Goal: Task Accomplishment & Management: Use online tool/utility

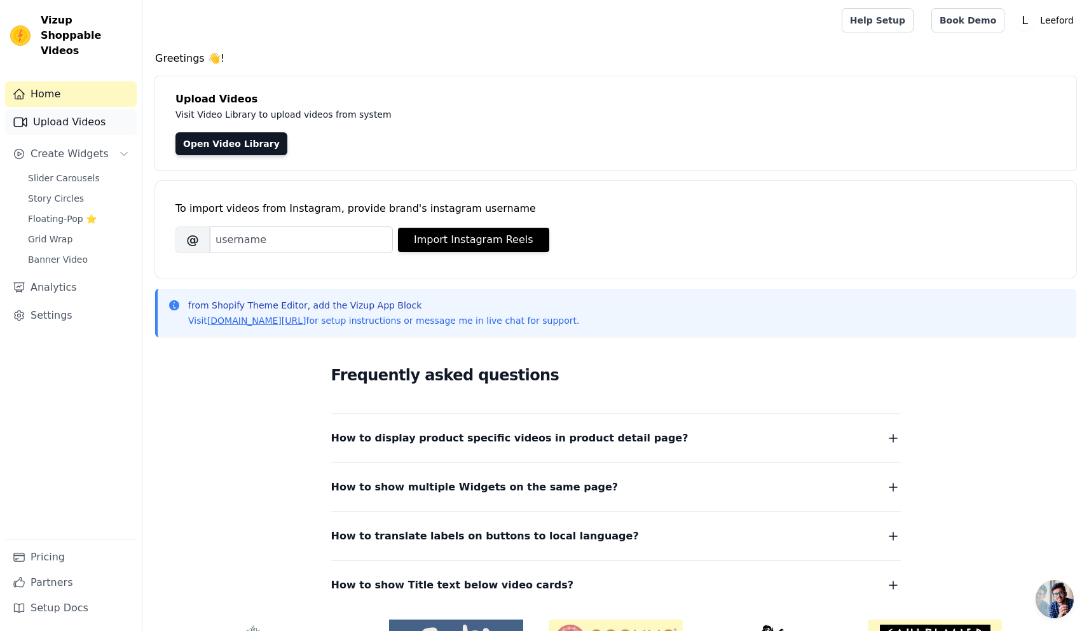
click at [58, 111] on link "Upload Videos" at bounding box center [71, 121] width 132 height 25
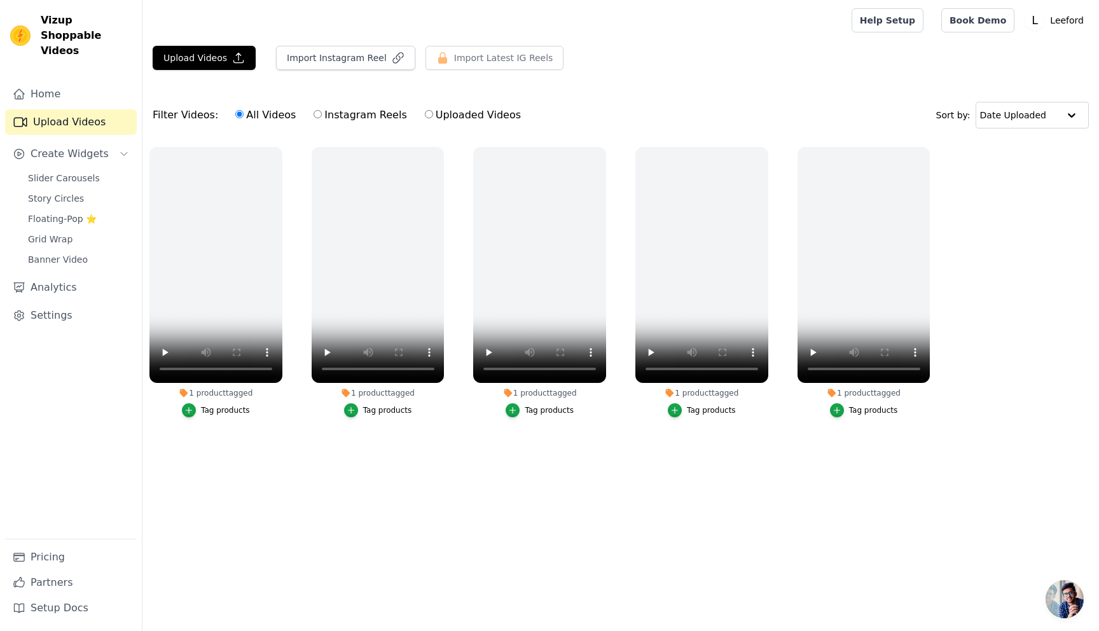
click at [352, 114] on label "Instagram Reels" at bounding box center [360, 115] width 94 height 17
click at [322, 114] on input "Instagram Reels" at bounding box center [317, 114] width 8 height 8
radio input "true"
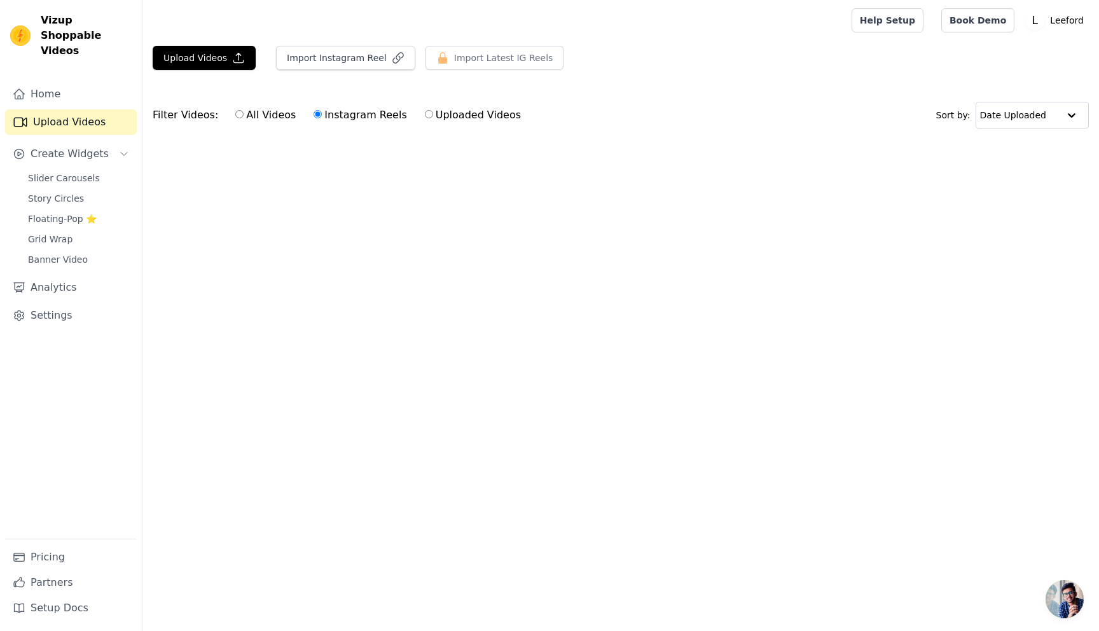
click at [425, 116] on input "Uploaded Videos" at bounding box center [429, 114] width 8 height 8
radio input "true"
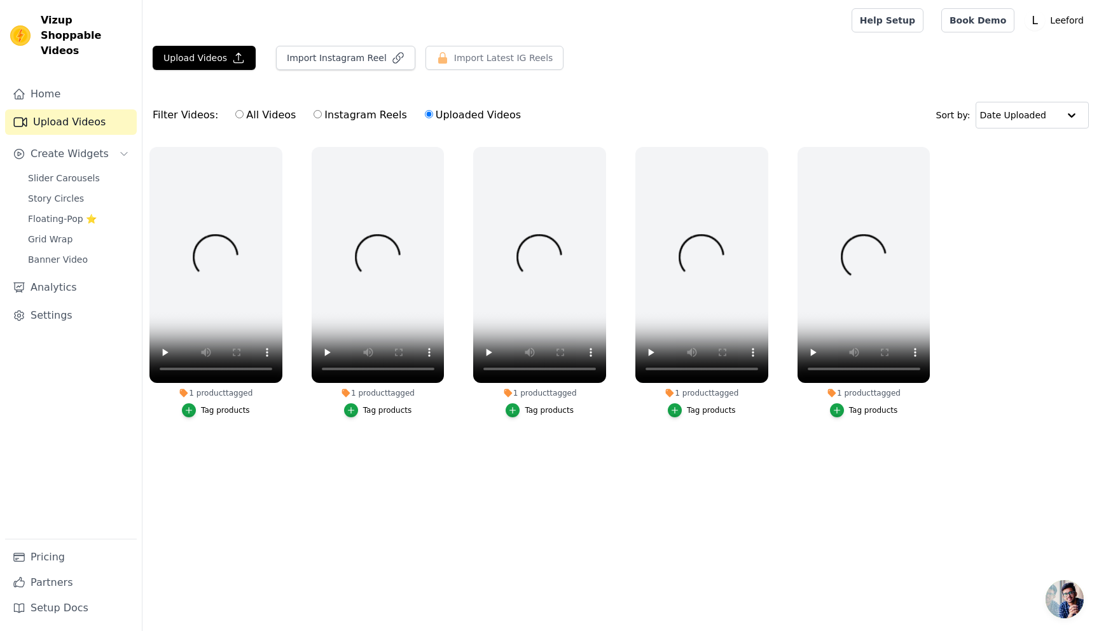
click at [369, 116] on label "Instagram Reels" at bounding box center [360, 115] width 94 height 17
click at [322, 116] on input "Instagram Reels" at bounding box center [317, 114] width 8 height 8
radio input "true"
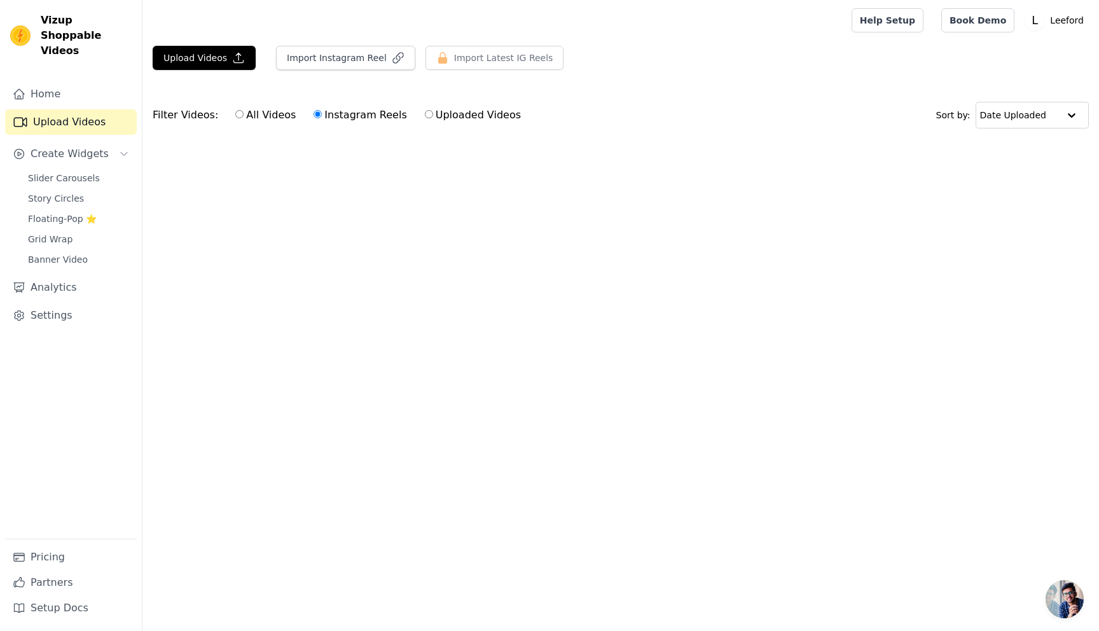
click at [425, 114] on input "Uploaded Videos" at bounding box center [429, 114] width 8 height 8
radio input "true"
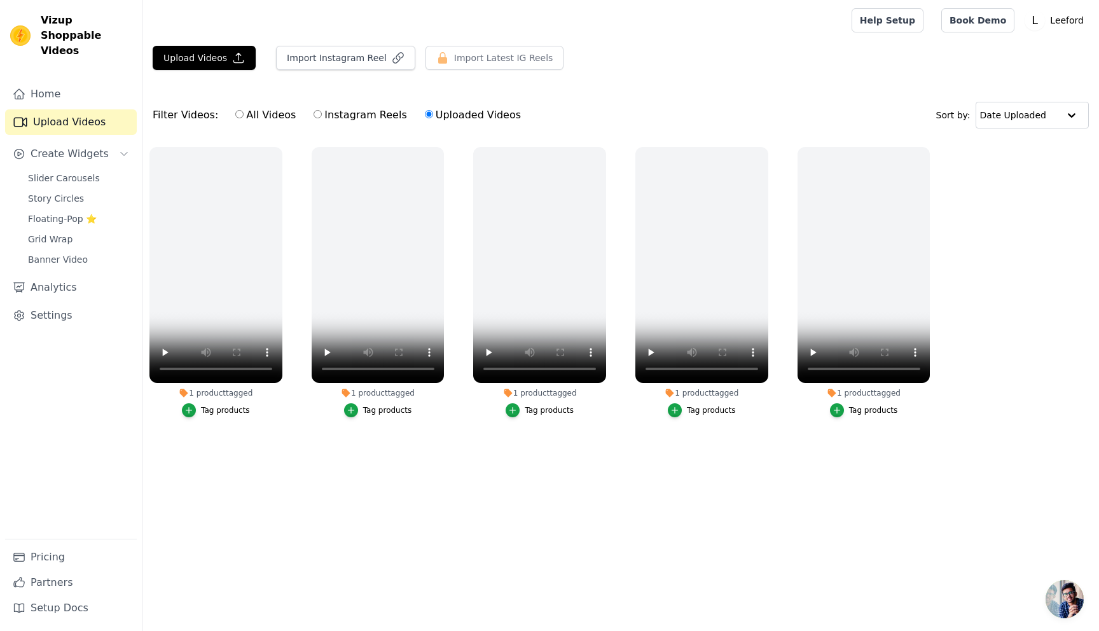
click at [316, 114] on label "Instagram Reels" at bounding box center [360, 115] width 94 height 17
click at [316, 114] on input "Instagram Reels" at bounding box center [317, 114] width 8 height 8
radio input "true"
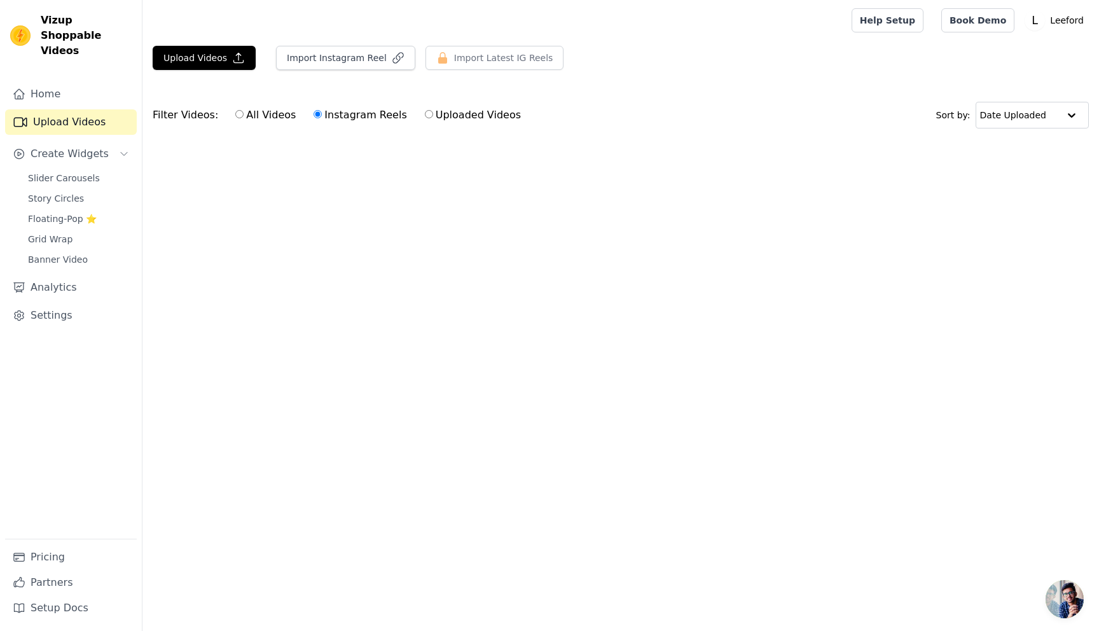
click at [260, 114] on label "All Videos" at bounding box center [266, 115] width 62 height 17
click at [243, 114] on input "All Videos" at bounding box center [239, 114] width 8 height 8
radio input "true"
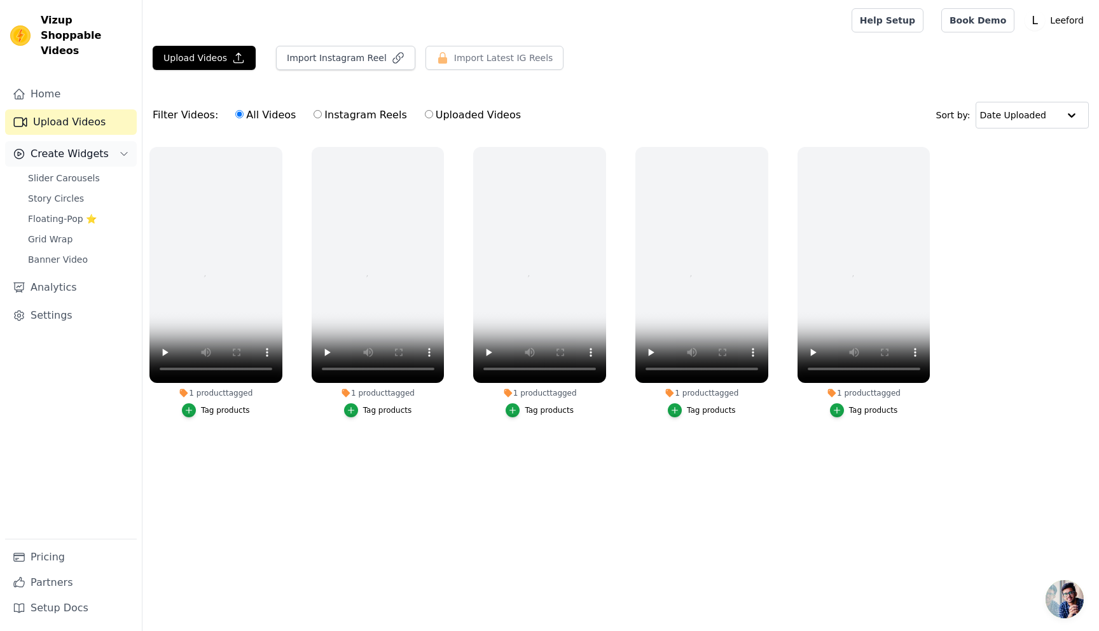
click at [55, 146] on span "Create Widgets" at bounding box center [70, 153] width 78 height 15
click at [68, 172] on span "Slider Carousels" at bounding box center [64, 178] width 72 height 13
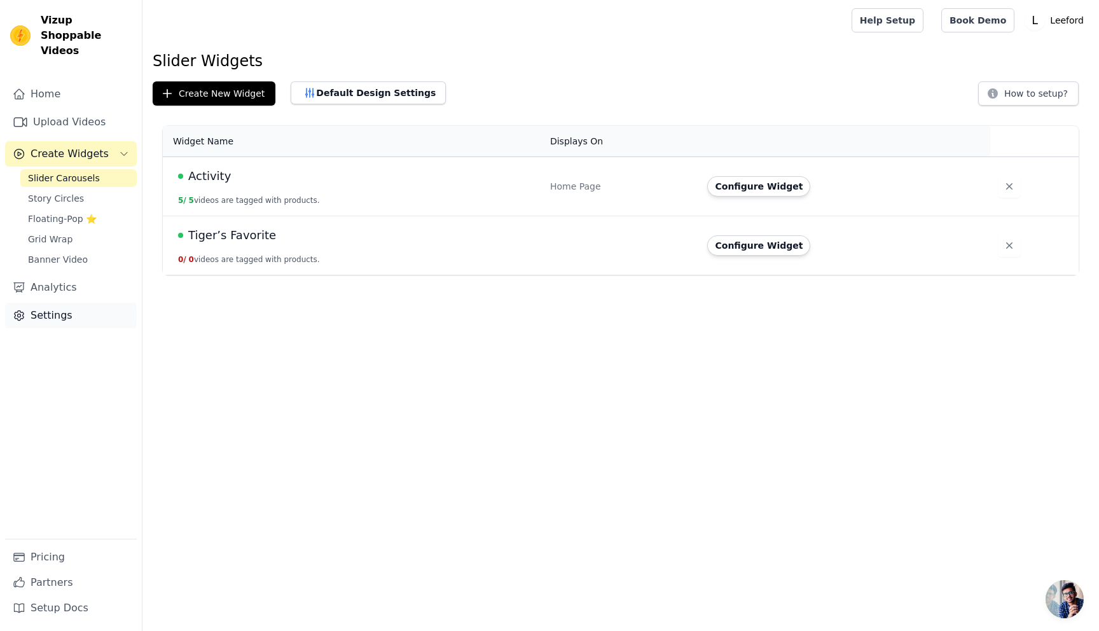
click at [52, 303] on link "Settings" at bounding box center [71, 315] width 132 height 25
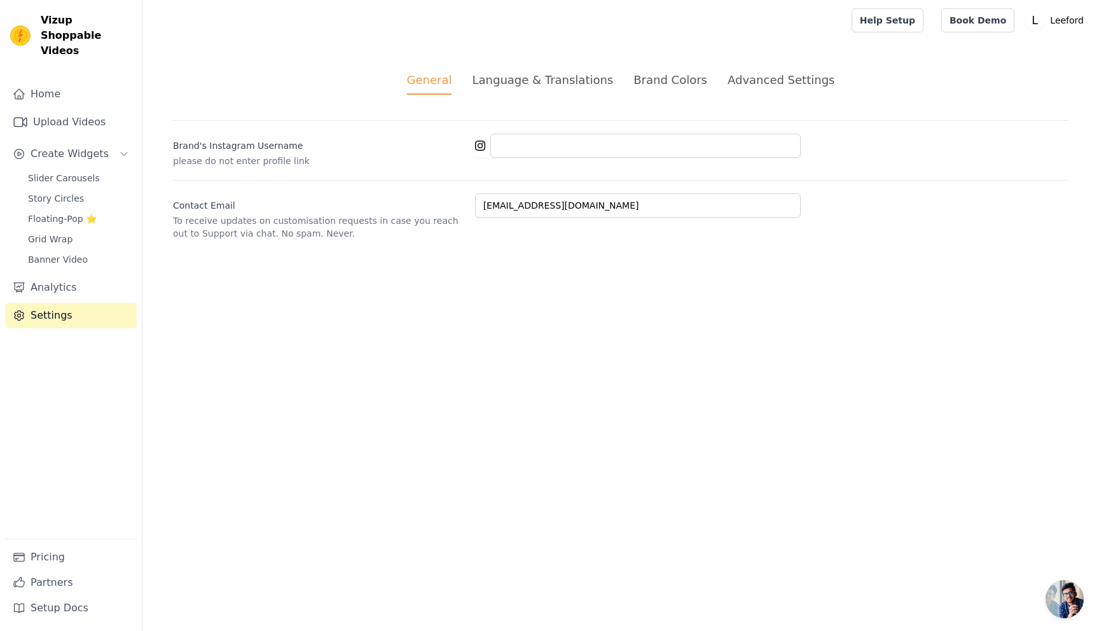
click at [519, 81] on div "Language & Translations" at bounding box center [542, 79] width 141 height 17
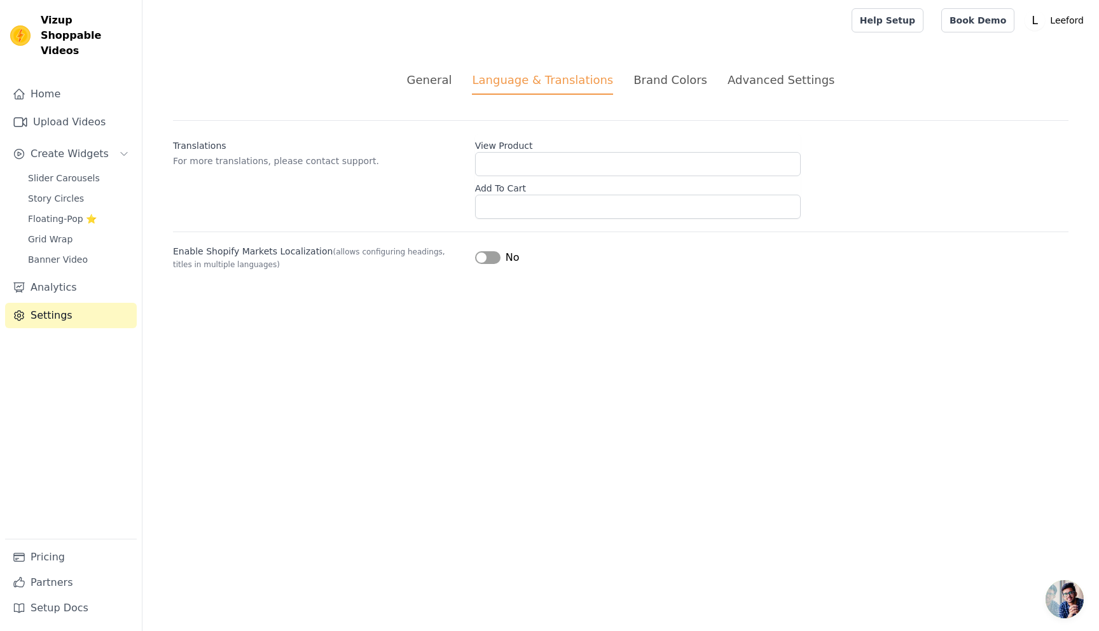
click at [661, 77] on div "Brand Colors" at bounding box center [670, 79] width 74 height 17
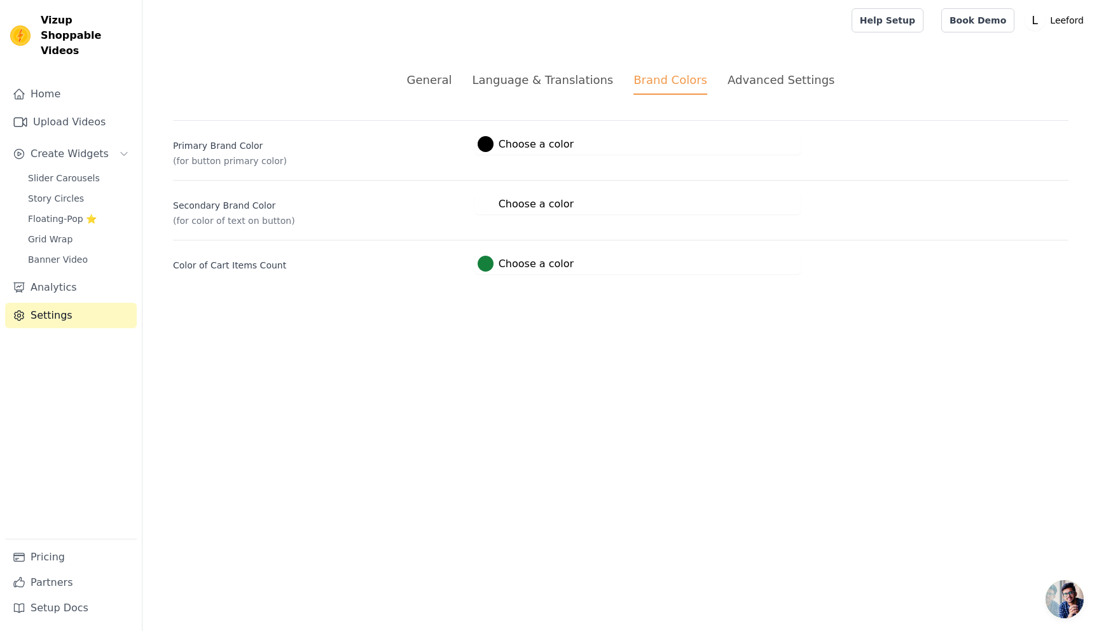
click at [761, 78] on div "Advanced Settings" at bounding box center [780, 79] width 107 height 17
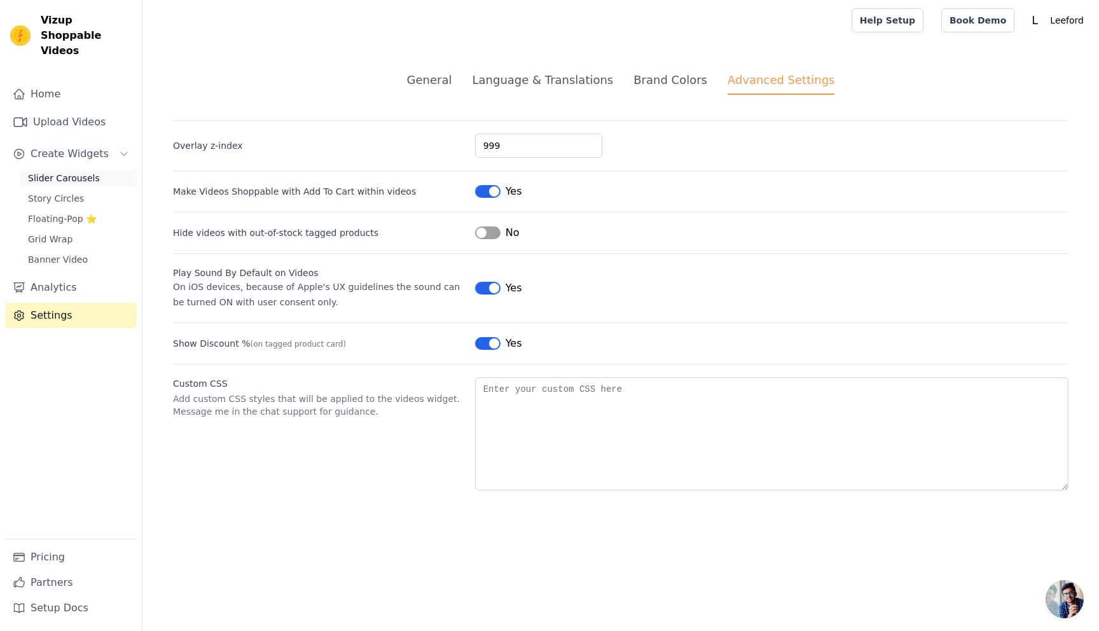
click at [52, 172] on span "Slider Carousels" at bounding box center [64, 178] width 72 height 13
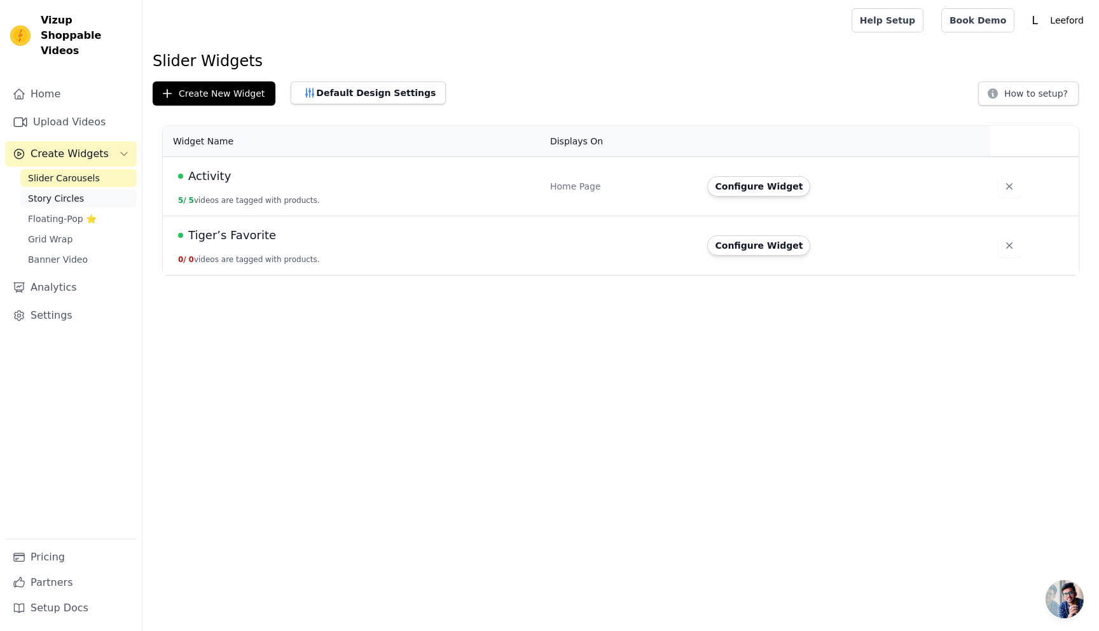
click at [61, 189] on link "Story Circles" at bounding box center [78, 198] width 116 height 18
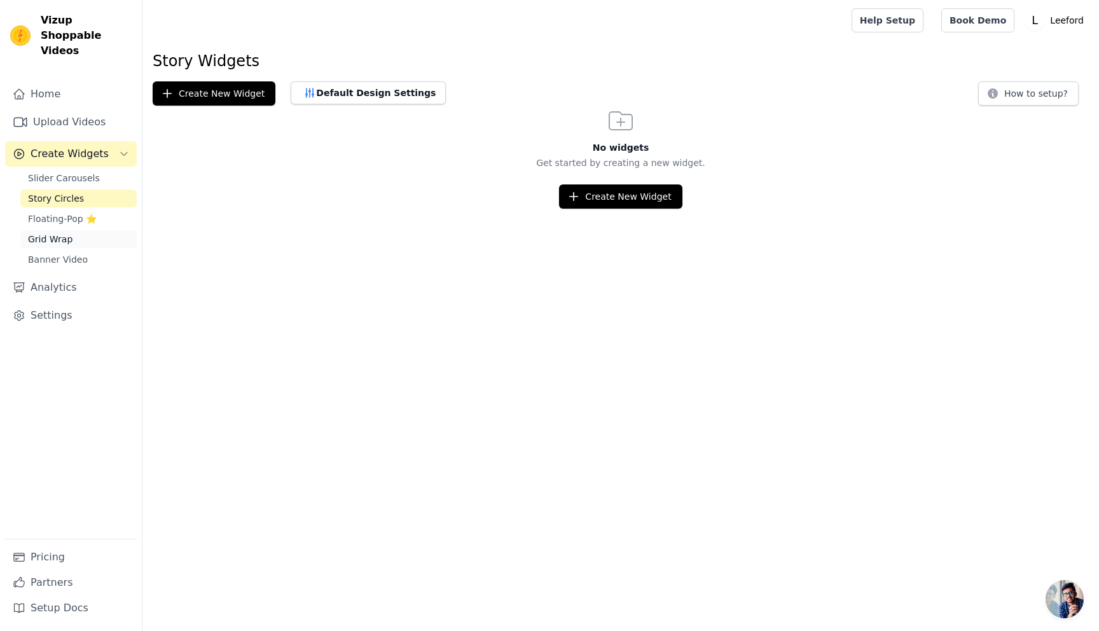
click at [60, 233] on span "Grid Wrap" at bounding box center [50, 239] width 45 height 13
click at [67, 253] on span "Banner Video" at bounding box center [58, 259] width 60 height 13
click at [57, 172] on span "Slider Carousels" at bounding box center [64, 178] width 72 height 13
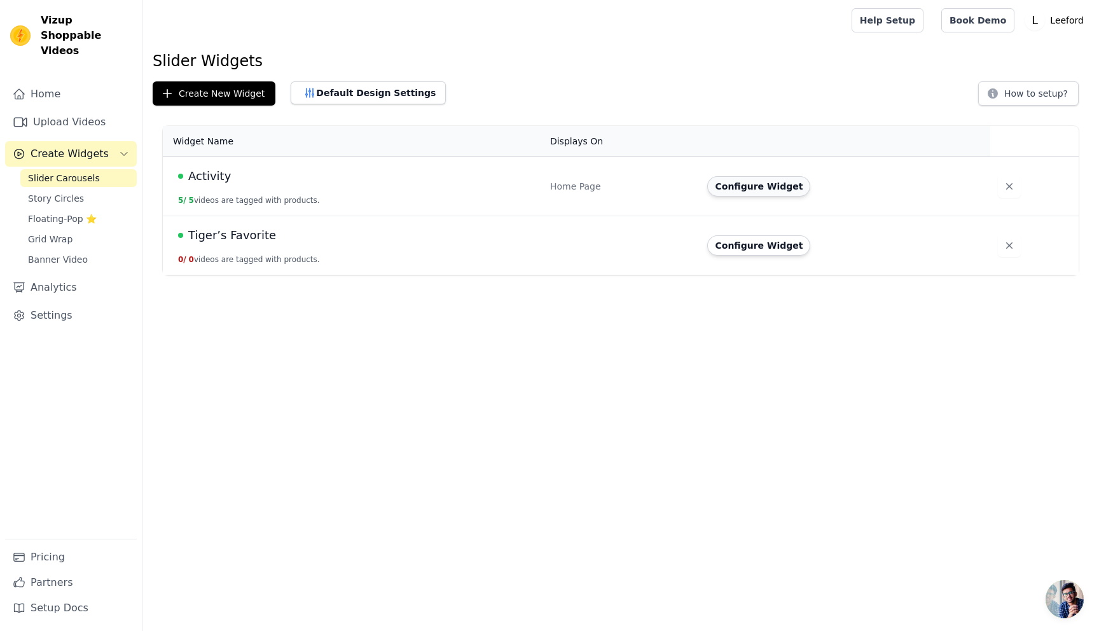
click at [764, 189] on button "Configure Widget" at bounding box center [758, 186] width 103 height 20
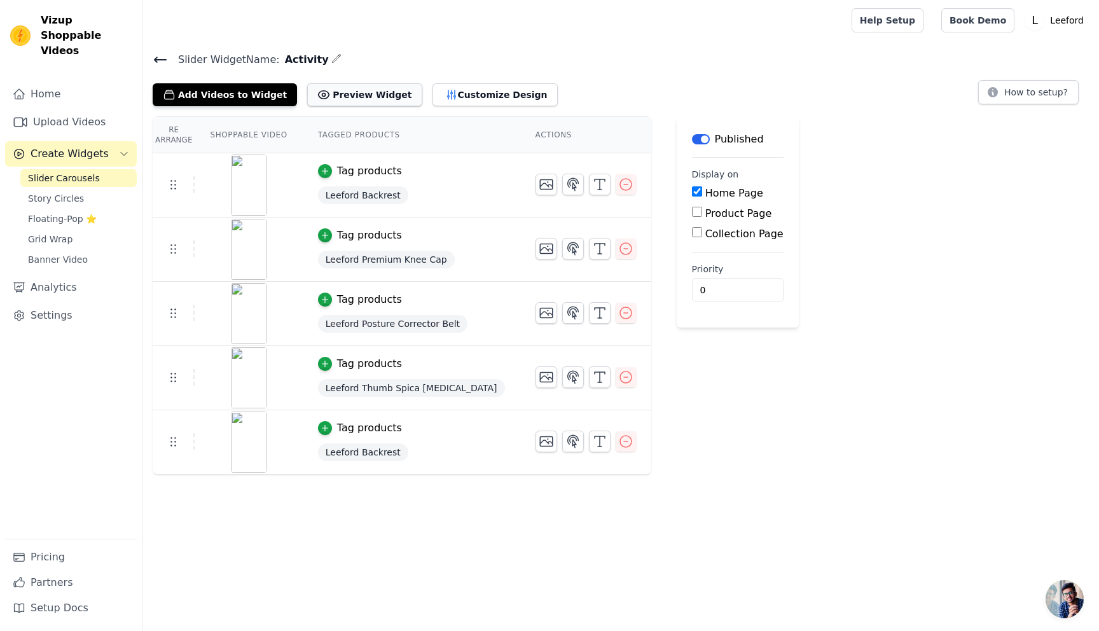
click at [358, 98] on button "Preview Widget" at bounding box center [364, 94] width 114 height 23
click at [448, 93] on button "Customize Design" at bounding box center [494, 94] width 125 height 23
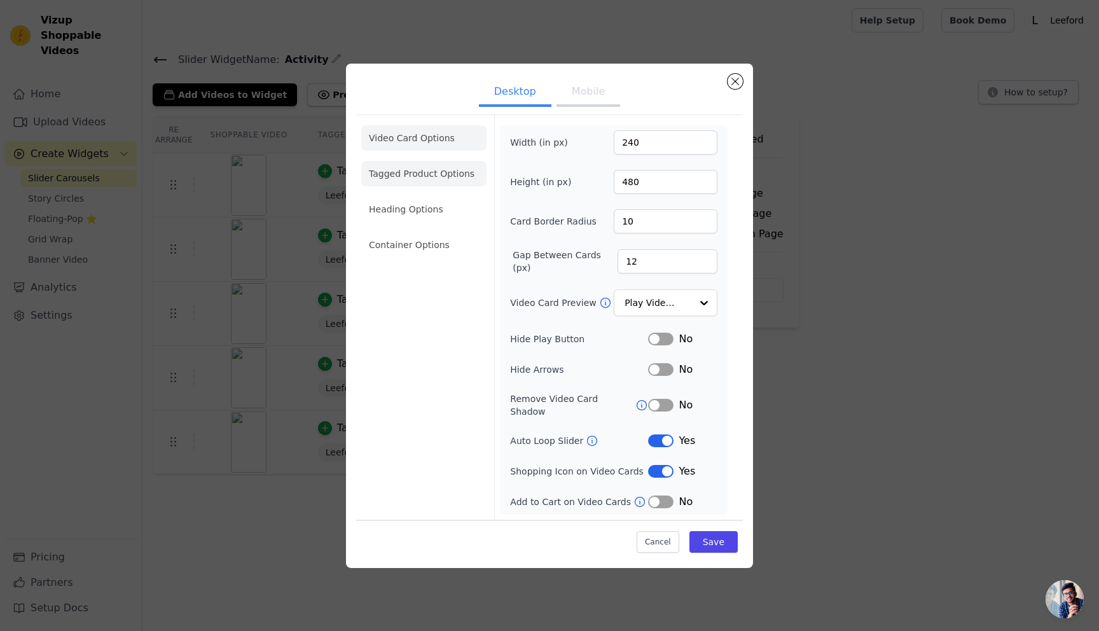
click at [434, 180] on li "Tagged Product Options" at bounding box center [423, 173] width 125 height 25
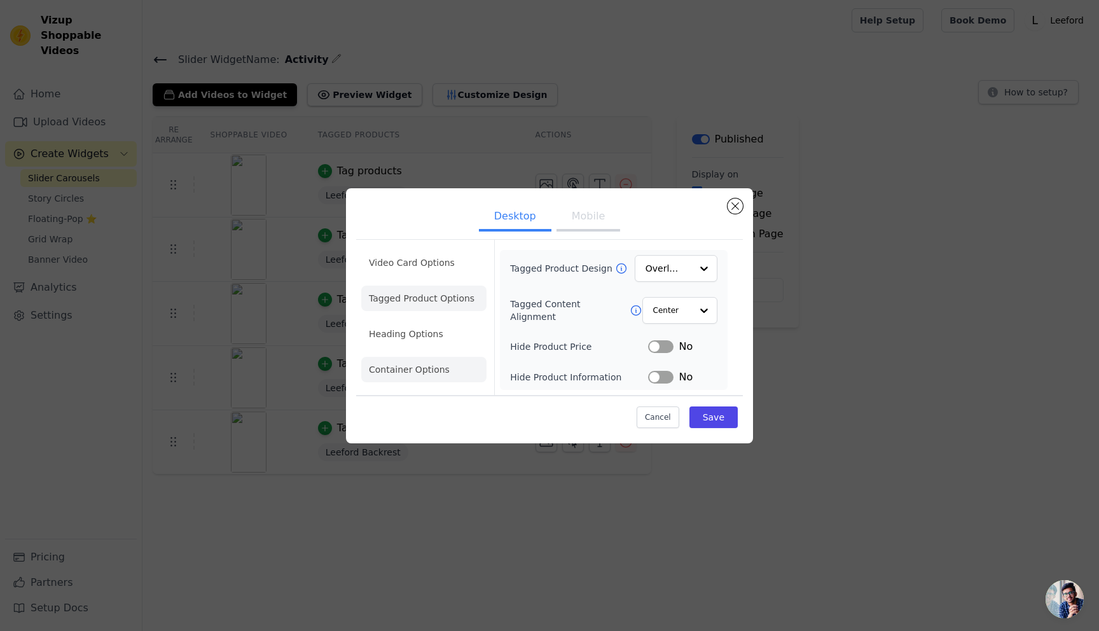
click at [419, 366] on li "Container Options" at bounding box center [423, 369] width 125 height 25
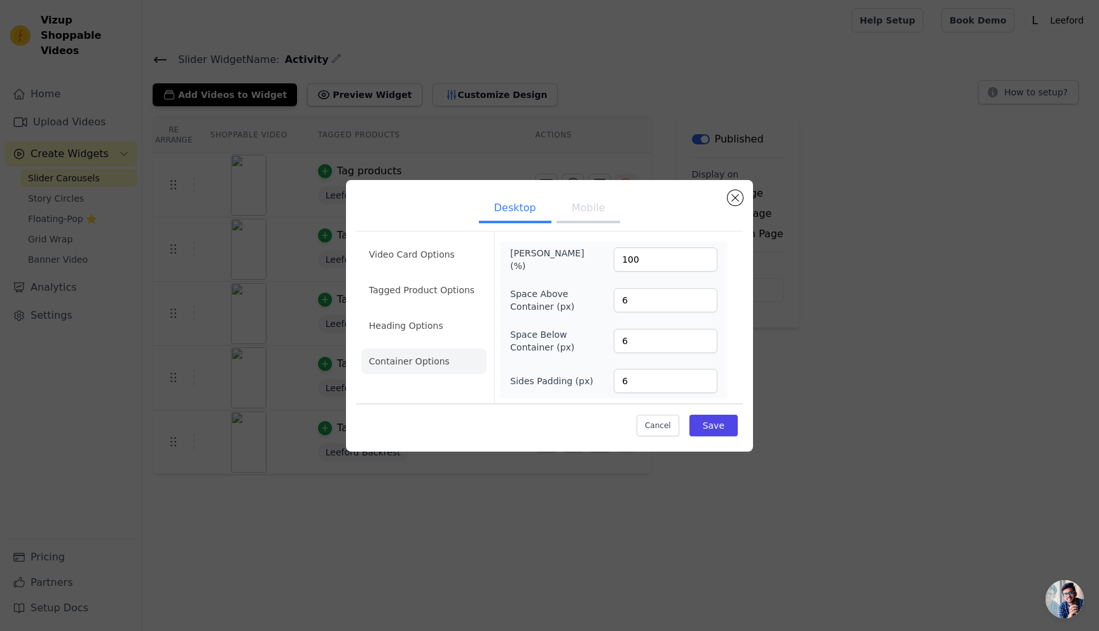
click at [590, 212] on button "Mobile" at bounding box center [588, 209] width 64 height 28
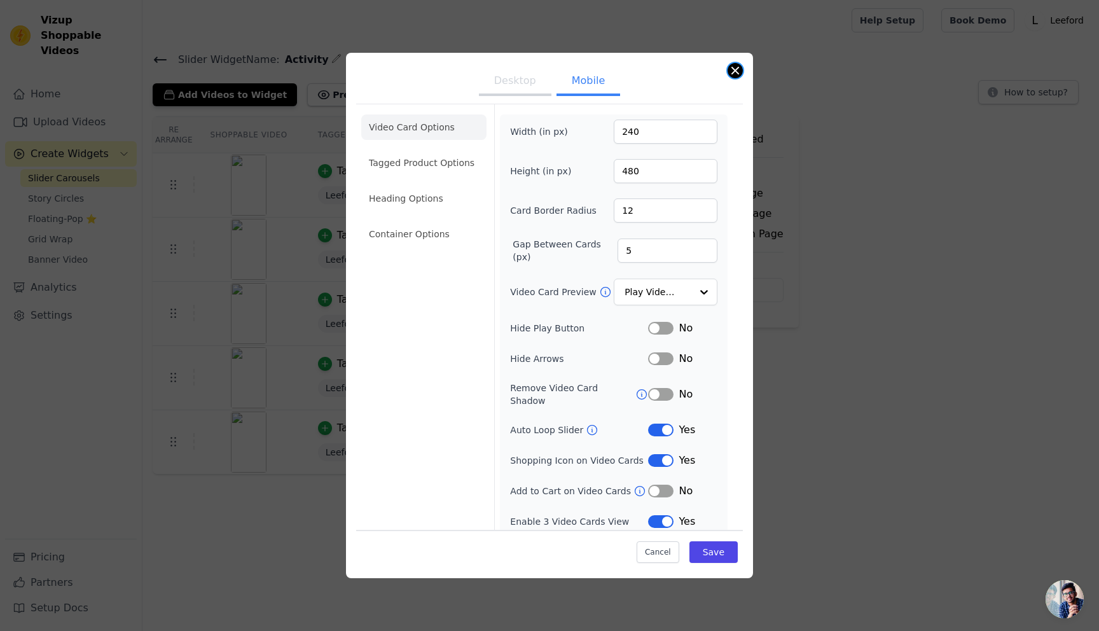
click at [736, 69] on button "Close modal" at bounding box center [734, 70] width 15 height 15
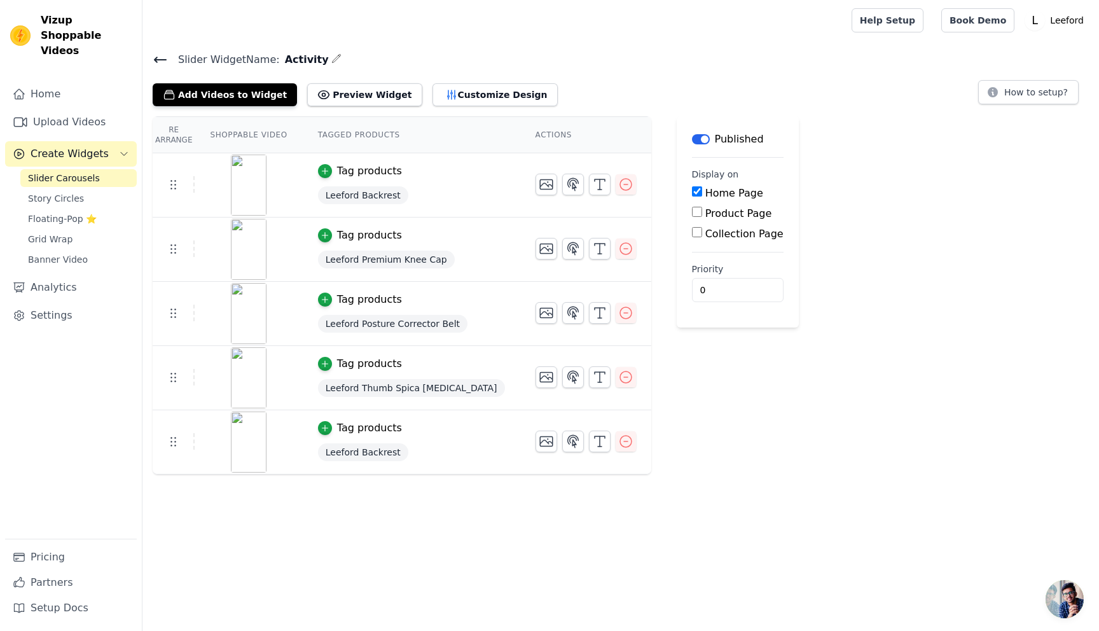
click at [692, 134] on button "Label" at bounding box center [701, 139] width 18 height 10
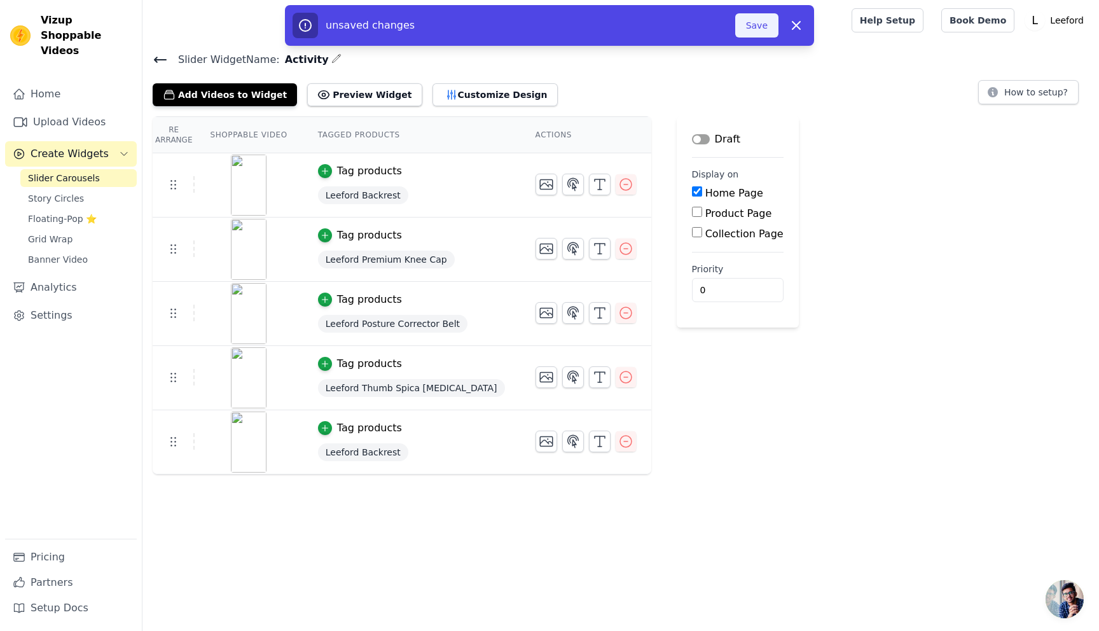
click at [760, 25] on button "Save" at bounding box center [756, 25] width 43 height 24
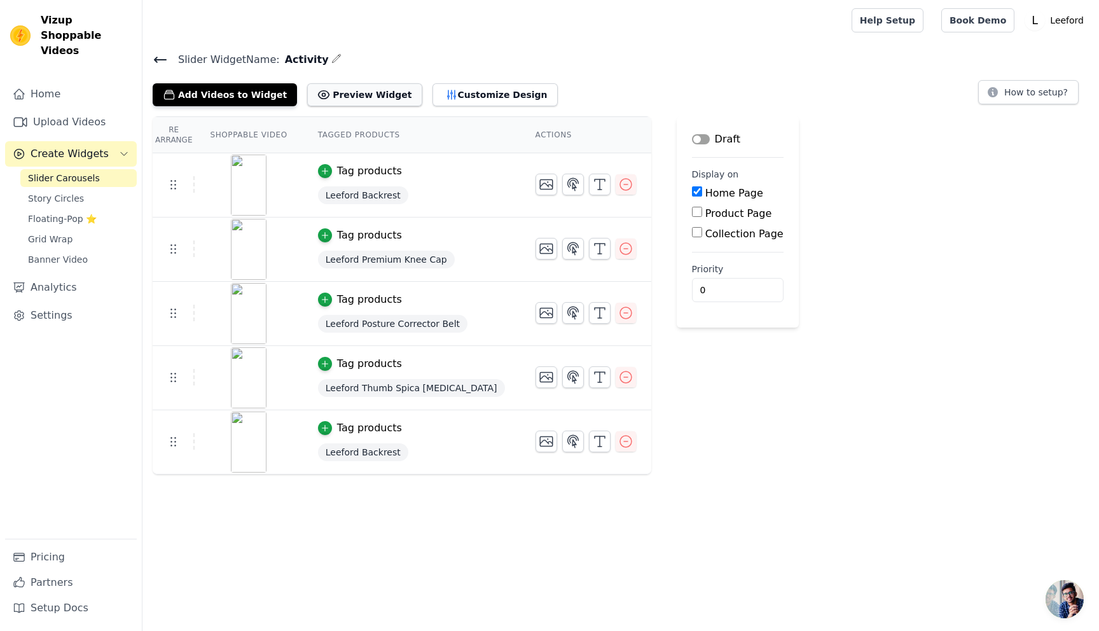
click at [333, 92] on button "Preview Widget" at bounding box center [364, 94] width 114 height 23
click at [692, 232] on input "Collection Page" at bounding box center [697, 232] width 10 height 10
checkbox input "true"
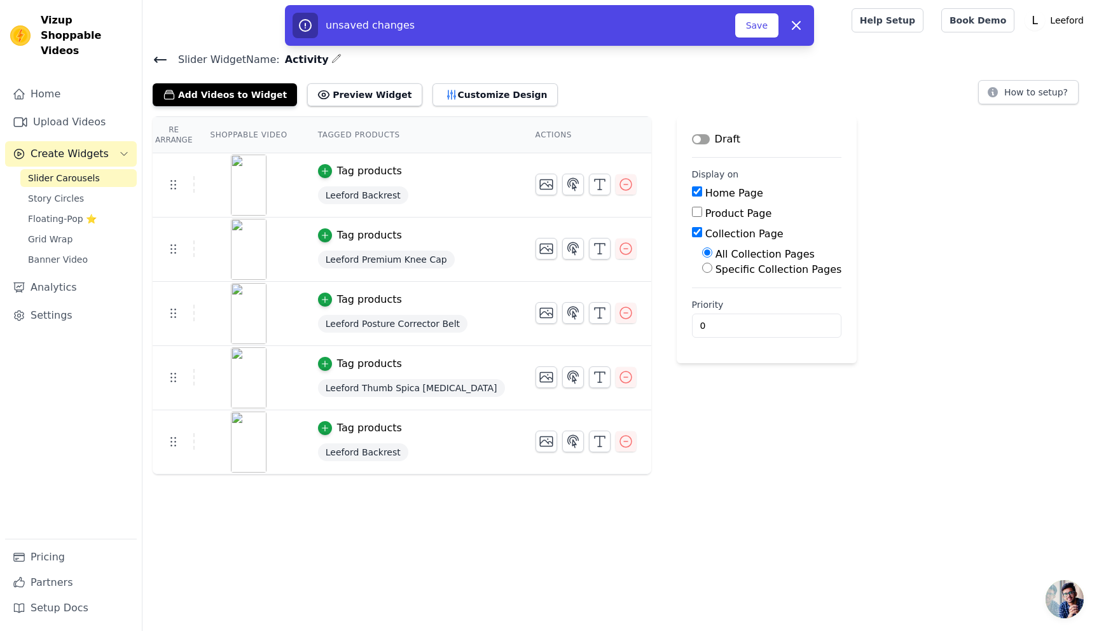
click at [702, 265] on input "Specific Collection Pages" at bounding box center [707, 268] width 10 height 10
radio input "true"
click at [707, 295] on button "Select Collection Pages" at bounding box center [762, 298] width 120 height 22
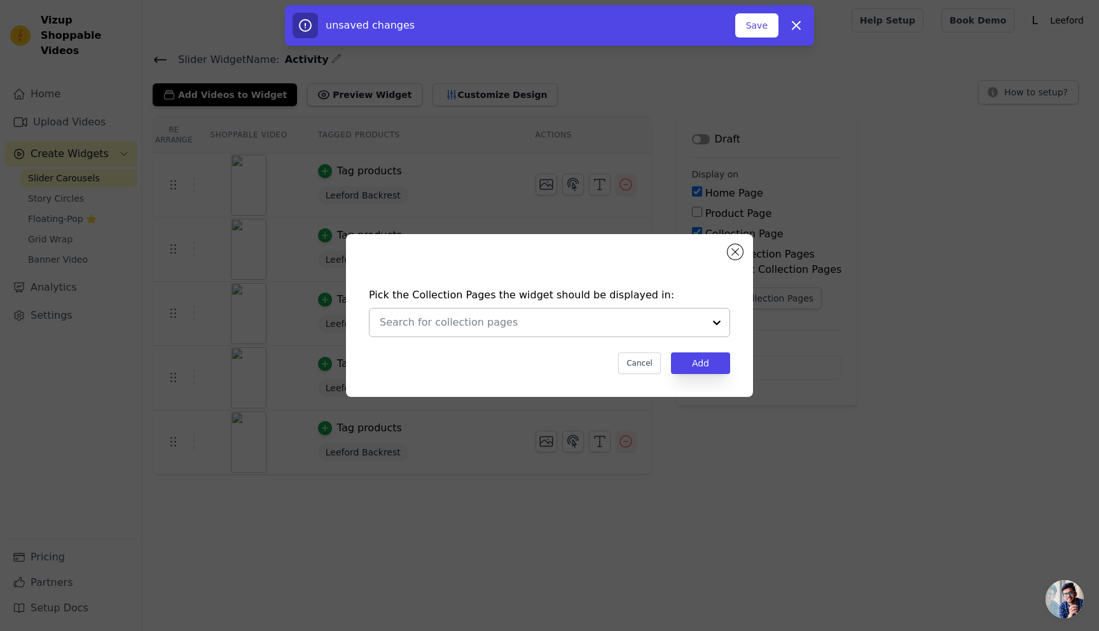
click at [652, 319] on input "text" at bounding box center [542, 322] width 324 height 15
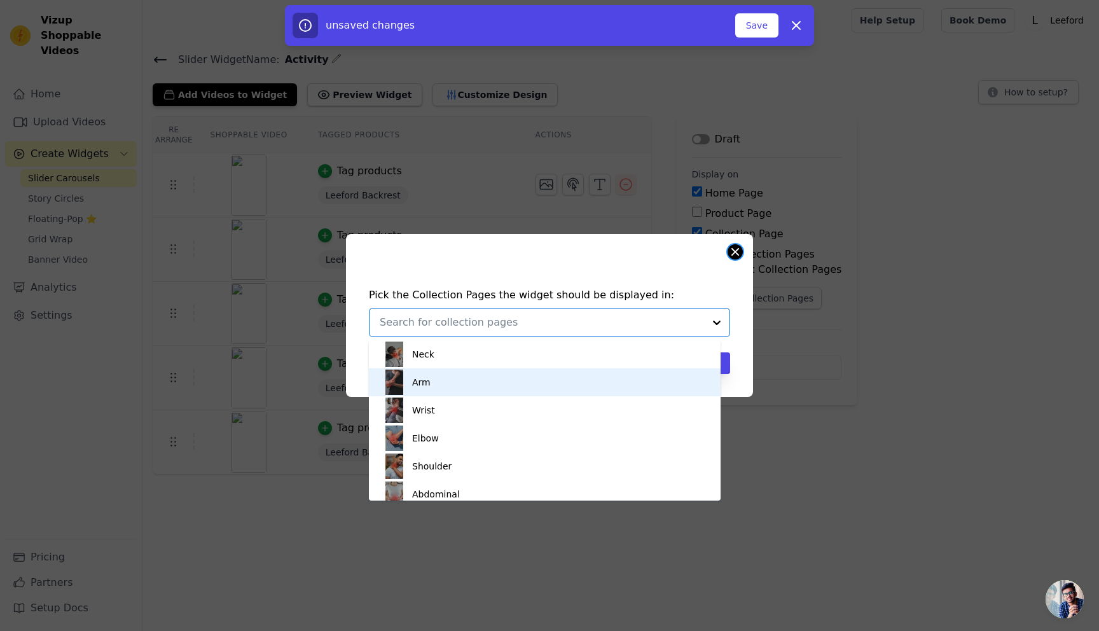
click at [734, 250] on button "Close modal" at bounding box center [734, 251] width 15 height 15
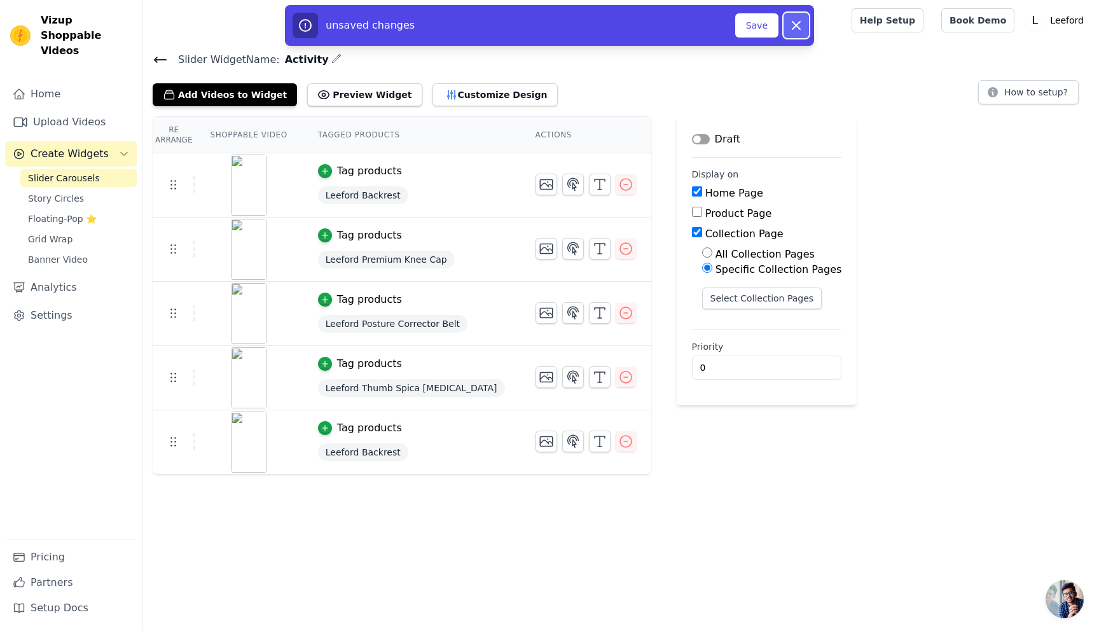
click at [802, 27] on icon "button" at bounding box center [795, 25] width 15 height 15
checkbox input "false"
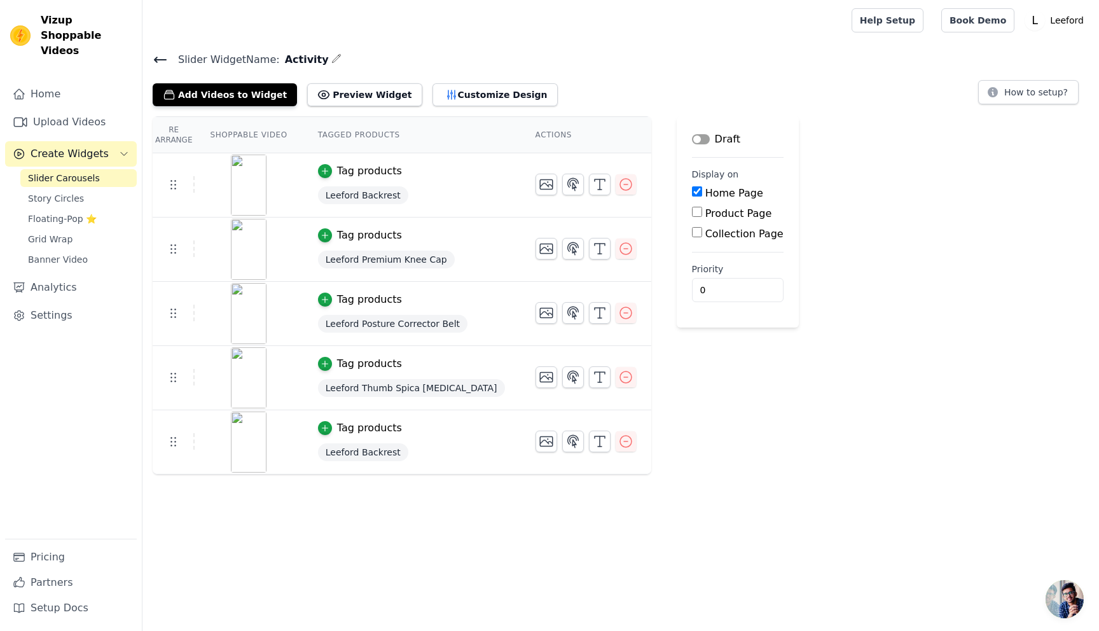
click at [377, 133] on th "Tagged Products" at bounding box center [411, 135] width 217 height 36
click at [520, 136] on th "Actions" at bounding box center [585, 135] width 131 height 36
click at [469, 98] on button "Customize Design" at bounding box center [494, 94] width 125 height 23
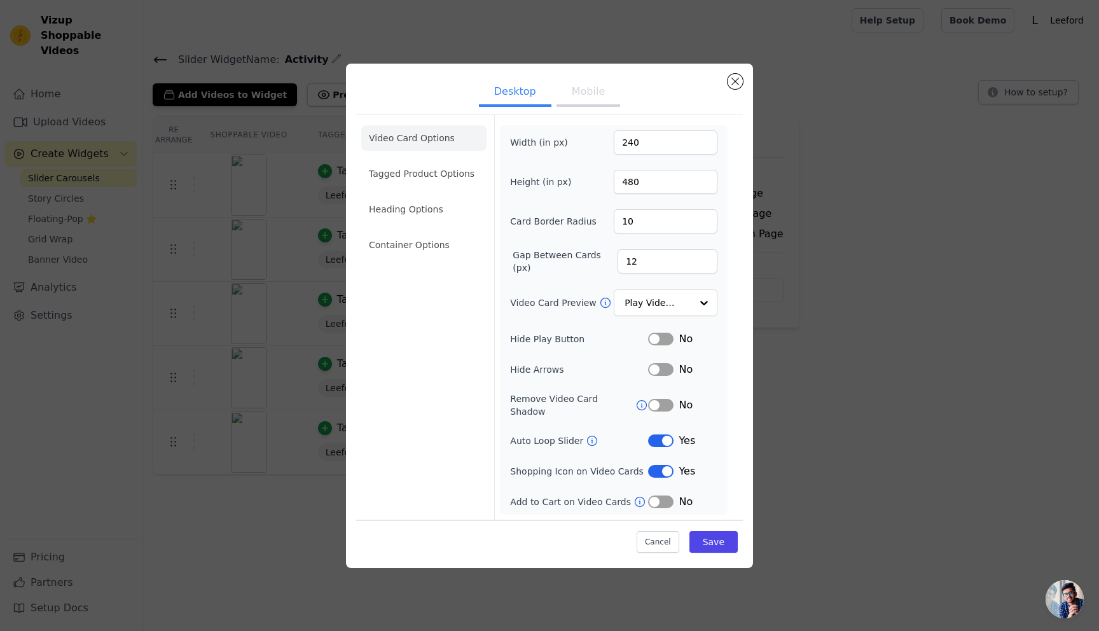
click at [416, 139] on li "Video Card Options" at bounding box center [423, 137] width 125 height 25
click at [589, 93] on button "Mobile" at bounding box center [588, 93] width 64 height 28
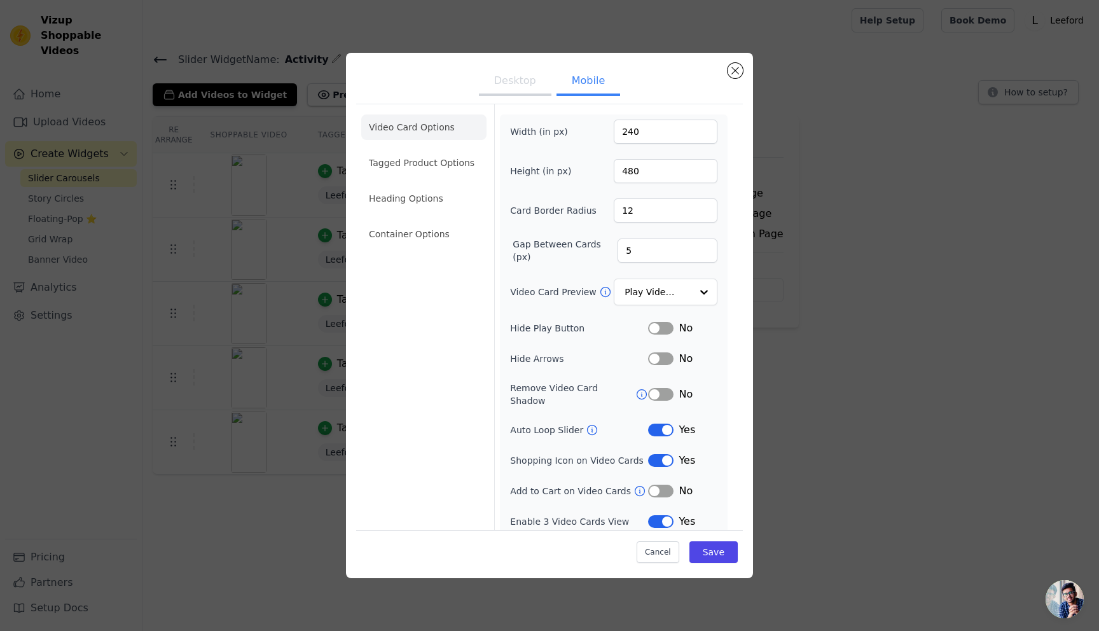
click at [593, 78] on button "Mobile" at bounding box center [588, 82] width 64 height 28
click at [666, 515] on button "Label" at bounding box center [660, 521] width 25 height 13
click at [723, 554] on button "Save" at bounding box center [713, 552] width 48 height 22
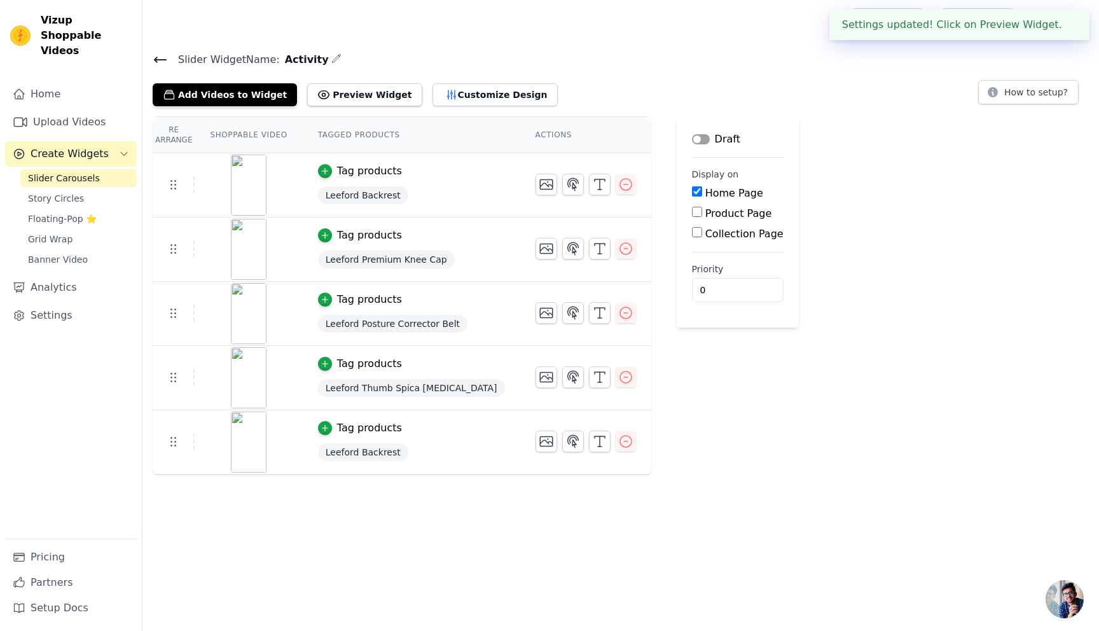
click at [692, 140] on button "Label" at bounding box center [701, 139] width 18 height 10
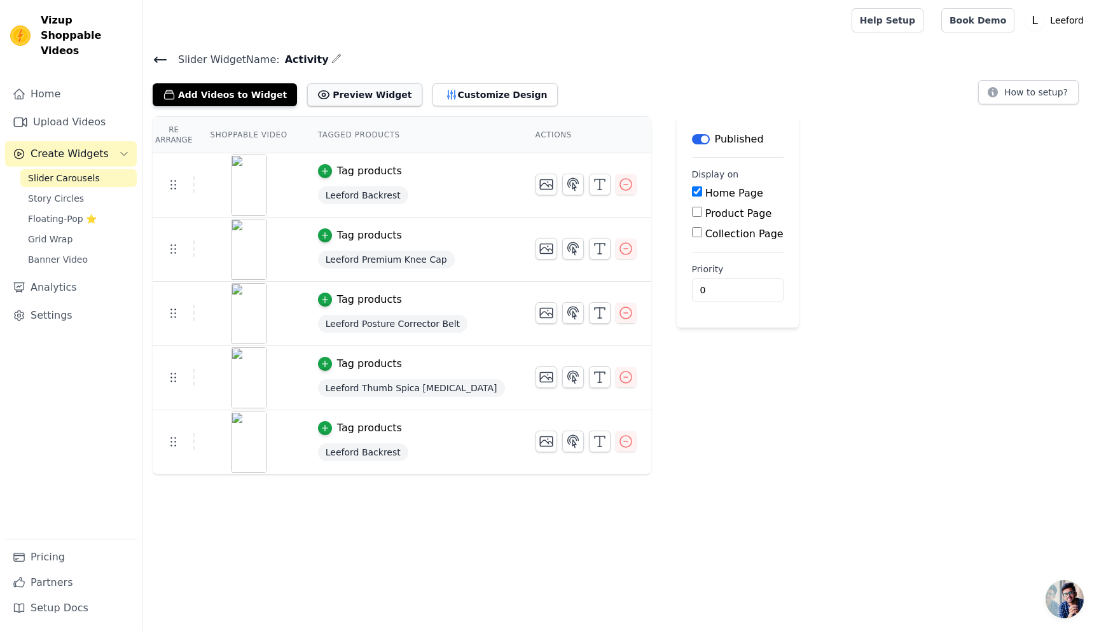
click at [346, 90] on button "Preview Widget" at bounding box center [364, 94] width 114 height 23
click at [52, 86] on link "Home" at bounding box center [71, 93] width 132 height 25
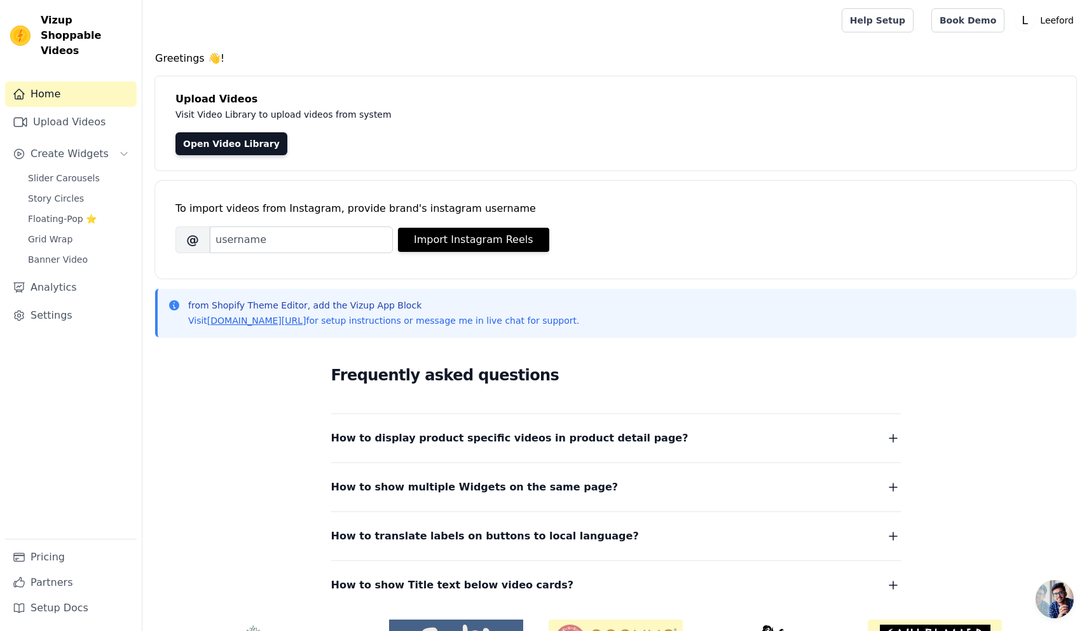
click at [51, 83] on link "Home" at bounding box center [71, 93] width 132 height 25
click at [59, 109] on link "Upload Videos" at bounding box center [71, 121] width 132 height 25
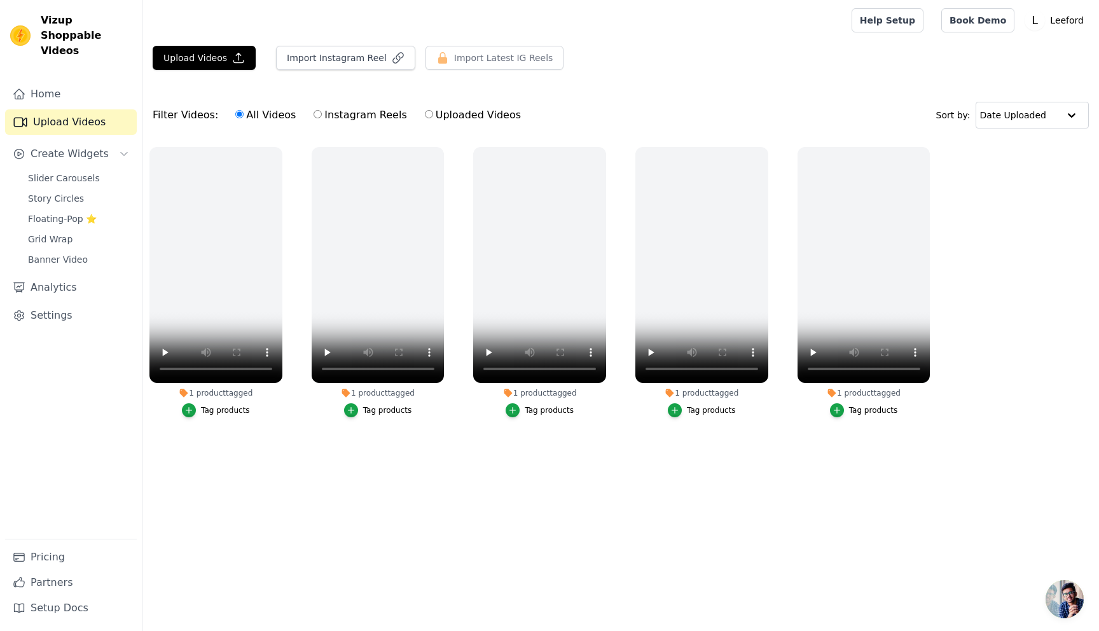
click at [375, 480] on html "Vizup Shoppable Videos Home Upload Videos Create Widgets Slider Carousels Story…" at bounding box center [549, 240] width 1099 height 480
click at [1031, 120] on input "text" at bounding box center [1018, 114] width 79 height 25
click at [62, 172] on span "Slider Carousels" at bounding box center [64, 178] width 72 height 13
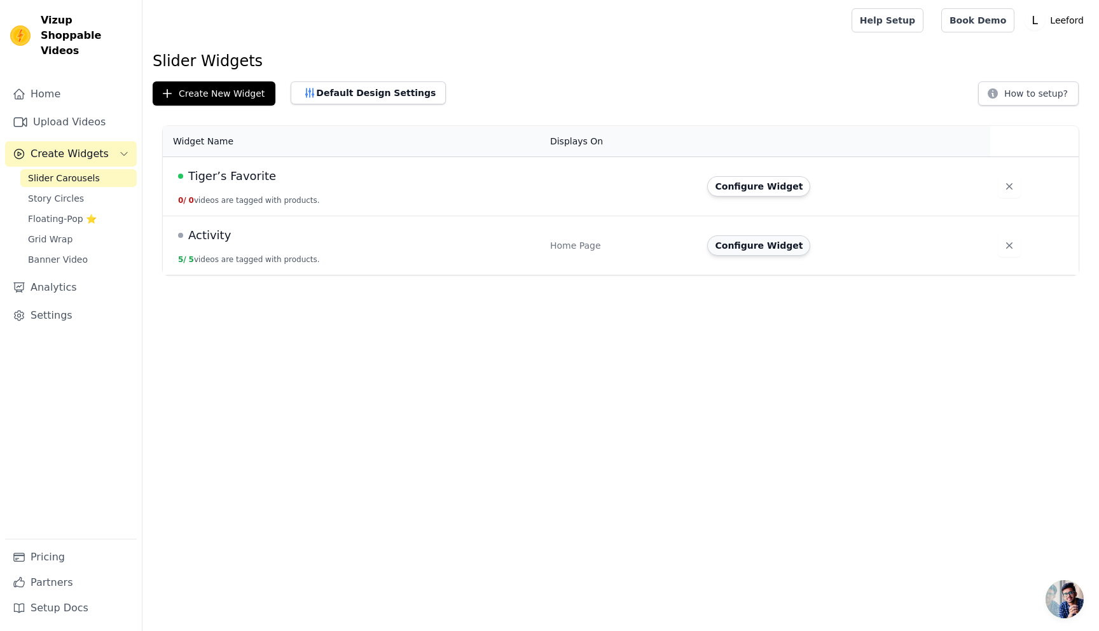
click at [768, 247] on button "Configure Widget" at bounding box center [758, 245] width 103 height 20
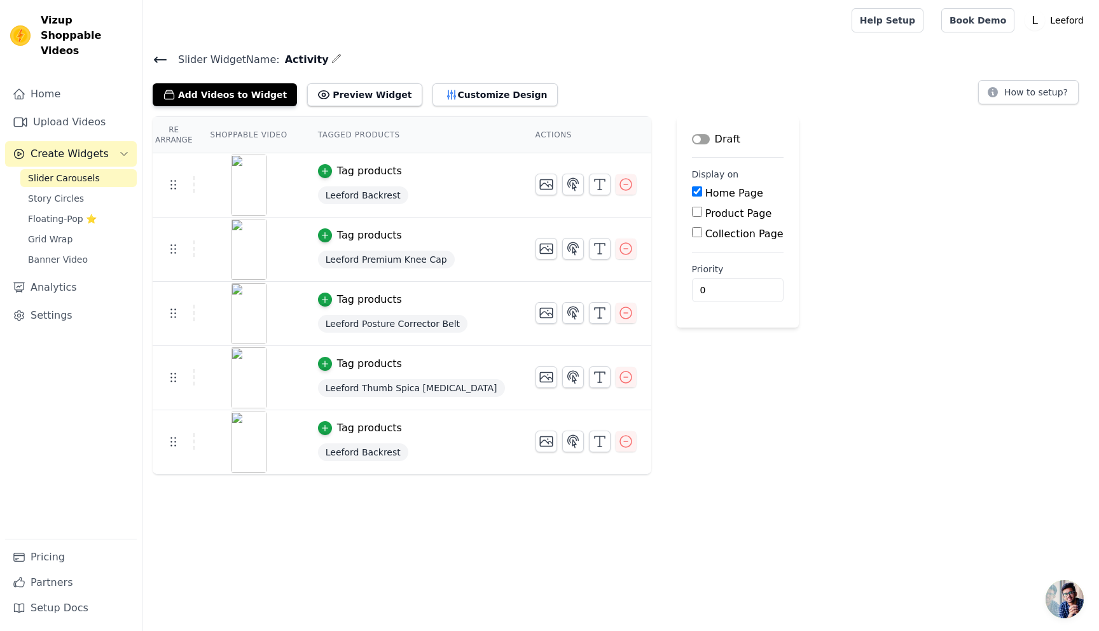
click at [692, 135] on button "Label" at bounding box center [701, 139] width 18 height 10
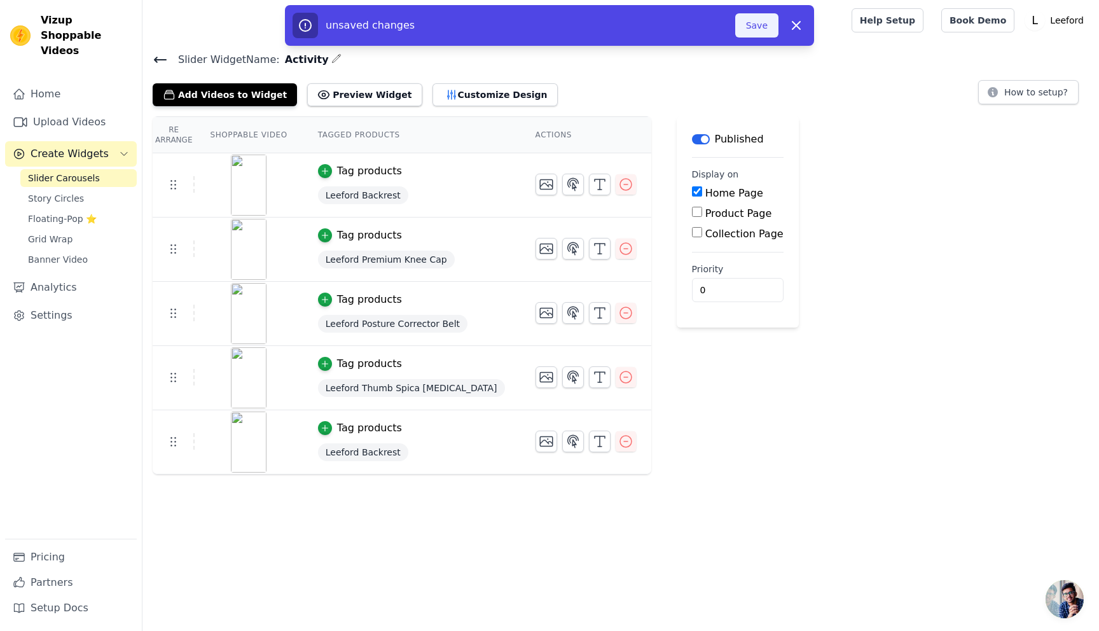
click at [761, 26] on button "Save" at bounding box center [756, 25] width 43 height 24
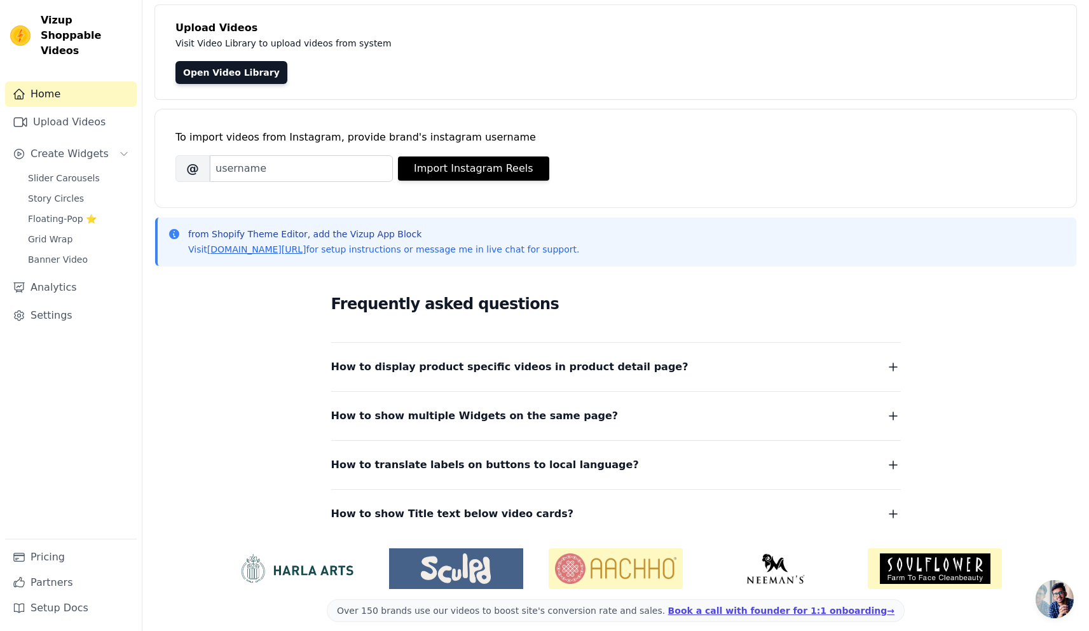
scroll to position [83, 0]
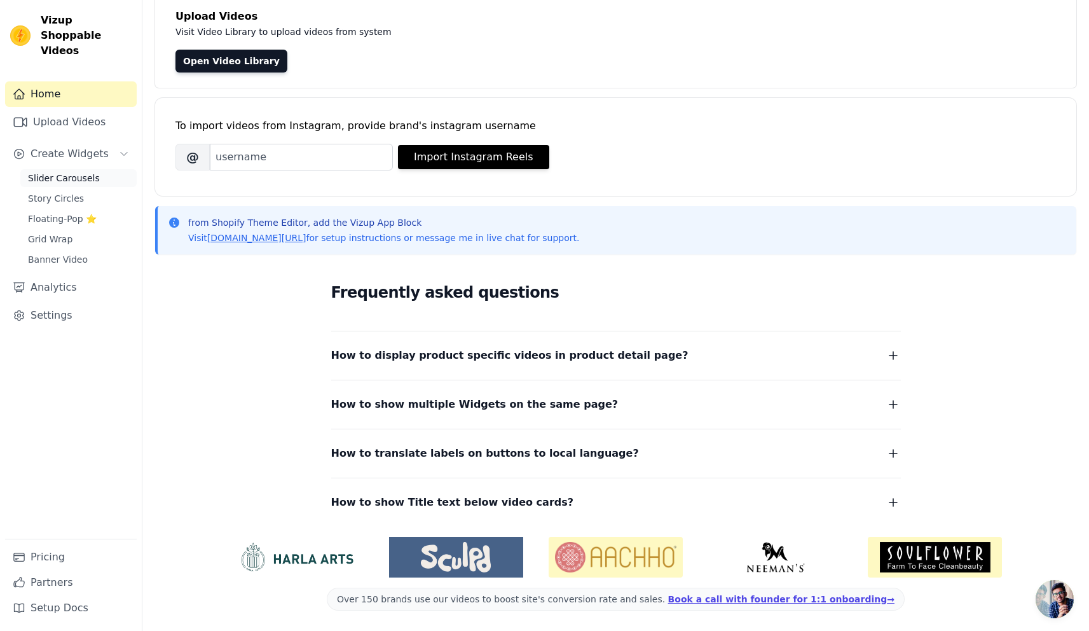
click at [57, 172] on span "Slider Carousels" at bounding box center [64, 178] width 72 height 13
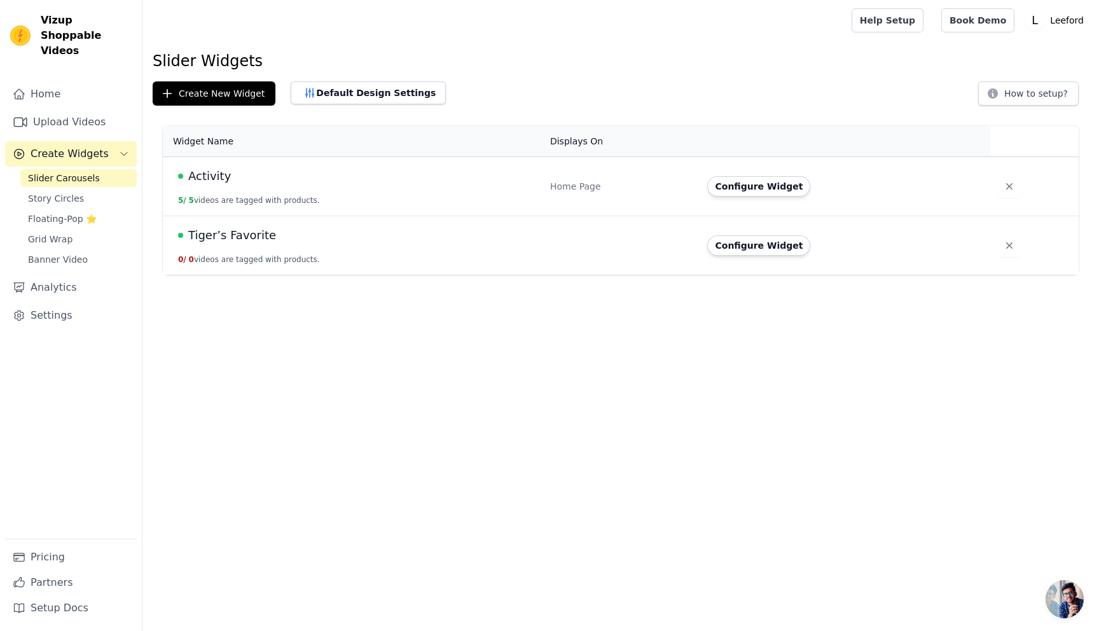
click at [212, 177] on span "Activity" at bounding box center [209, 176] width 43 height 18
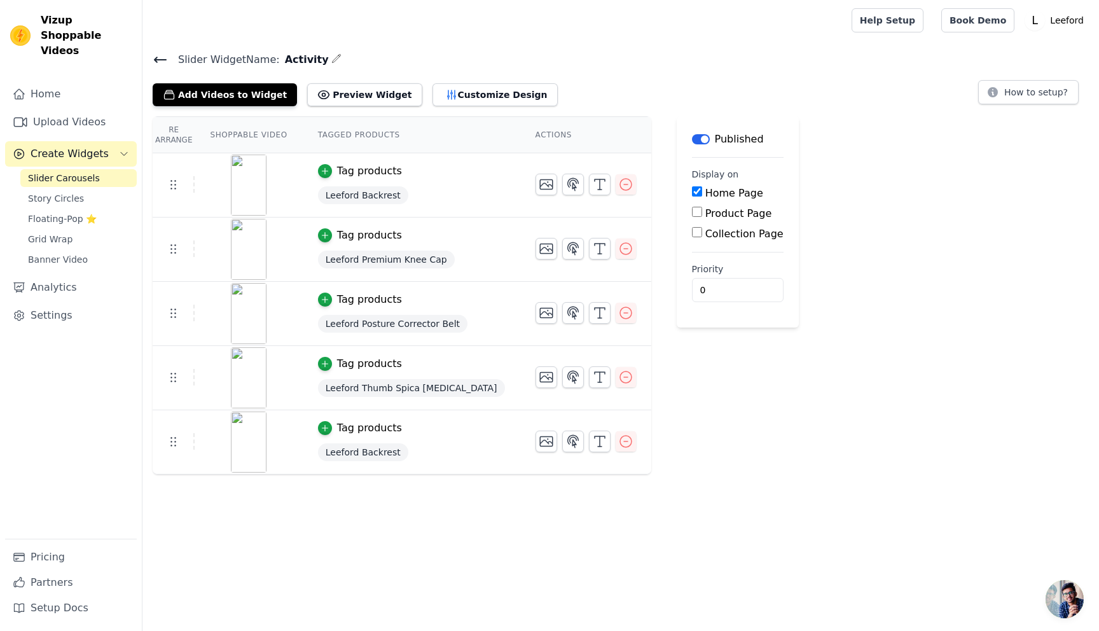
click at [692, 190] on input "Home Page" at bounding box center [697, 191] width 10 height 10
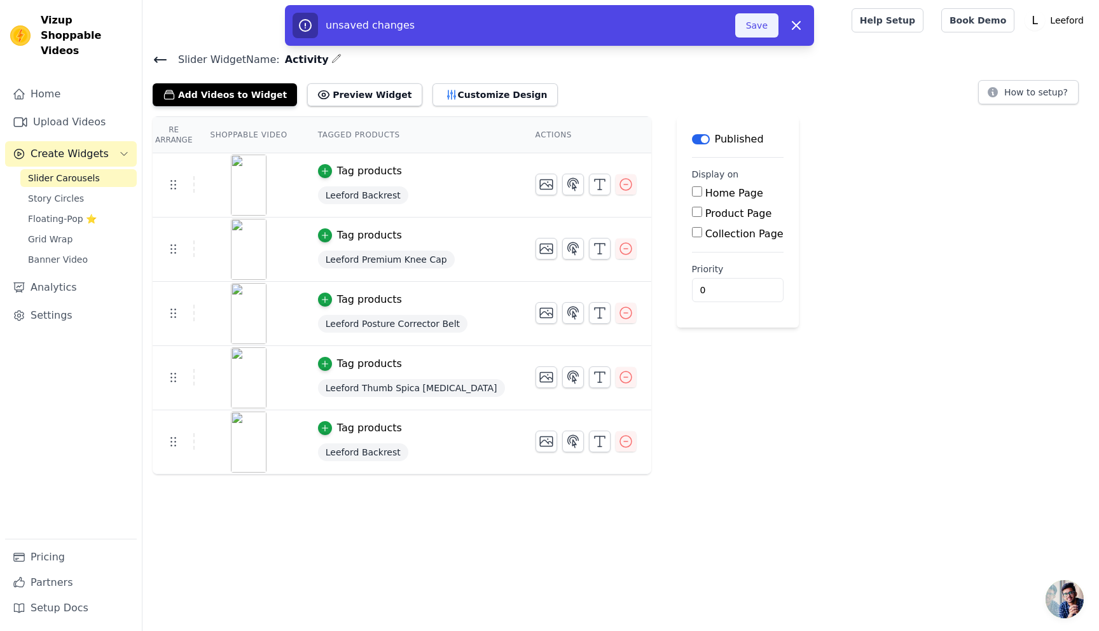
click at [759, 23] on button "Save" at bounding box center [756, 25] width 43 height 24
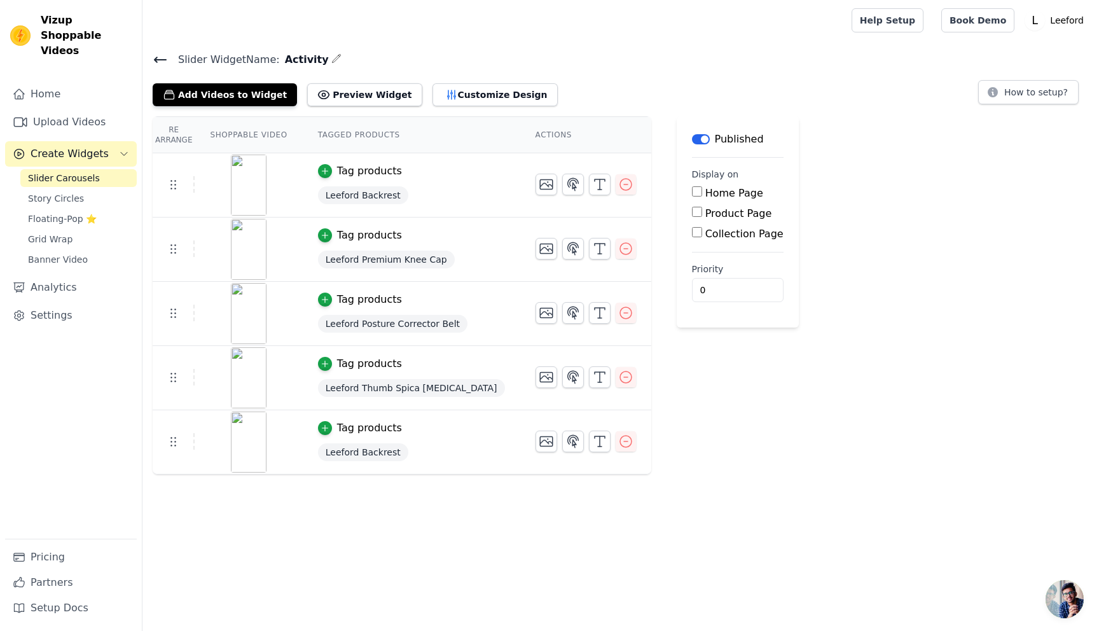
click at [692, 139] on button "Label" at bounding box center [701, 139] width 18 height 10
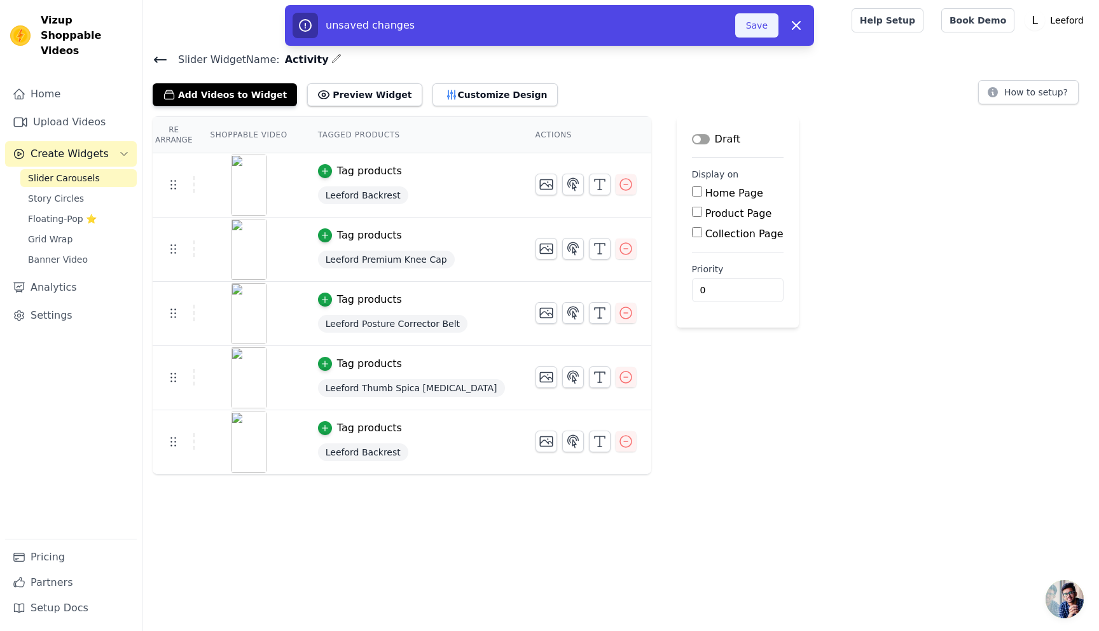
click at [750, 27] on button "Save" at bounding box center [756, 25] width 43 height 24
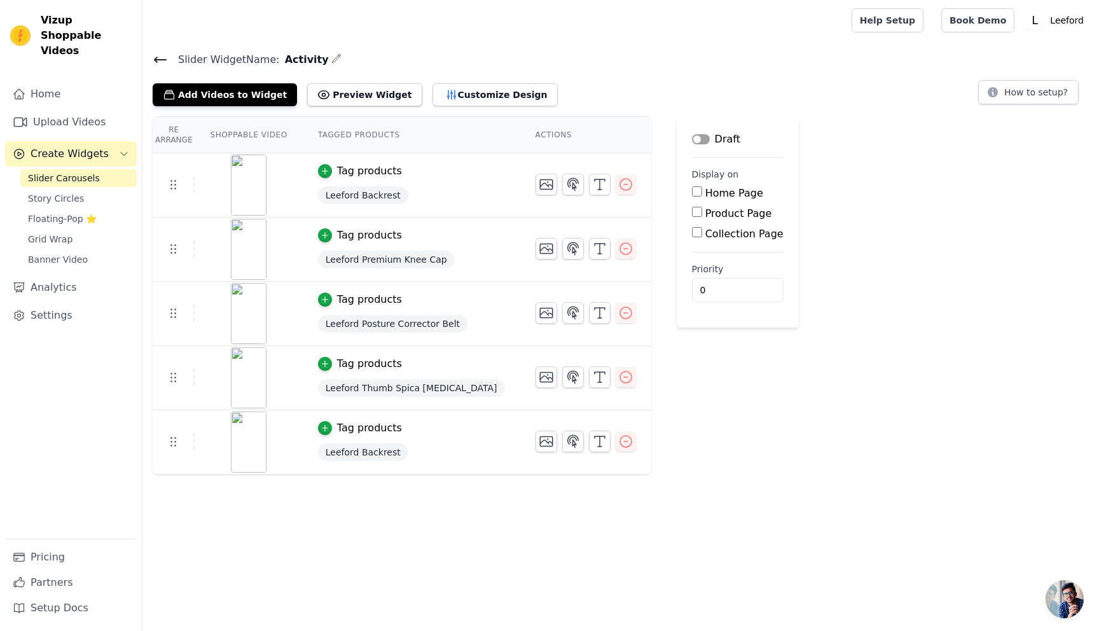
click at [341, 131] on th "Tagged Products" at bounding box center [411, 135] width 217 height 36
click at [350, 139] on th "Tagged Products" at bounding box center [411, 135] width 217 height 36
click at [358, 131] on th "Tagged Products" at bounding box center [411, 135] width 217 height 36
click at [358, 132] on th "Tagged Products" at bounding box center [411, 135] width 217 height 36
click at [381, 127] on th "Tagged Products" at bounding box center [411, 135] width 217 height 36
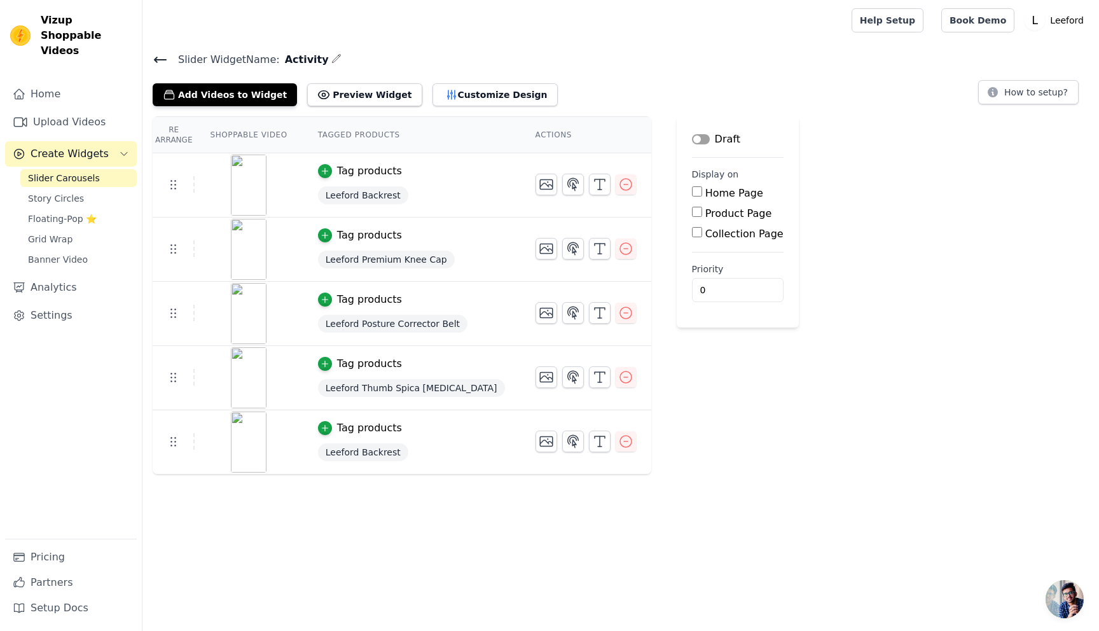
click at [692, 193] on input "Home Page" at bounding box center [697, 191] width 10 height 10
checkbox input "true"
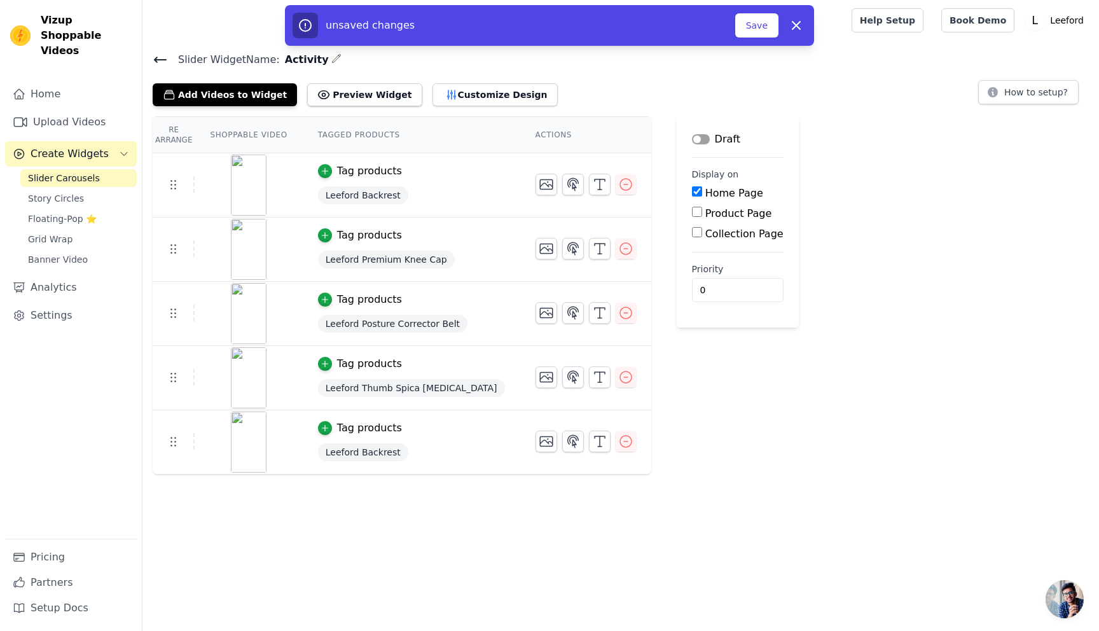
click at [692, 138] on button "Label" at bounding box center [701, 139] width 18 height 10
click at [764, 29] on button "Save" at bounding box center [756, 25] width 43 height 24
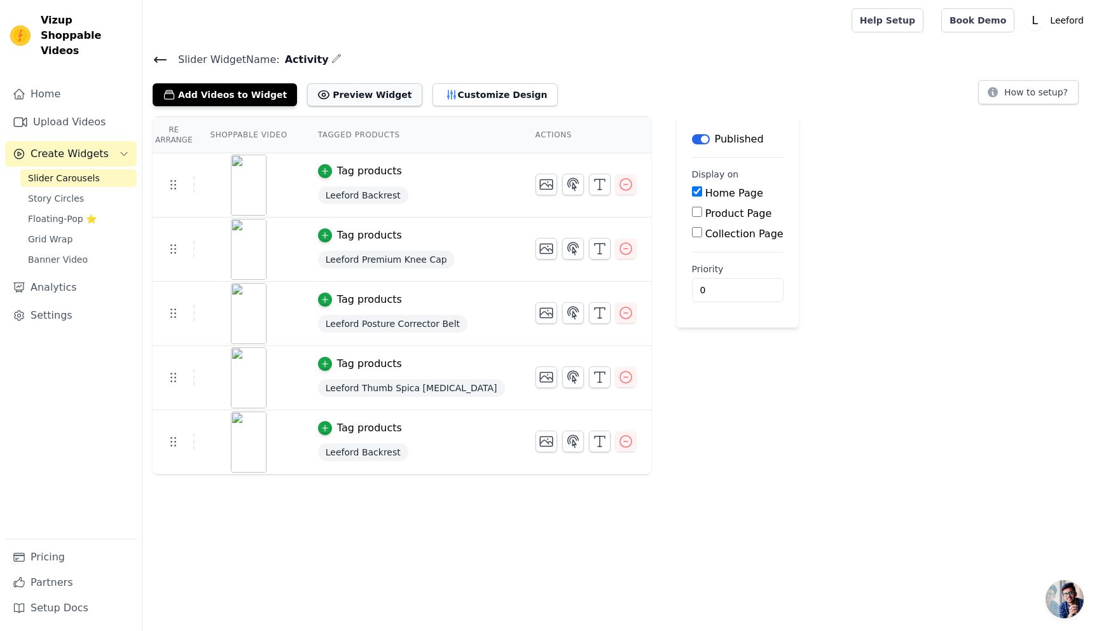
click at [346, 90] on button "Preview Widget" at bounding box center [364, 94] width 114 height 23
click at [243, 181] on img at bounding box center [249, 184] width 36 height 61
click at [177, 185] on icon at bounding box center [172, 184] width 15 height 15
click at [285, 176] on div at bounding box center [248, 184] width 106 height 61
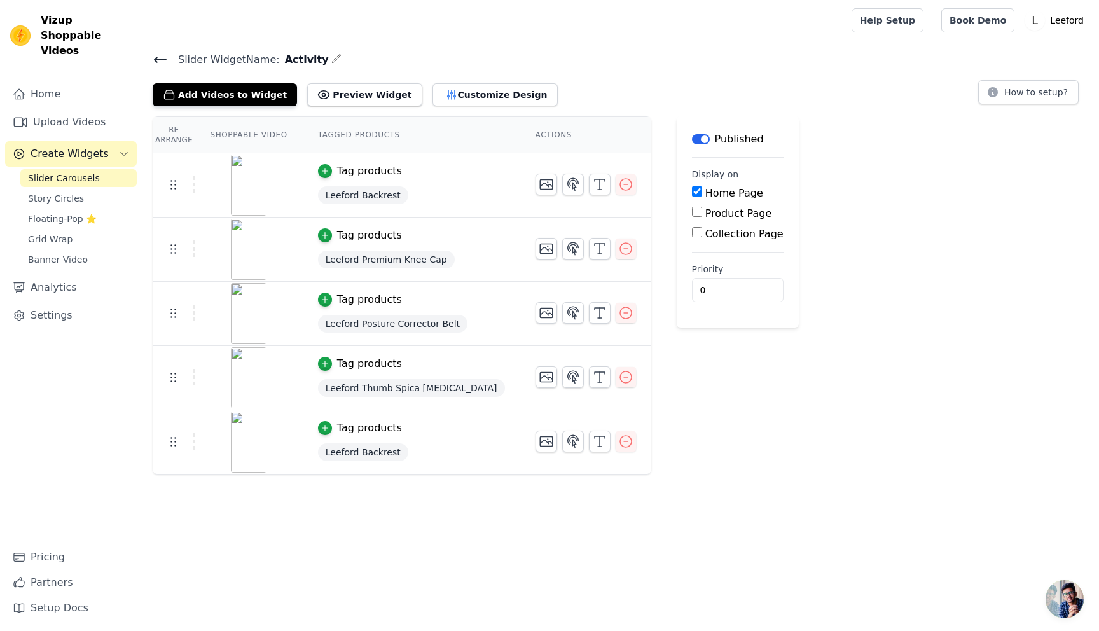
click at [299, 255] on div at bounding box center [248, 249] width 106 height 61
click at [496, 92] on button "Customize Design" at bounding box center [494, 94] width 125 height 23
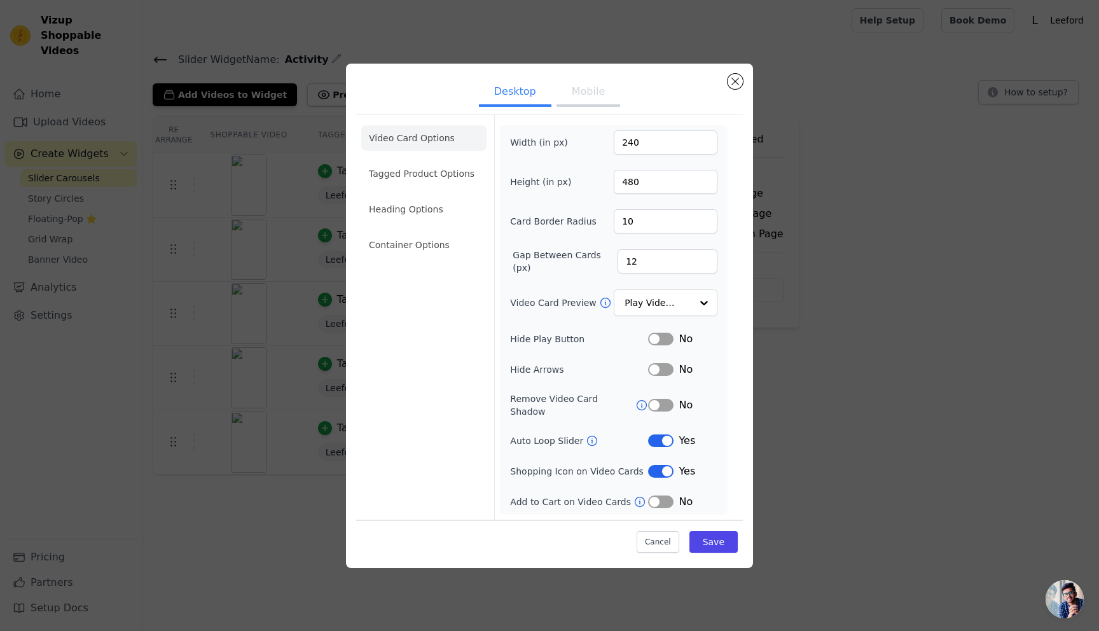
click at [593, 93] on button "Mobile" at bounding box center [588, 93] width 64 height 28
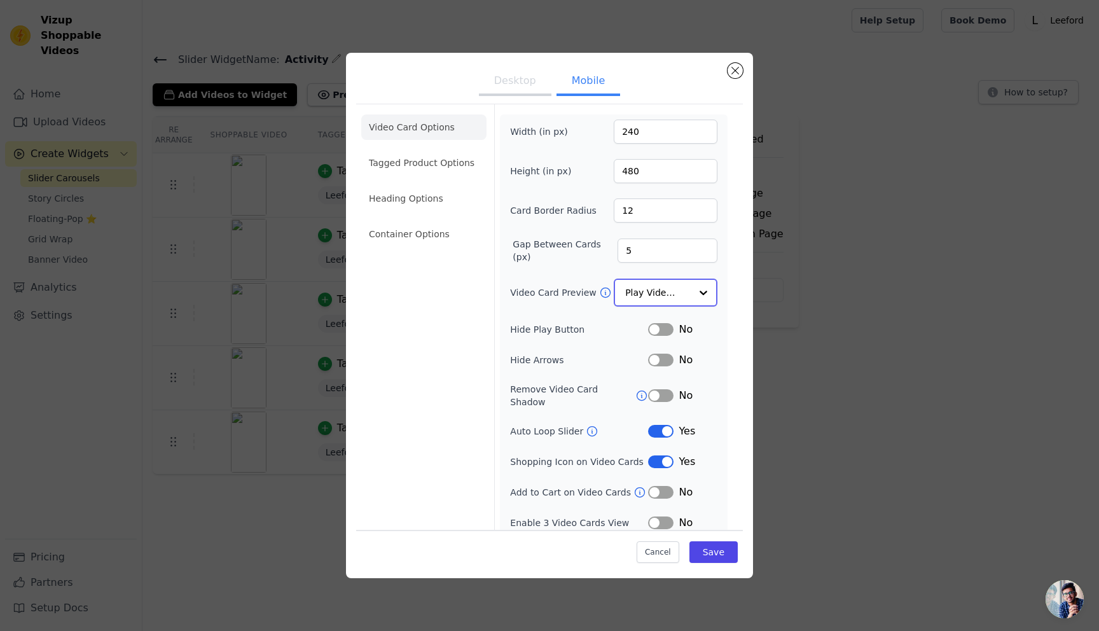
click at [678, 285] on input "Video Card Preview" at bounding box center [657, 292] width 65 height 25
click at [659, 515] on button "Label" at bounding box center [660, 521] width 25 height 13
click at [706, 550] on button "Save" at bounding box center [713, 552] width 48 height 22
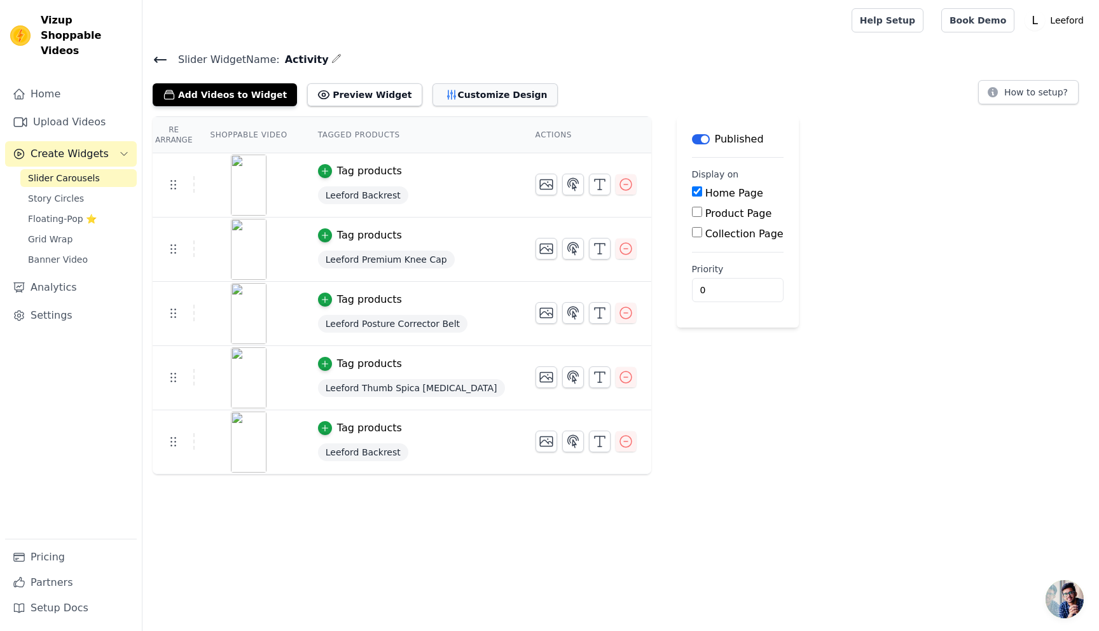
click at [466, 99] on button "Customize Design" at bounding box center [494, 94] width 125 height 23
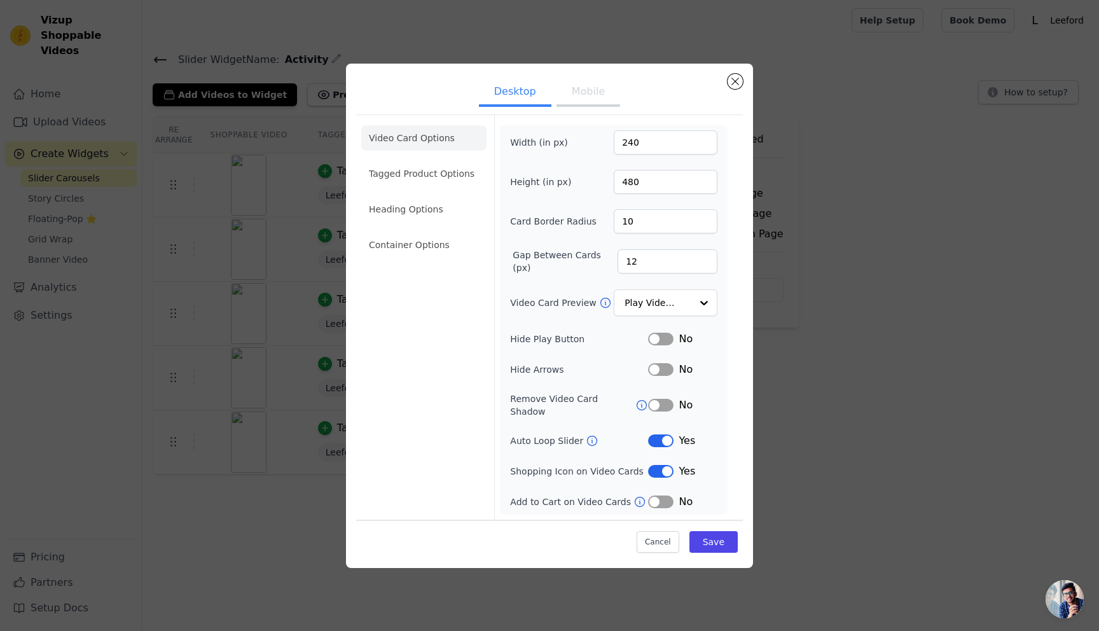
click at [581, 100] on button "Mobile" at bounding box center [588, 93] width 64 height 28
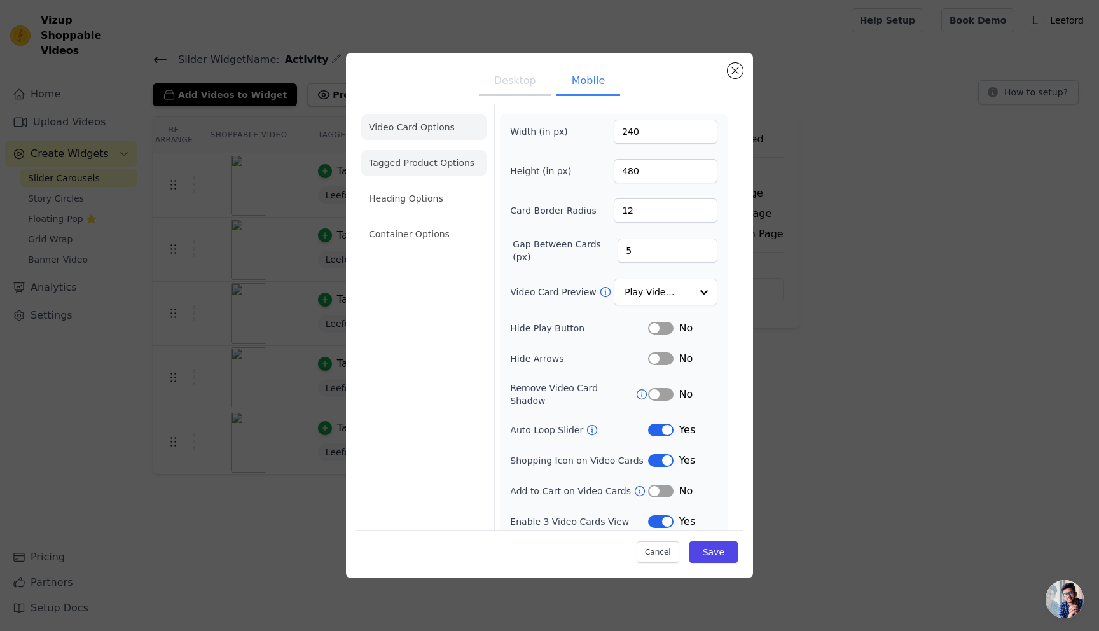
click at [402, 158] on li "Tagged Product Options" at bounding box center [423, 162] width 125 height 25
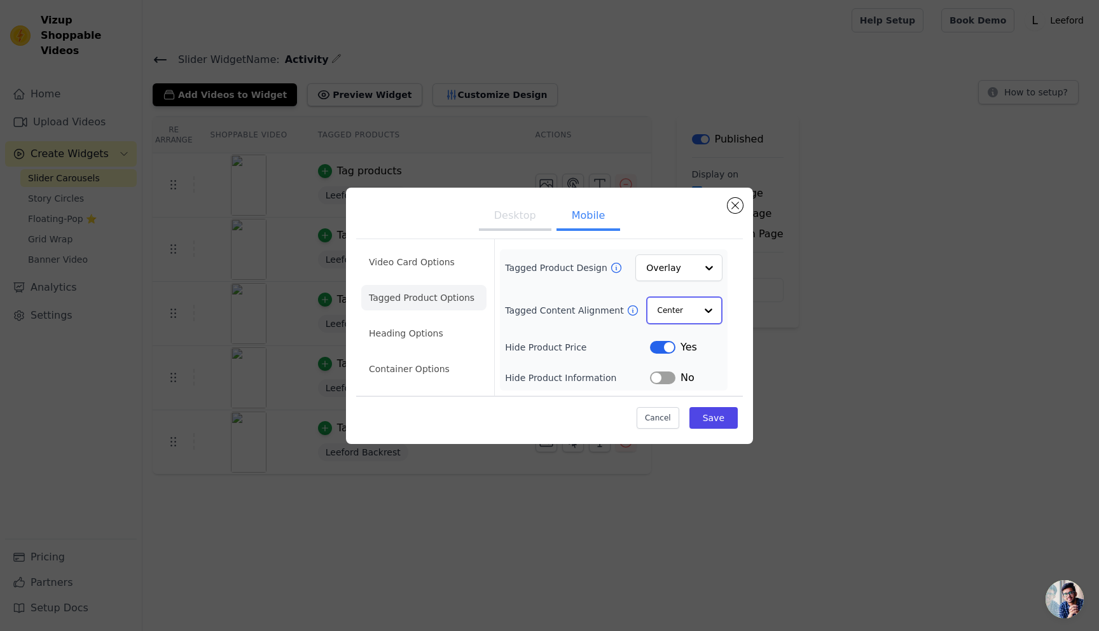
click at [703, 309] on div at bounding box center [708, 310] width 25 height 25
click at [903, 277] on div "Desktop Mobile Video Card Options Tagged Product Options Heading Options Contai…" at bounding box center [549, 316] width 1058 height 296
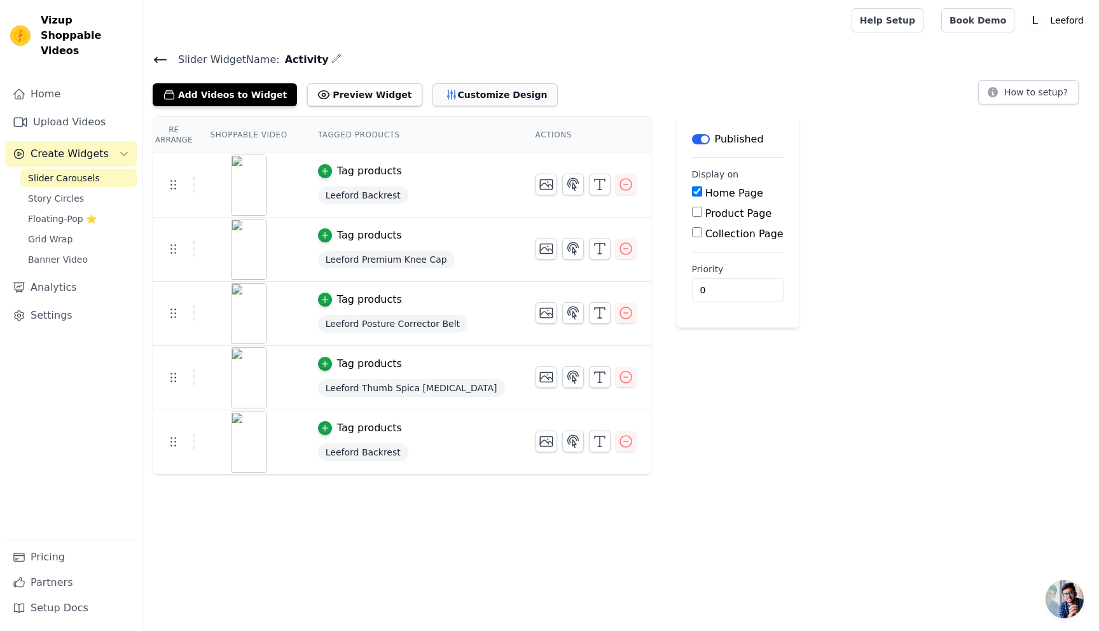
click at [484, 92] on button "Customize Design" at bounding box center [494, 94] width 125 height 23
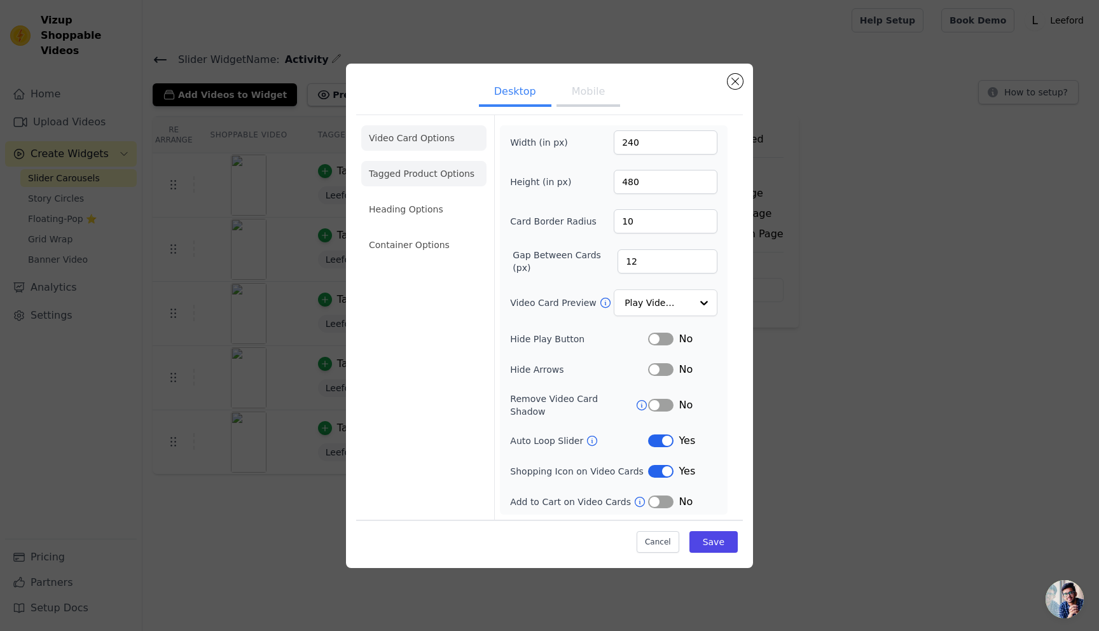
click at [404, 181] on li "Tagged Product Options" at bounding box center [423, 173] width 125 height 25
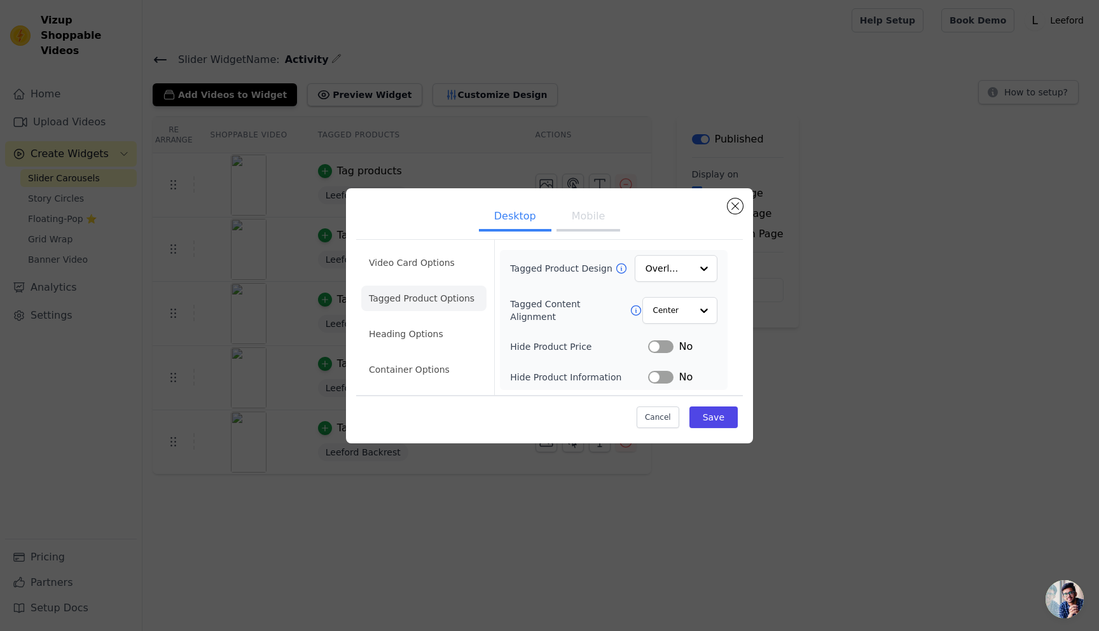
click at [584, 221] on button "Mobile" at bounding box center [588, 217] width 64 height 28
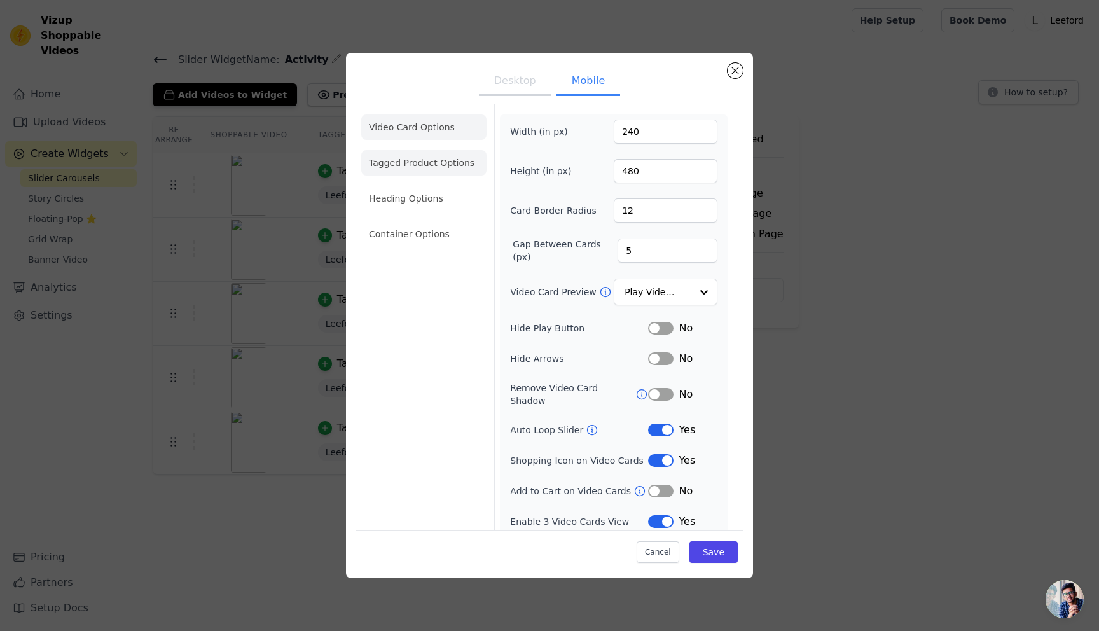
click at [404, 161] on li "Tagged Product Options" at bounding box center [423, 162] width 125 height 25
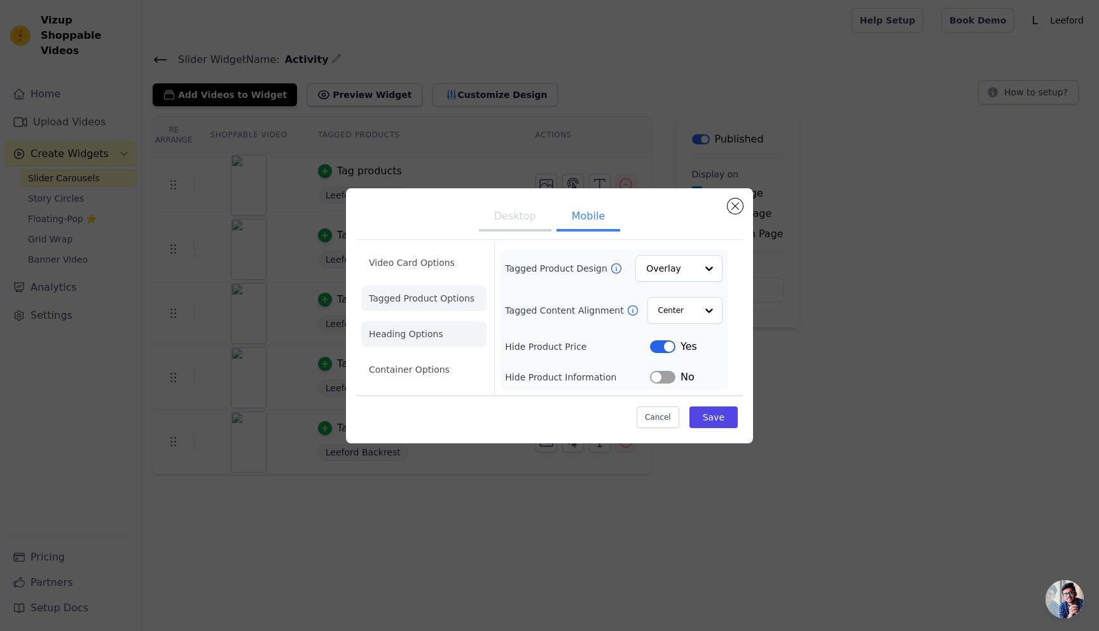
click at [381, 332] on li "Heading Options" at bounding box center [423, 333] width 125 height 25
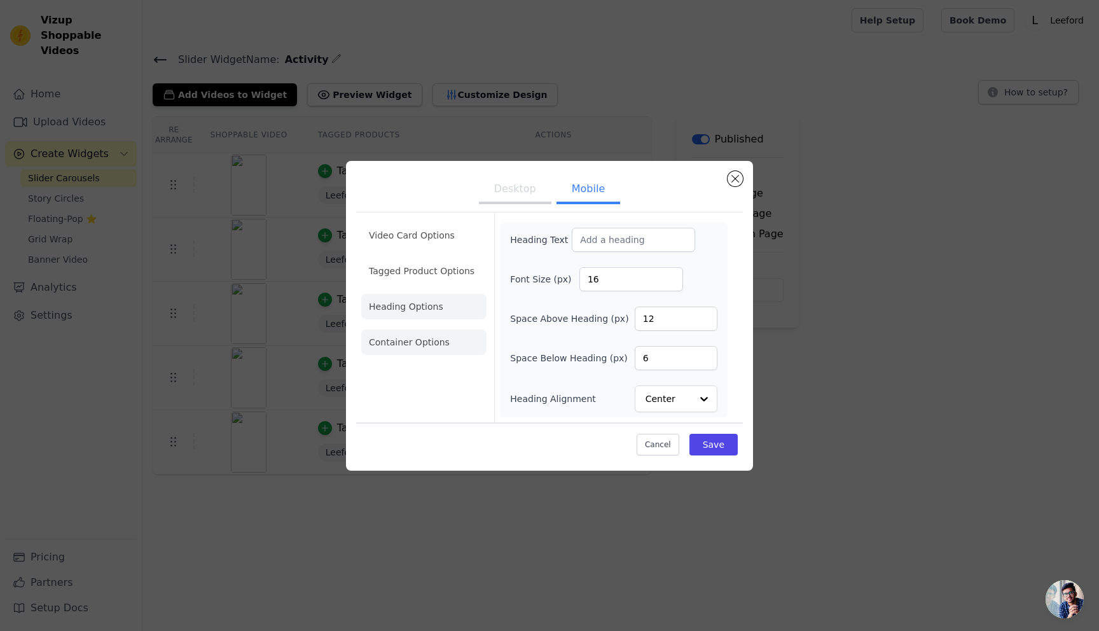
click at [405, 352] on li "Container Options" at bounding box center [423, 341] width 125 height 25
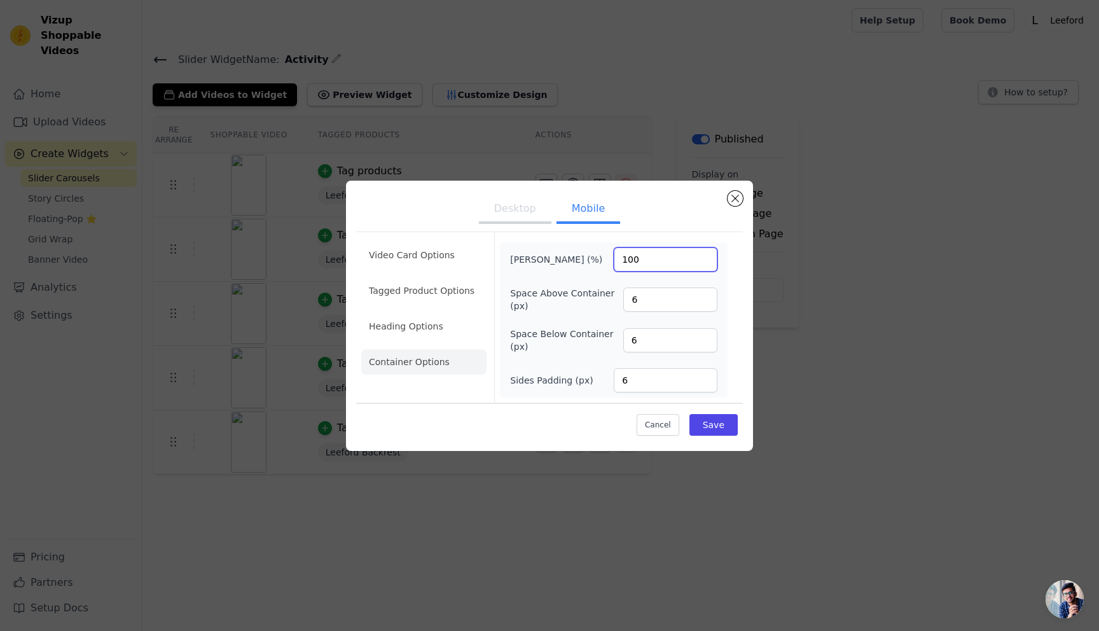
click at [658, 258] on input "100" at bounding box center [665, 259] width 104 height 24
click at [718, 421] on button "Save" at bounding box center [713, 425] width 48 height 22
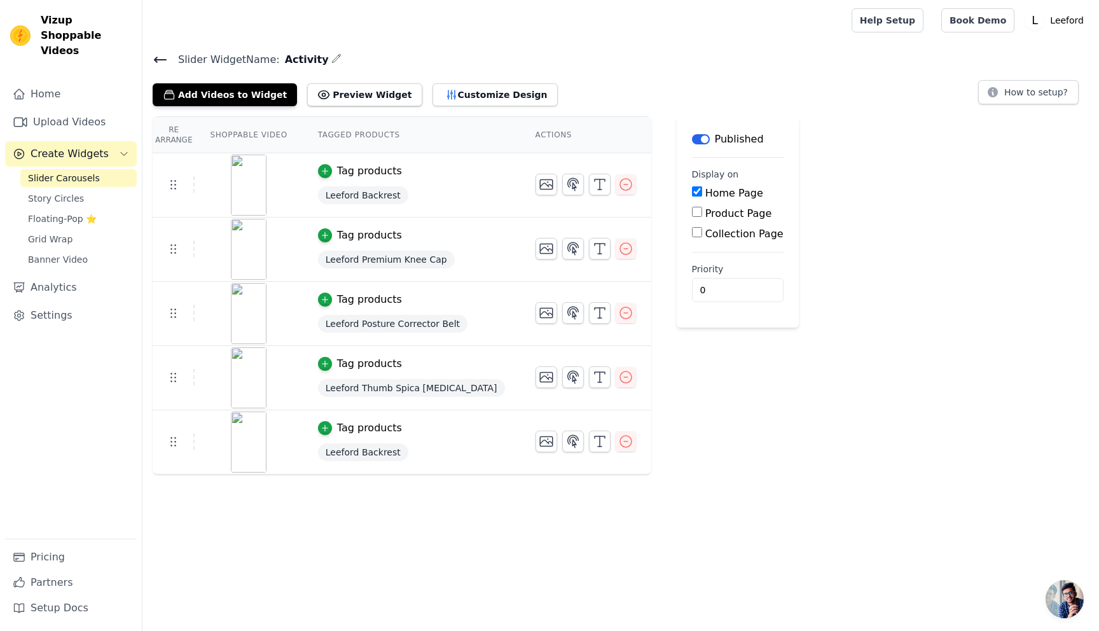
click at [330, 133] on th "Tagged Products" at bounding box center [411, 135] width 217 height 36
click at [443, 98] on button "Customize Design" at bounding box center [494, 94] width 125 height 23
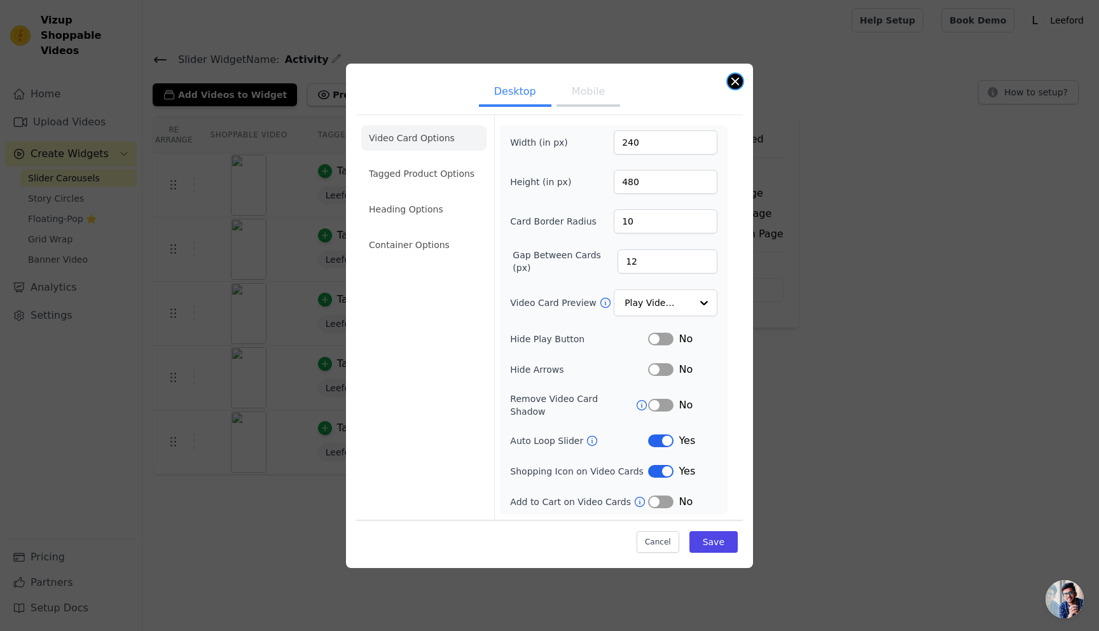
click at [734, 84] on button "Close modal" at bounding box center [734, 81] width 15 height 15
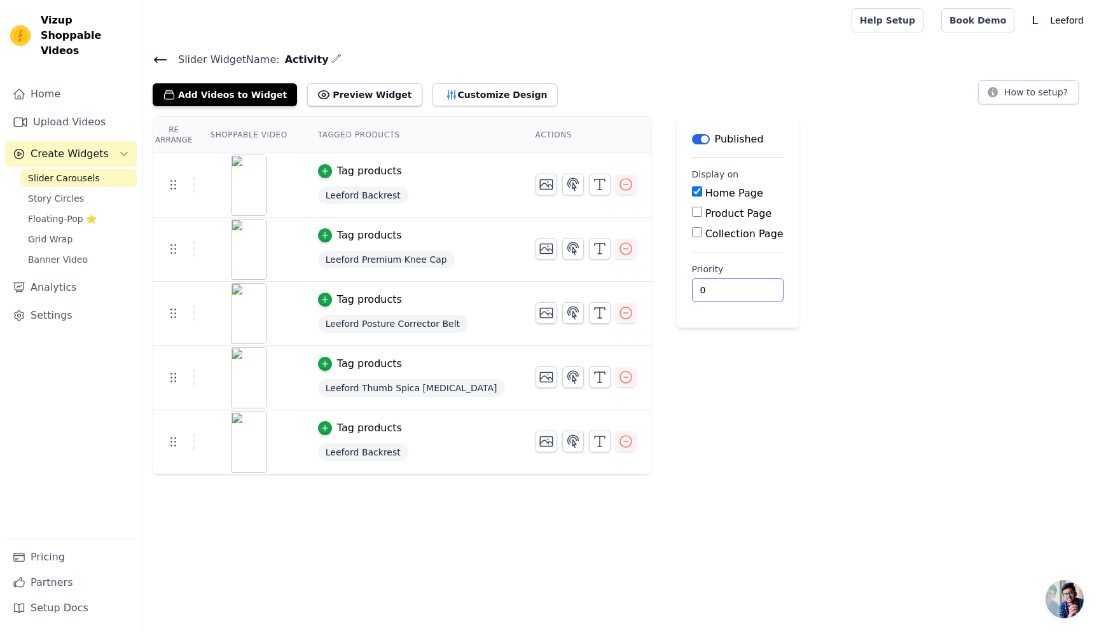
click at [780, 432] on div "Re Arrange Shoppable Video Tagged Products Actions Tag products Leeford Backres…" at bounding box center [620, 295] width 956 height 358
click at [346, 95] on button "Preview Widget" at bounding box center [364, 94] width 114 height 23
click at [855, 215] on div "Re Arrange Shoppable Video Tagged Products Actions Tag products Leeford Backres…" at bounding box center [620, 295] width 956 height 358
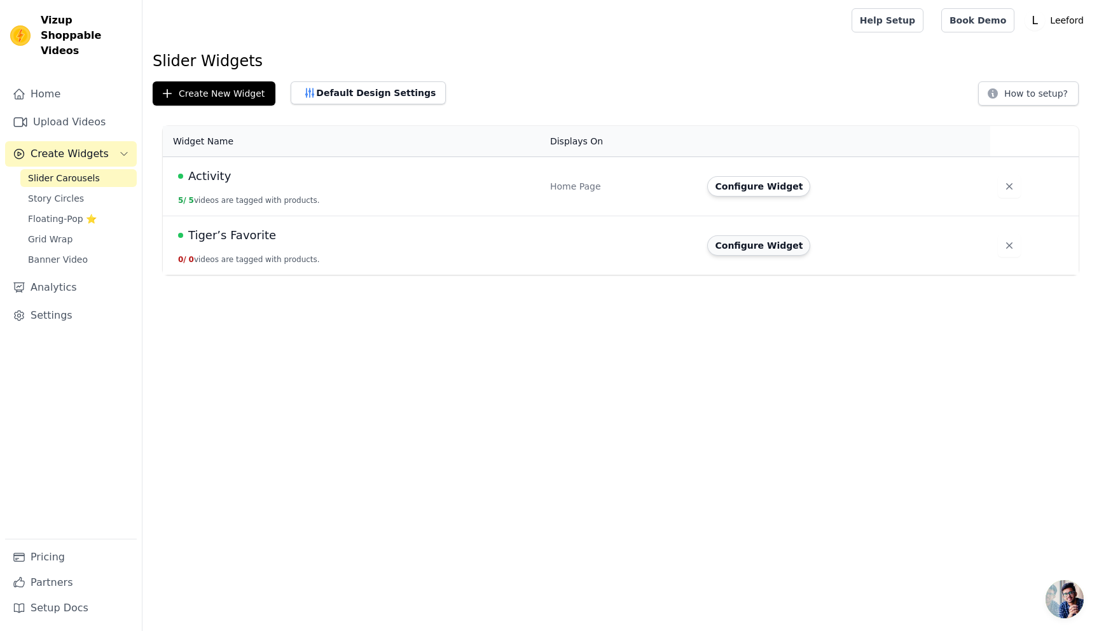
click at [750, 246] on button "Configure Widget" at bounding box center [758, 245] width 103 height 20
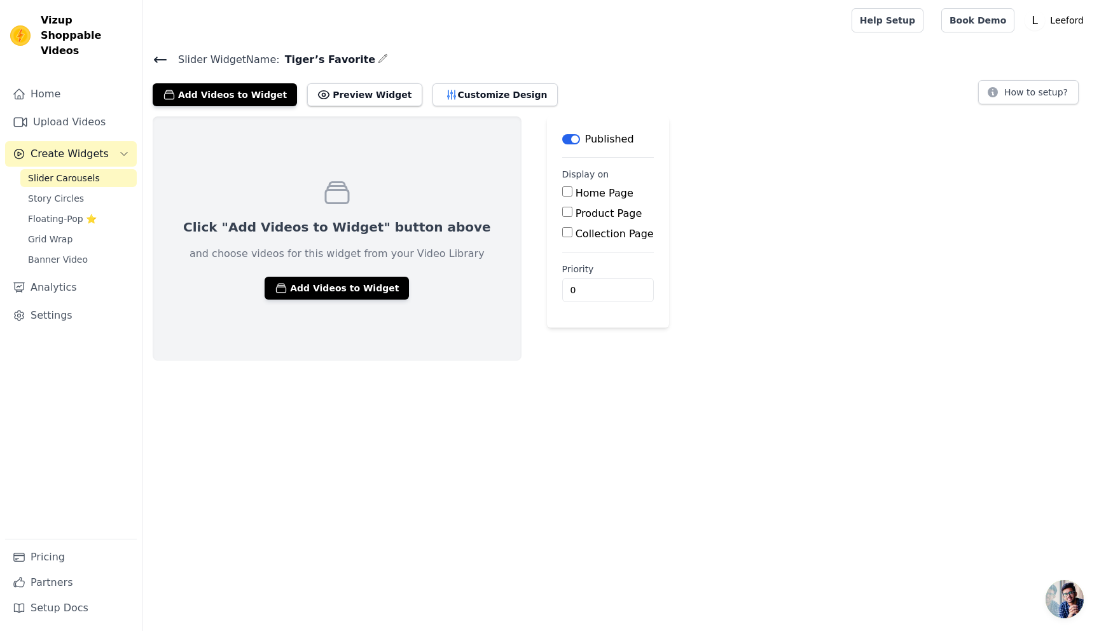
click at [562, 191] on input "Home Page" at bounding box center [567, 191] width 10 height 10
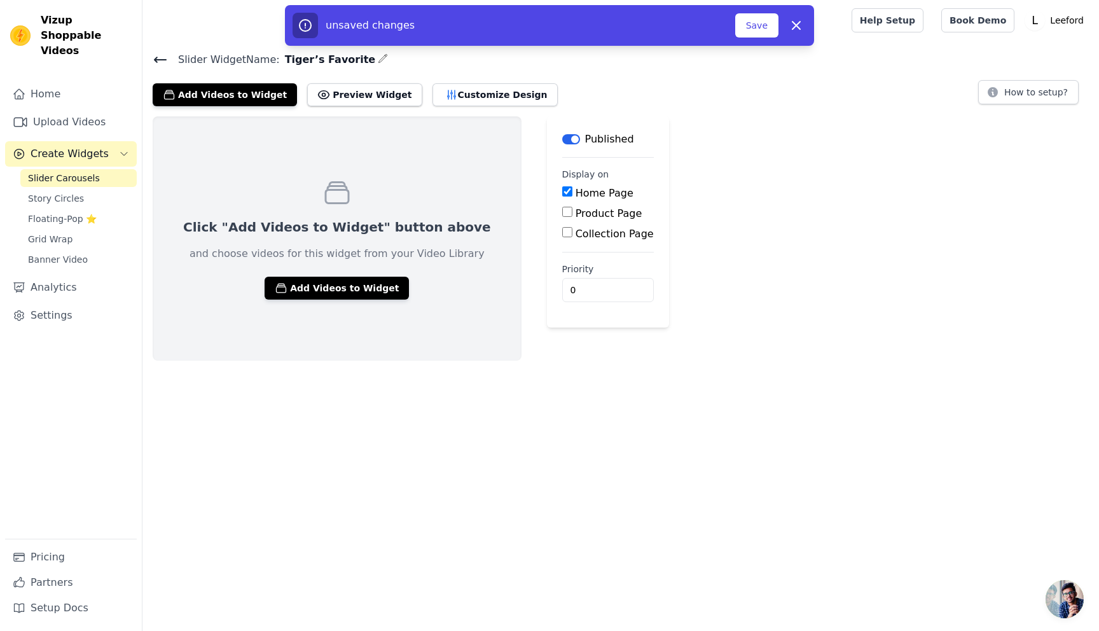
click at [562, 191] on input "Home Page" at bounding box center [567, 191] width 10 height 10
checkbox input "false"
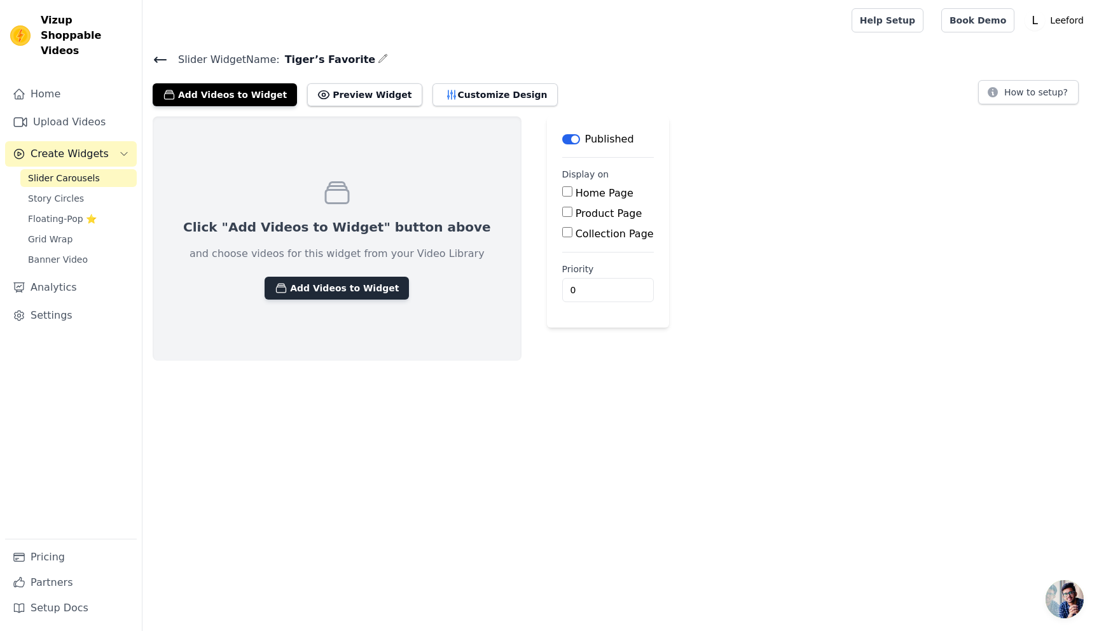
click at [331, 292] on button "Add Videos to Widget" at bounding box center [336, 288] width 144 height 23
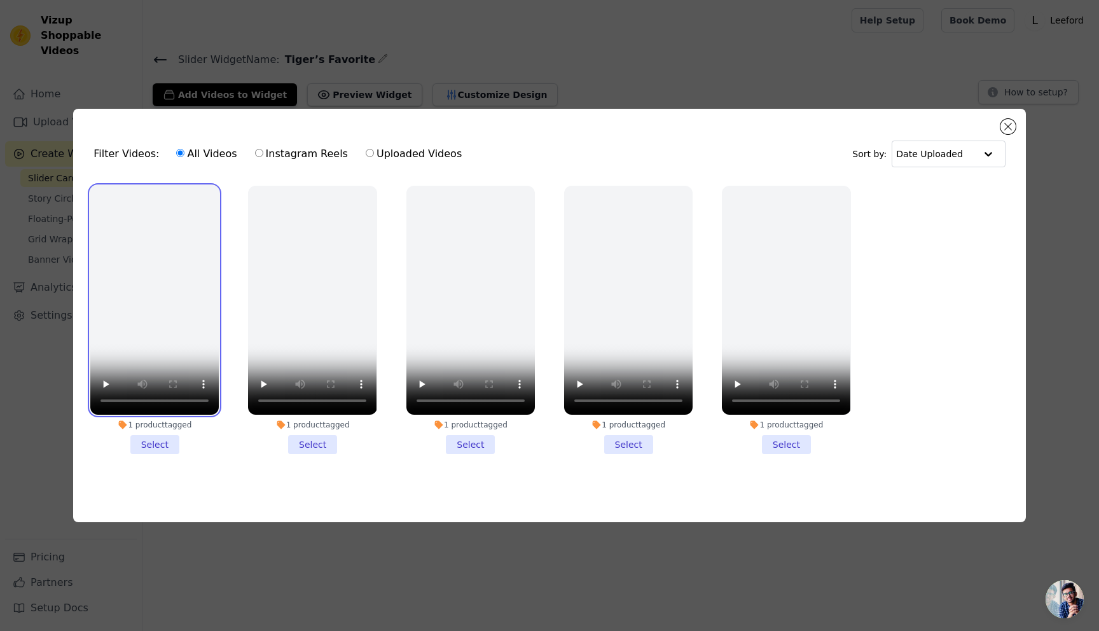
click at [145, 298] on video at bounding box center [154, 300] width 128 height 229
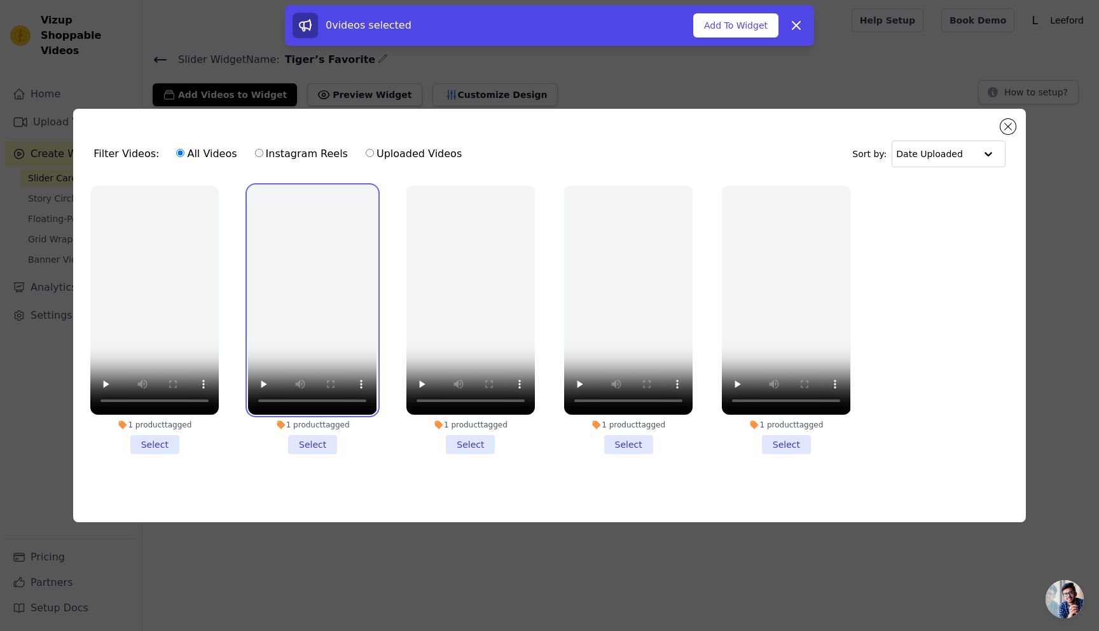
click at [282, 298] on video at bounding box center [312, 300] width 128 height 229
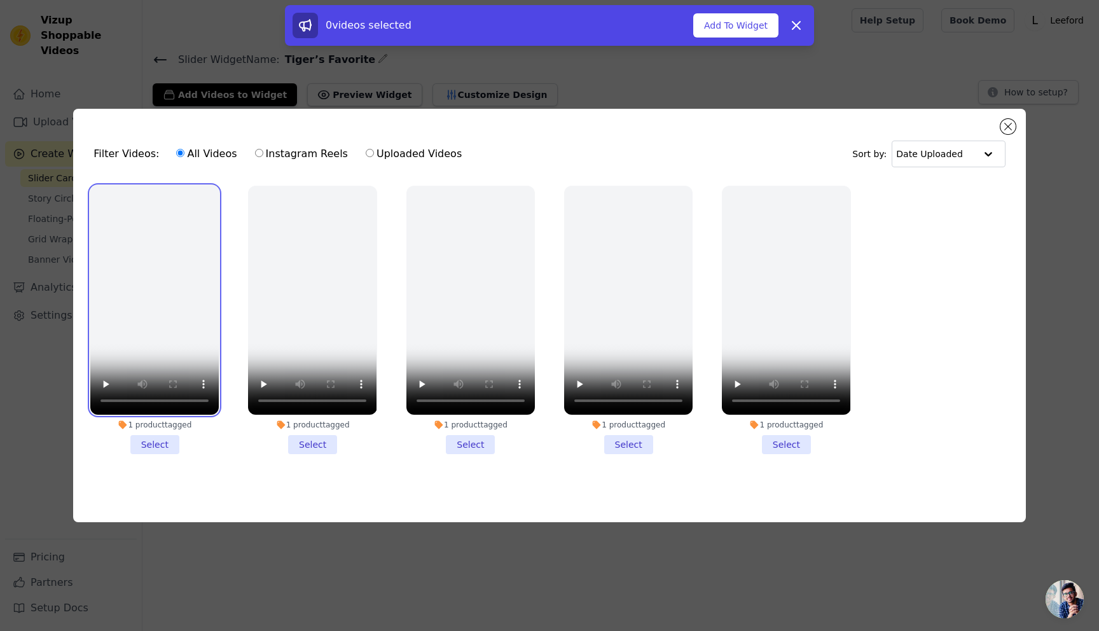
click at [137, 308] on video at bounding box center [154, 300] width 128 height 229
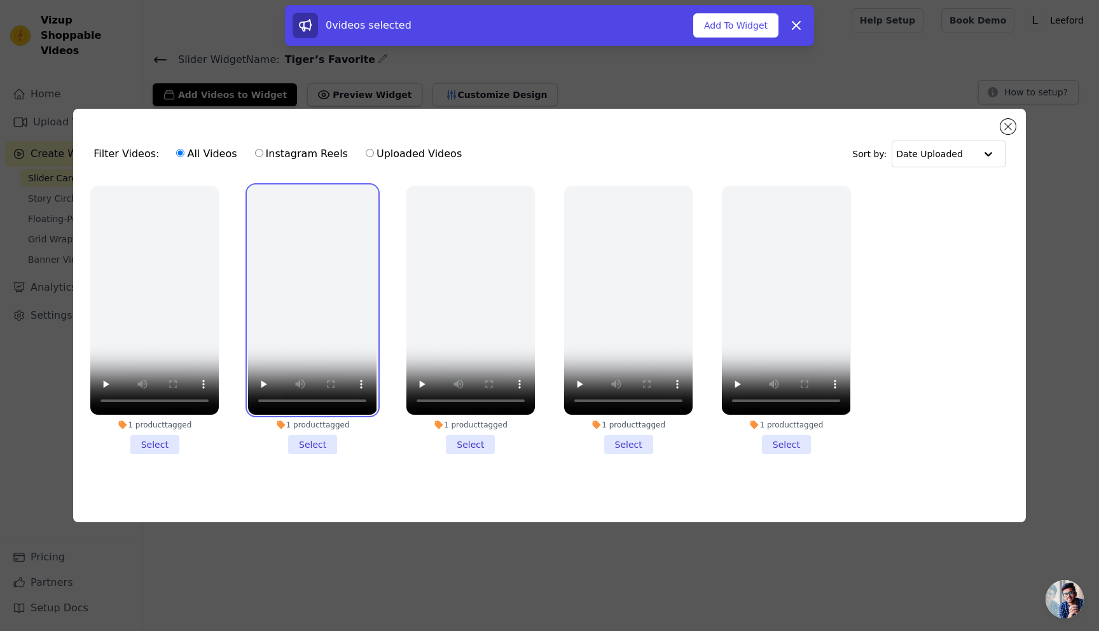
click at [259, 310] on video at bounding box center [312, 300] width 128 height 229
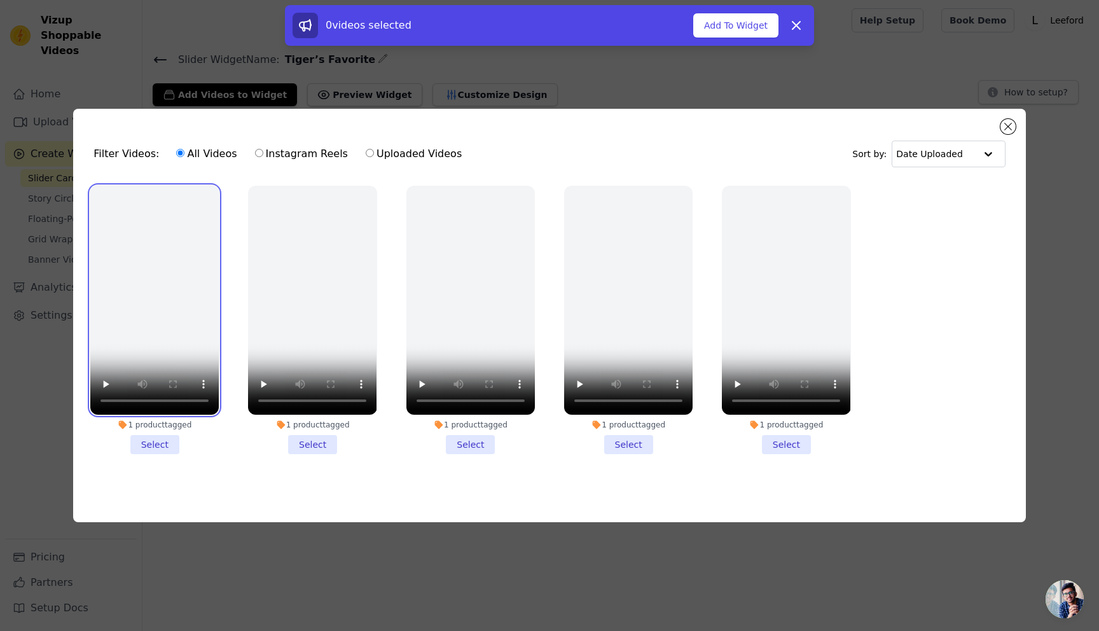
click at [149, 312] on video at bounding box center [154, 300] width 128 height 229
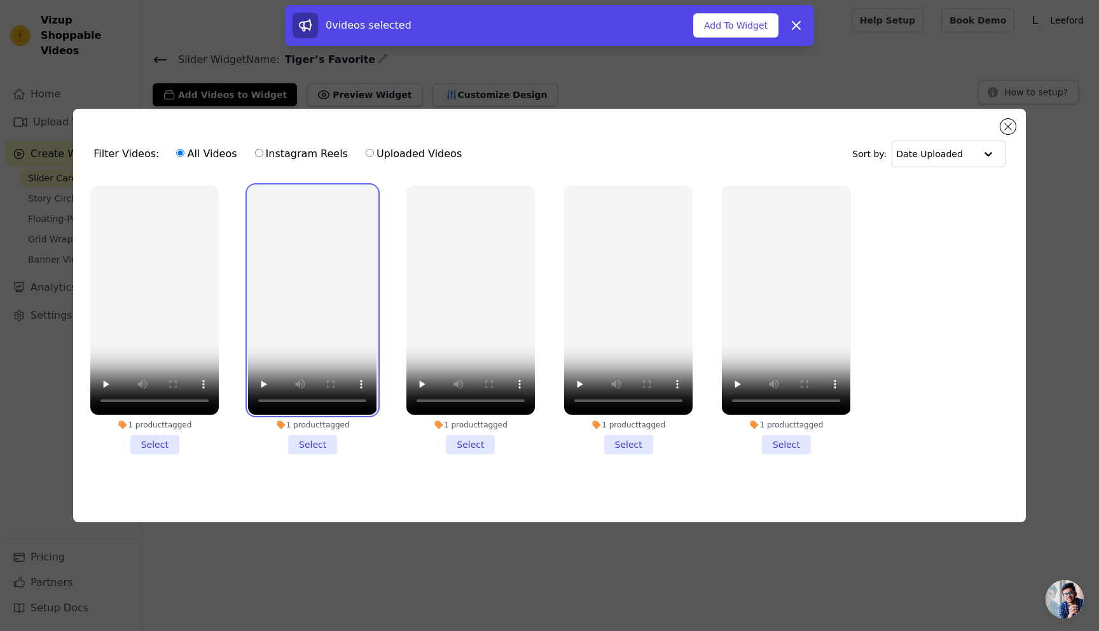
click at [266, 302] on video at bounding box center [312, 300] width 128 height 229
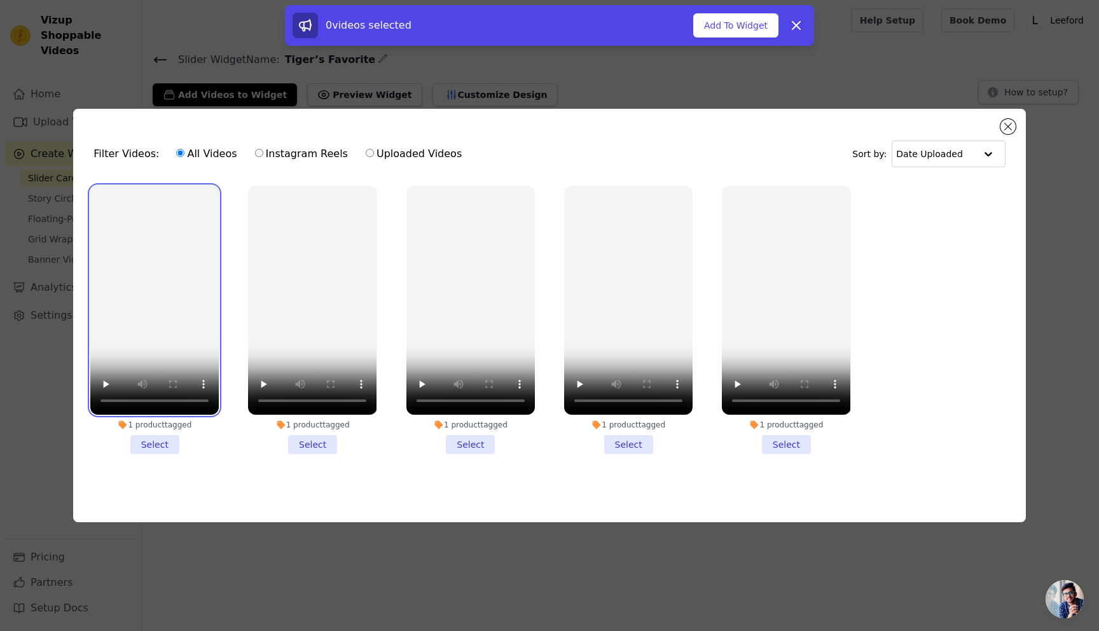
click at [145, 310] on video at bounding box center [154, 300] width 128 height 229
click at [737, 31] on button "Add To Widget" at bounding box center [735, 25] width 85 height 24
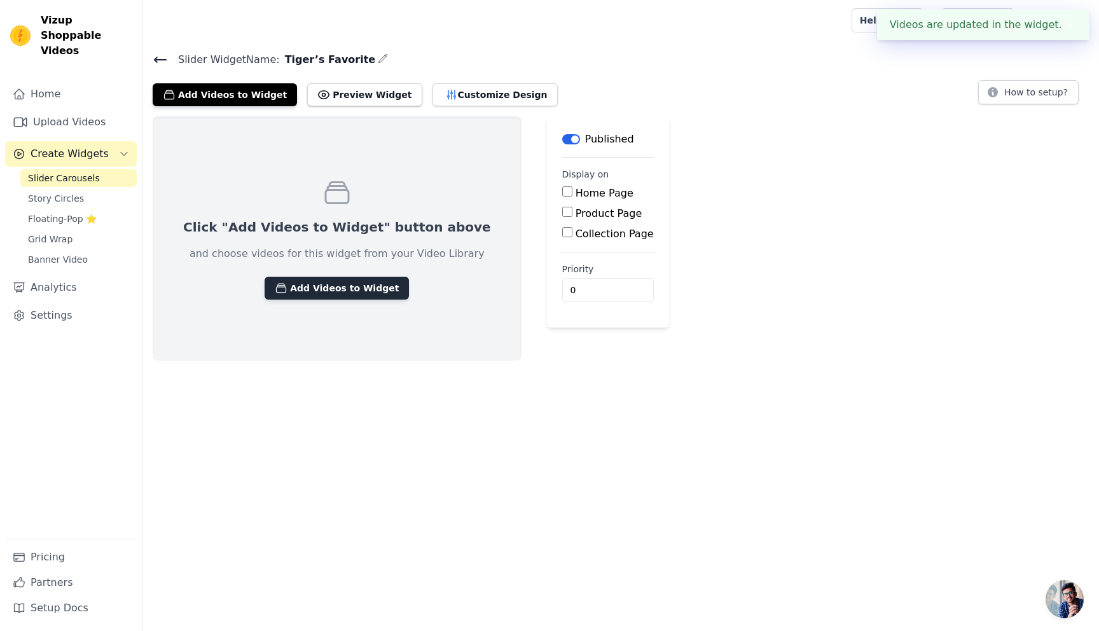
click at [322, 283] on button "Add Videos to Widget" at bounding box center [336, 288] width 144 height 23
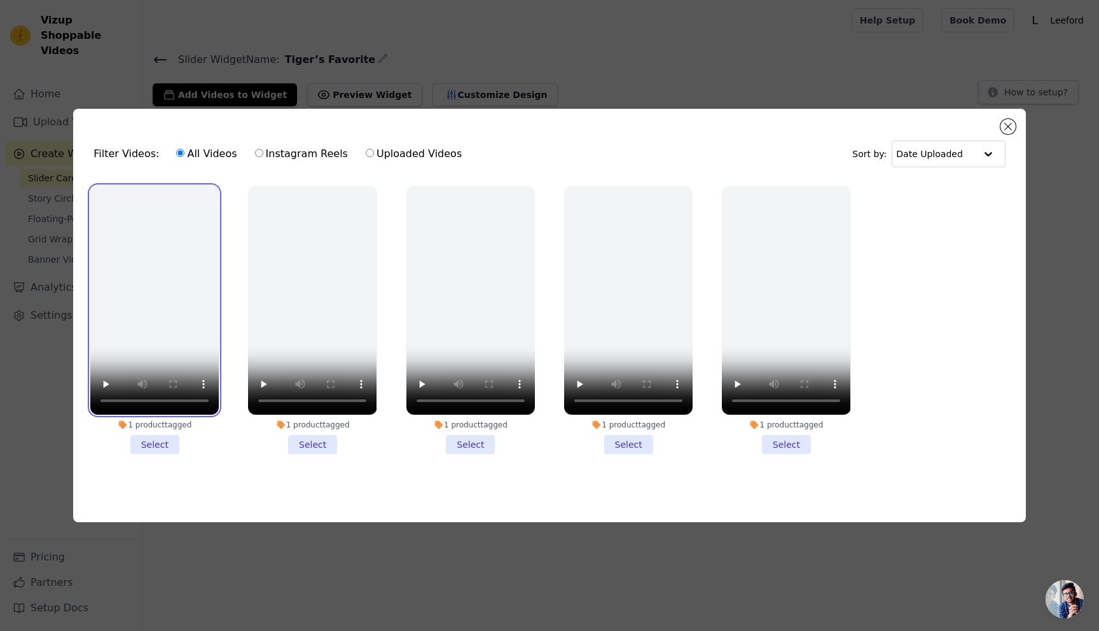
click at [129, 306] on video at bounding box center [154, 300] width 128 height 229
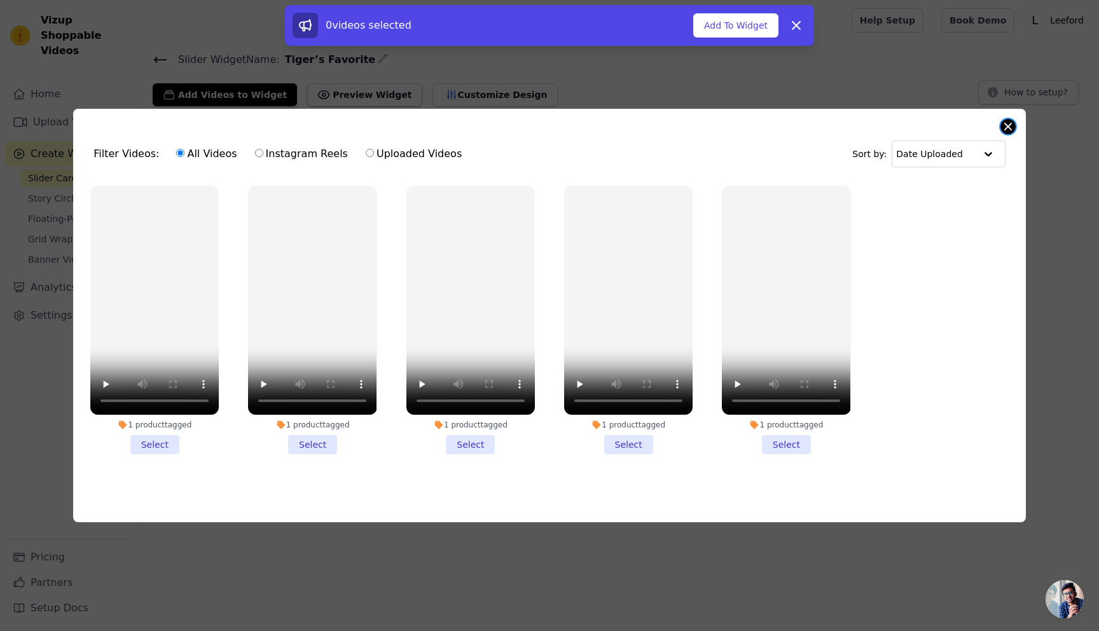
click at [1008, 119] on button "Close modal" at bounding box center [1007, 126] width 15 height 15
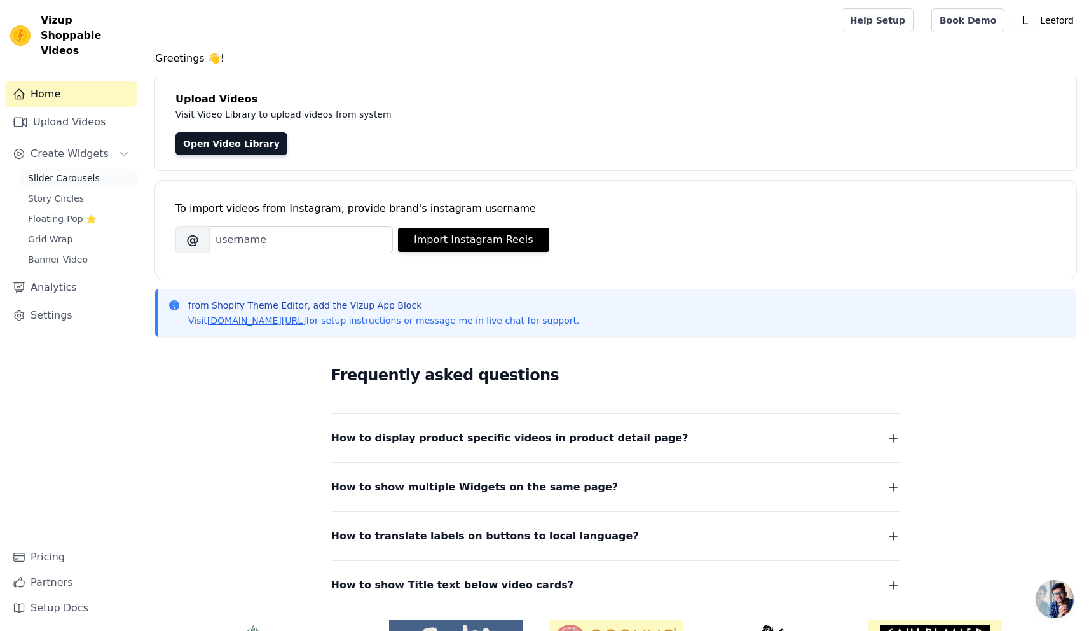
click at [50, 172] on span "Slider Carousels" at bounding box center [64, 178] width 72 height 13
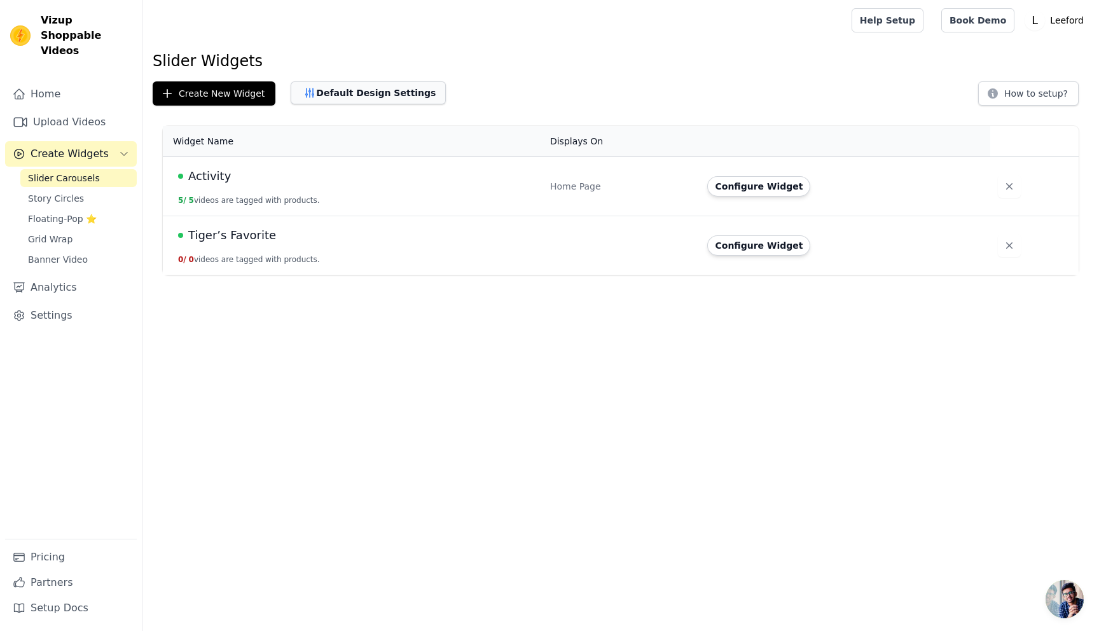
click at [387, 97] on button "Default Design Settings" at bounding box center [368, 92] width 155 height 23
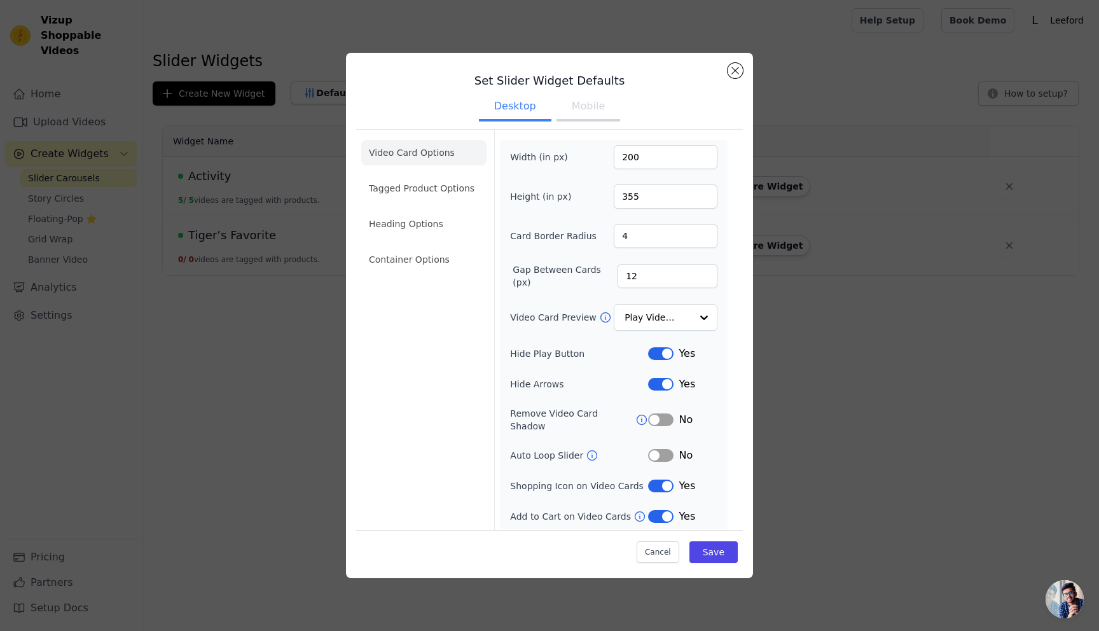
click at [589, 112] on button "Mobile" at bounding box center [588, 107] width 64 height 28
click at [404, 185] on li "Tagged Product Options" at bounding box center [423, 187] width 125 height 25
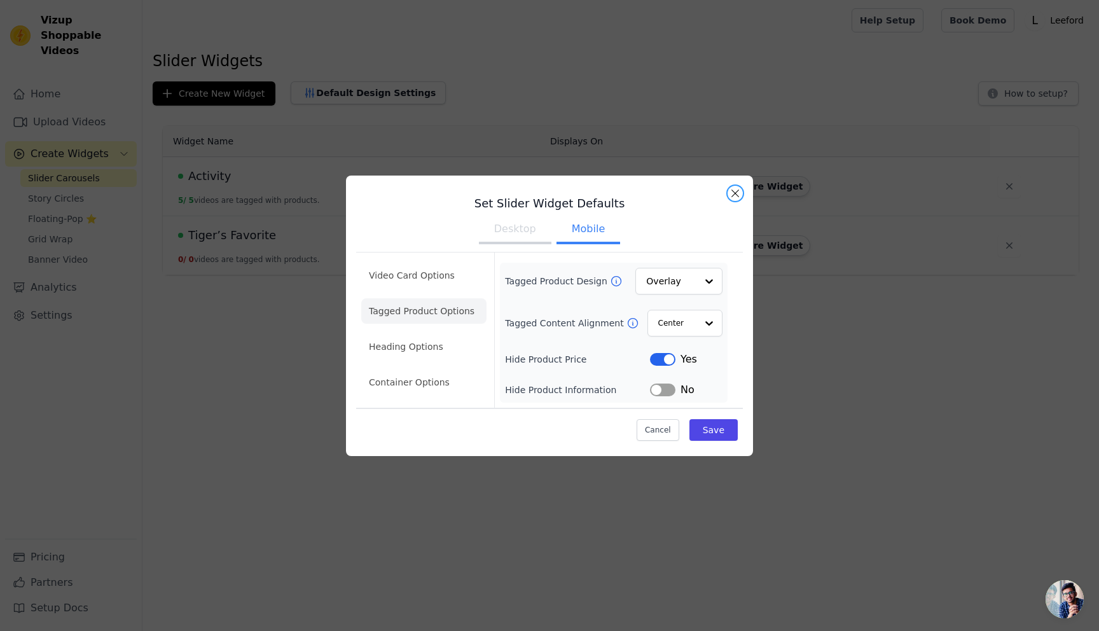
click at [737, 193] on button "Close modal" at bounding box center [734, 193] width 15 height 15
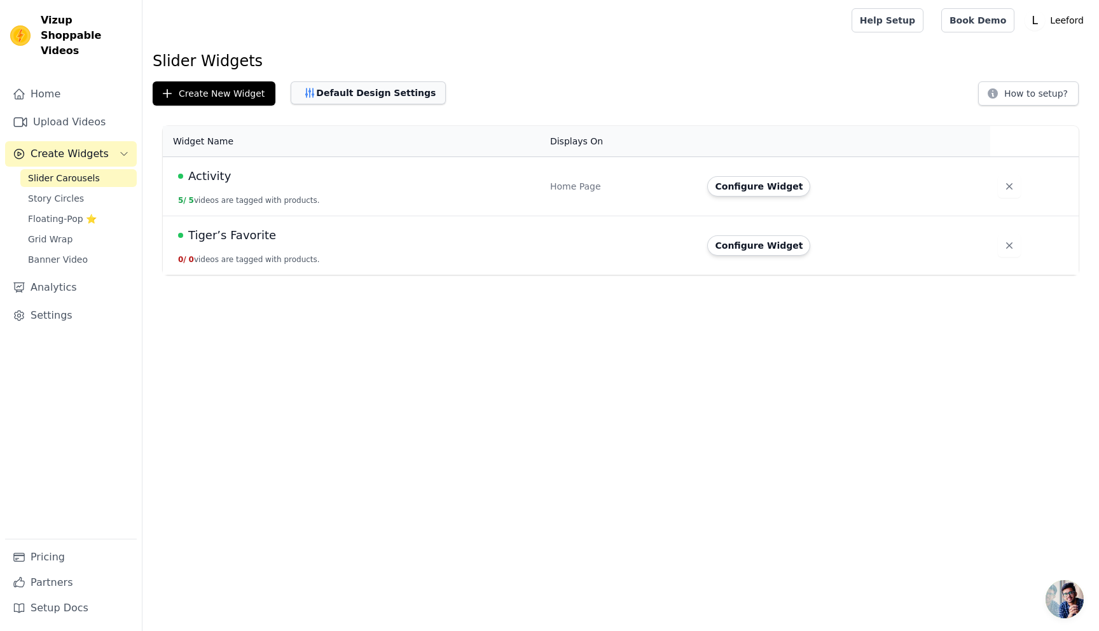
click at [373, 86] on button "Default Design Settings" at bounding box center [368, 92] width 155 height 23
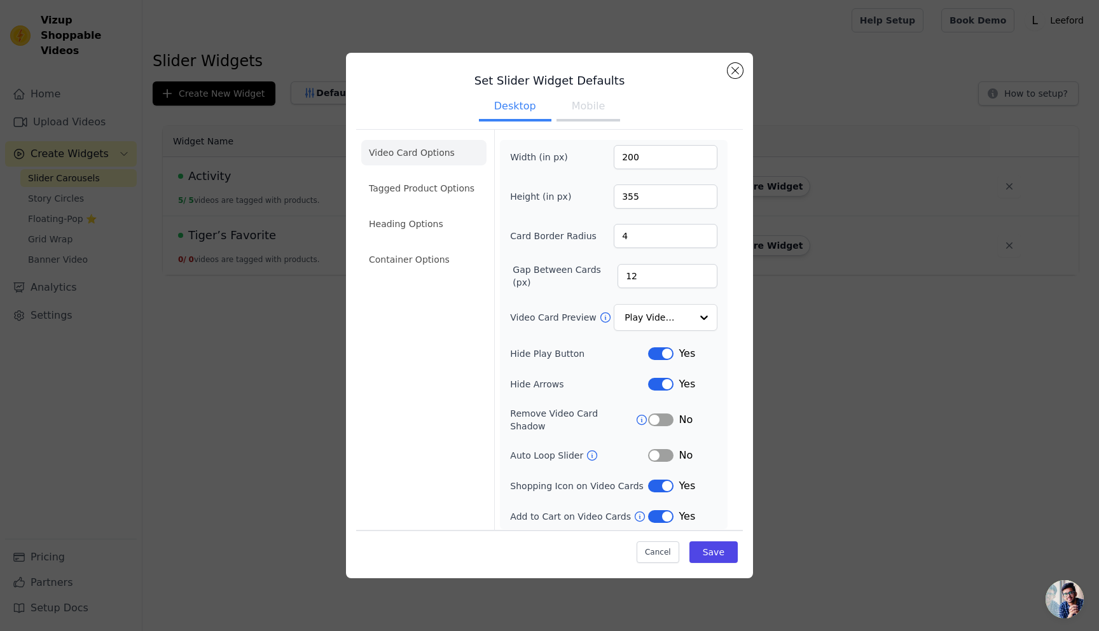
click at [570, 111] on button "Mobile" at bounding box center [588, 107] width 64 height 28
click at [660, 449] on button "Label" at bounding box center [660, 455] width 25 height 13
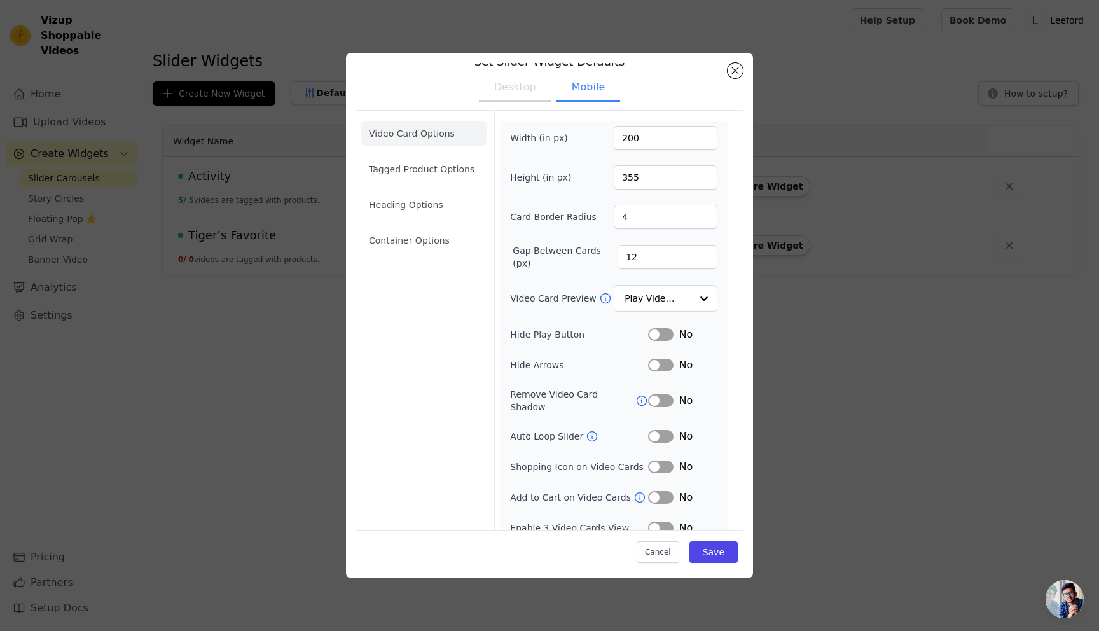
scroll to position [25, 0]
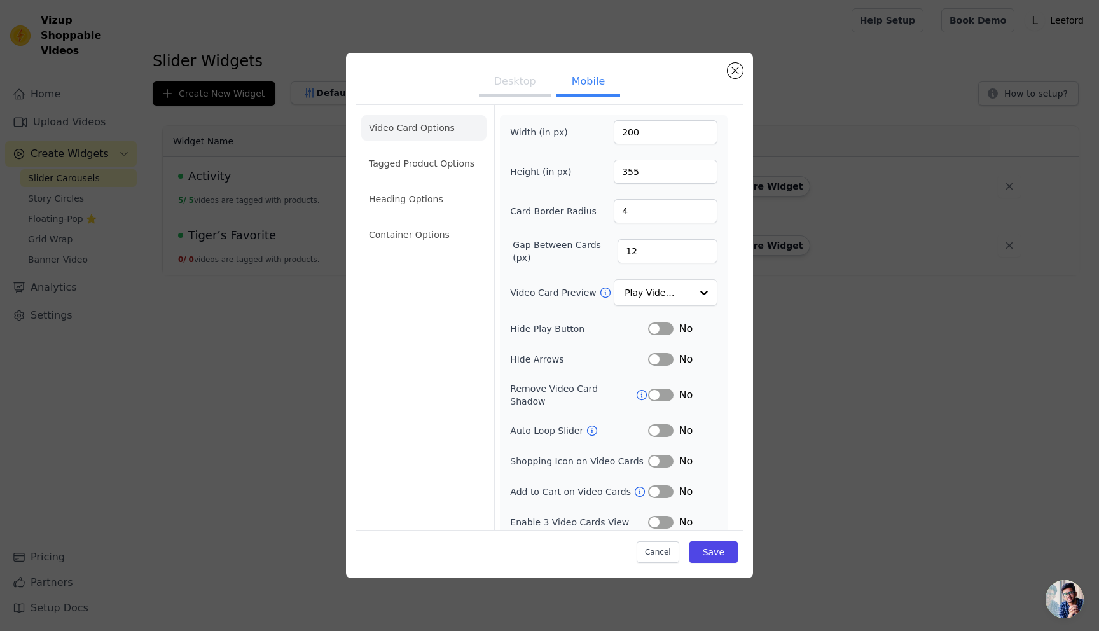
click at [654, 516] on button "Label" at bounding box center [660, 522] width 25 height 13
click at [661, 424] on button "Label" at bounding box center [660, 430] width 25 height 13
click at [708, 552] on button "Save" at bounding box center [713, 552] width 48 height 22
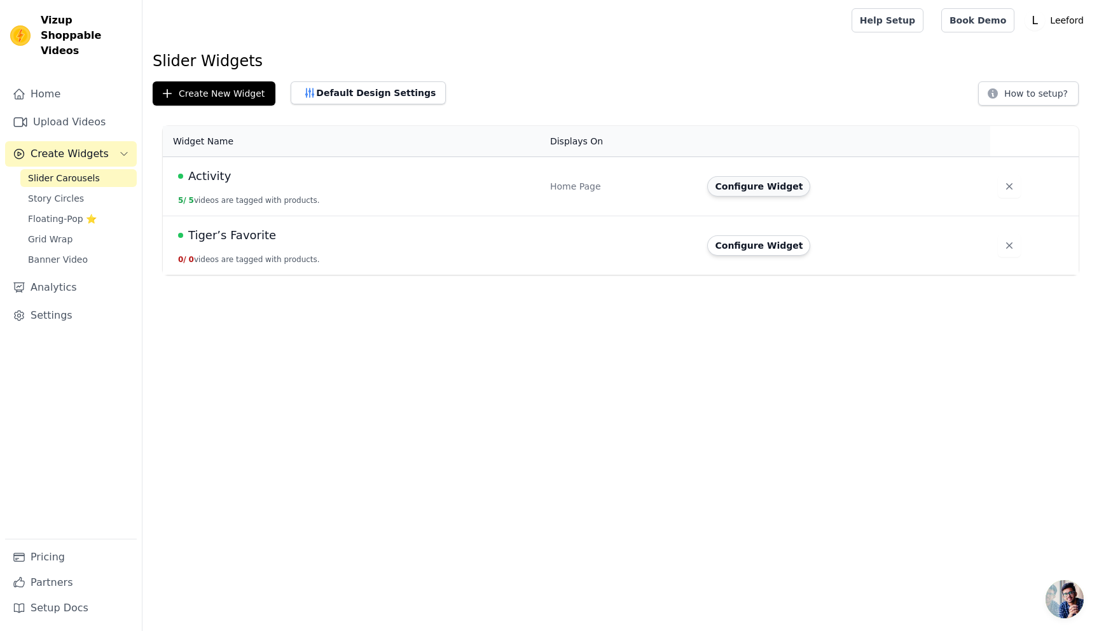
click at [758, 190] on button "Configure Widget" at bounding box center [758, 186] width 103 height 20
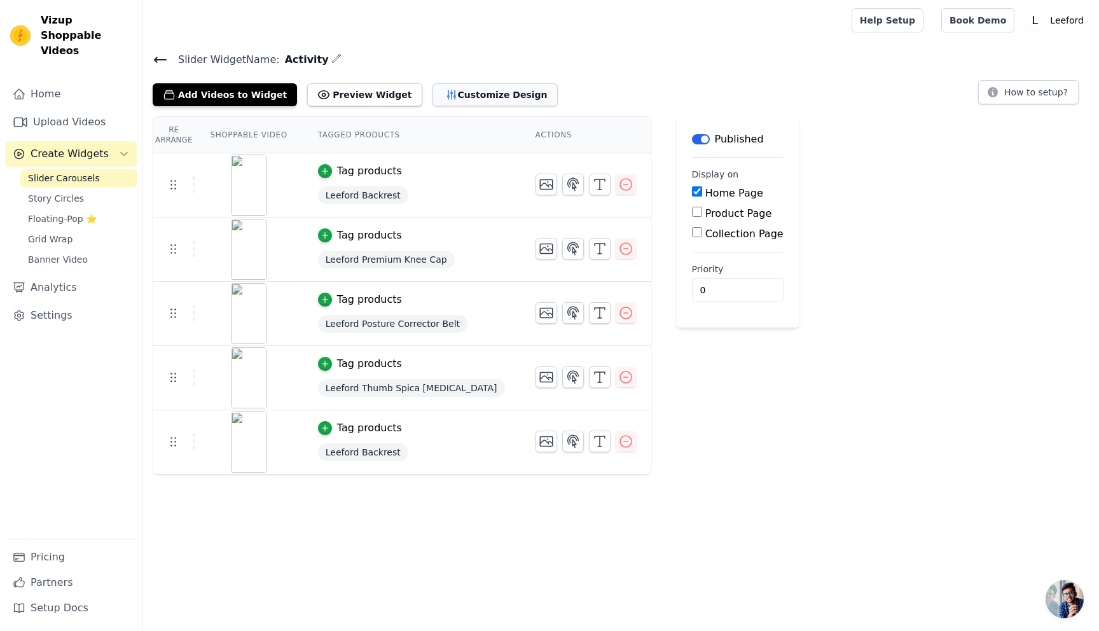
click at [476, 91] on button "Customize Design" at bounding box center [494, 94] width 125 height 23
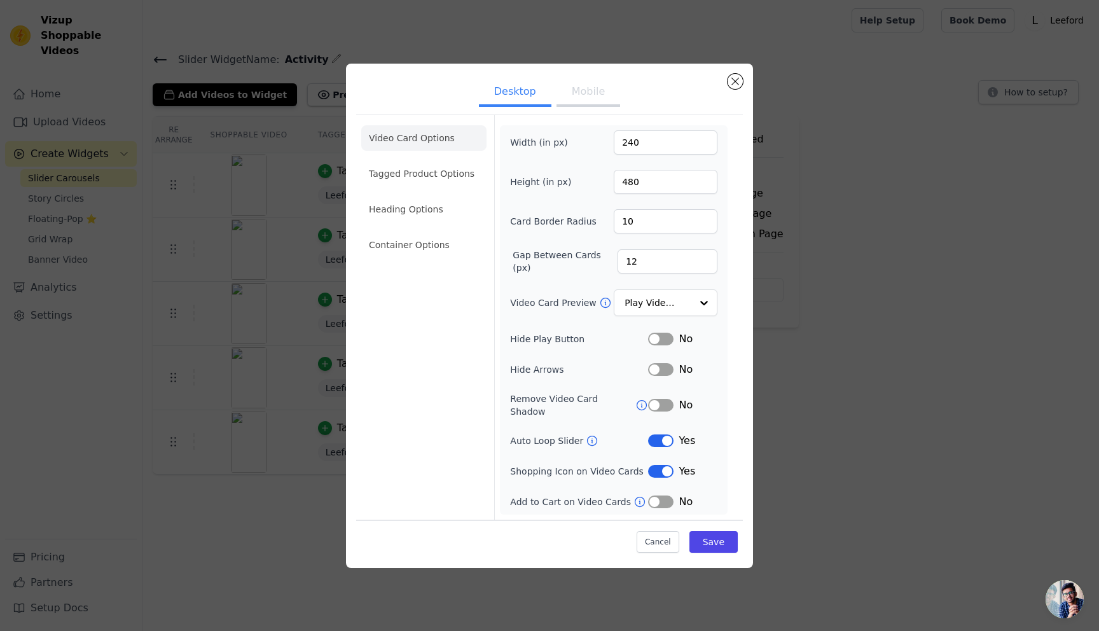
click at [580, 103] on button "Mobile" at bounding box center [588, 93] width 64 height 28
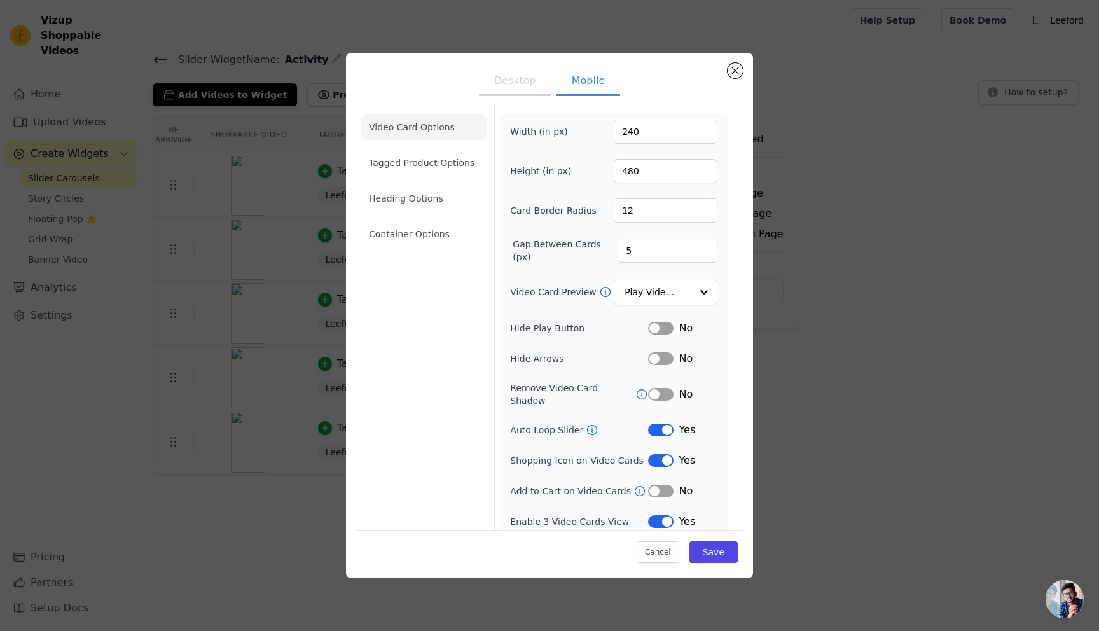
click at [664, 515] on button "Label" at bounding box center [660, 521] width 25 height 13
click at [716, 550] on button "Save" at bounding box center [713, 552] width 48 height 22
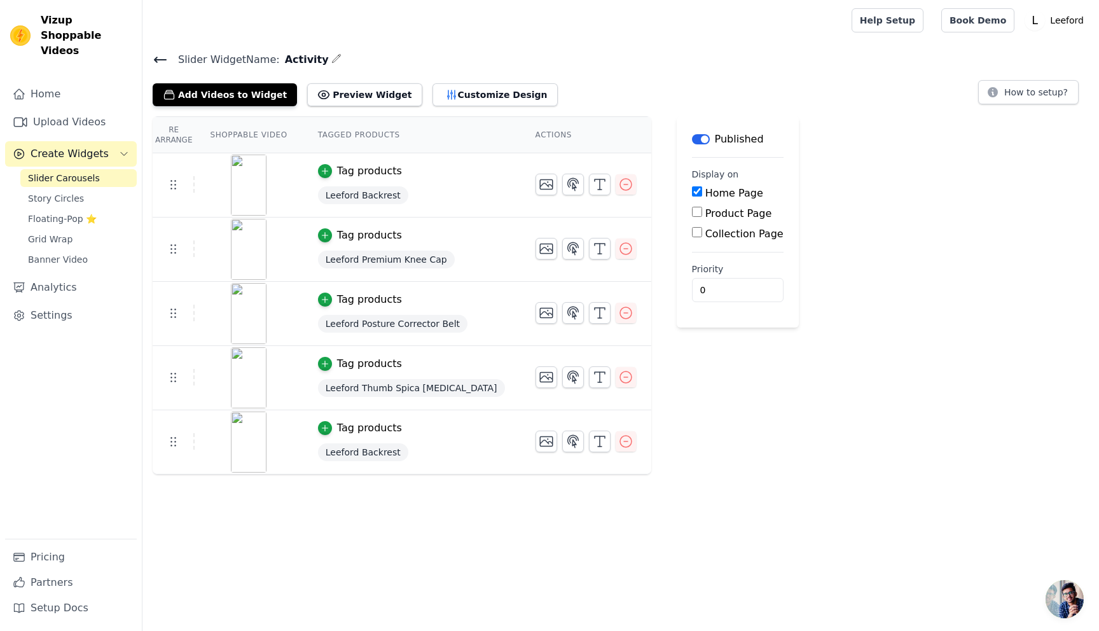
click at [57, 172] on span "Slider Carousels" at bounding box center [64, 178] width 72 height 13
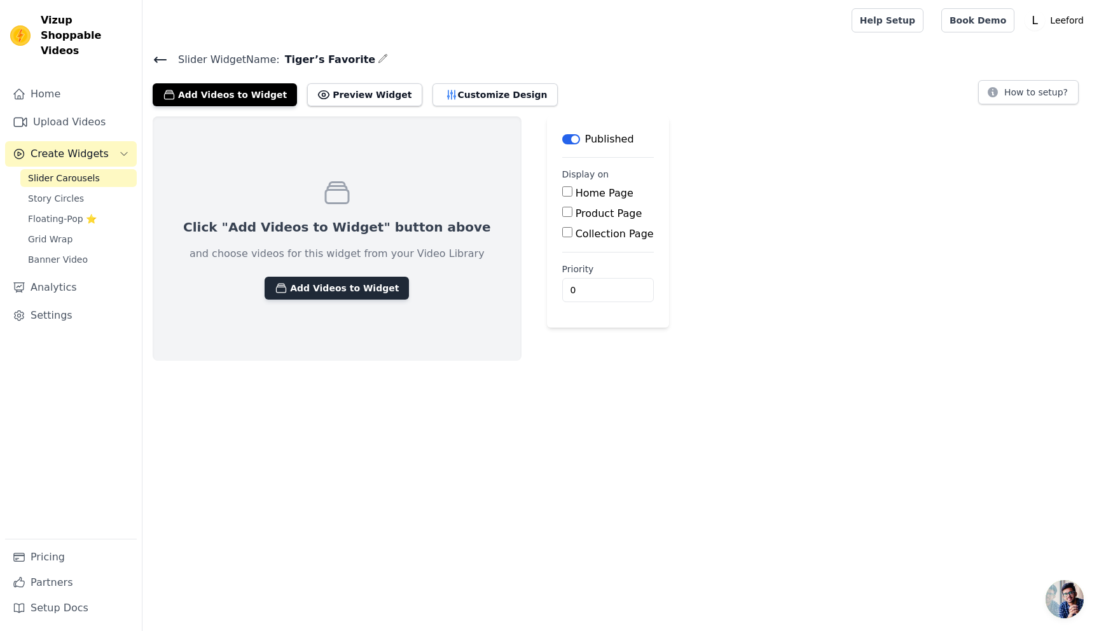
click at [333, 289] on button "Add Videos to Widget" at bounding box center [336, 288] width 144 height 23
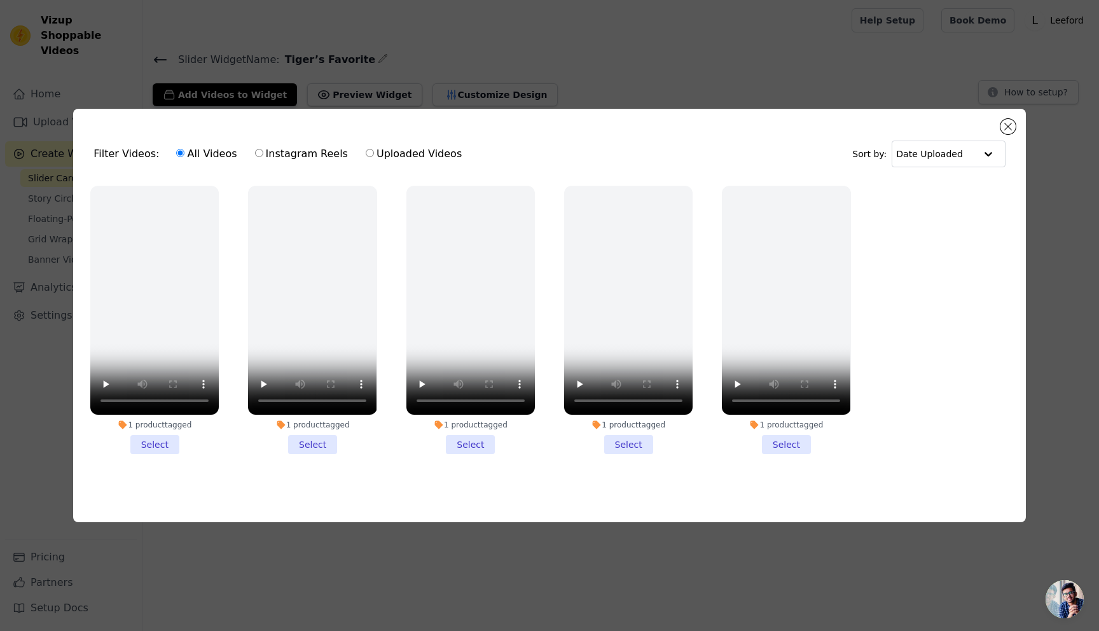
click at [286, 149] on label "Instagram Reels" at bounding box center [301, 154] width 94 height 17
click at [263, 149] on input "Instagram Reels" at bounding box center [259, 153] width 8 height 8
radio input "true"
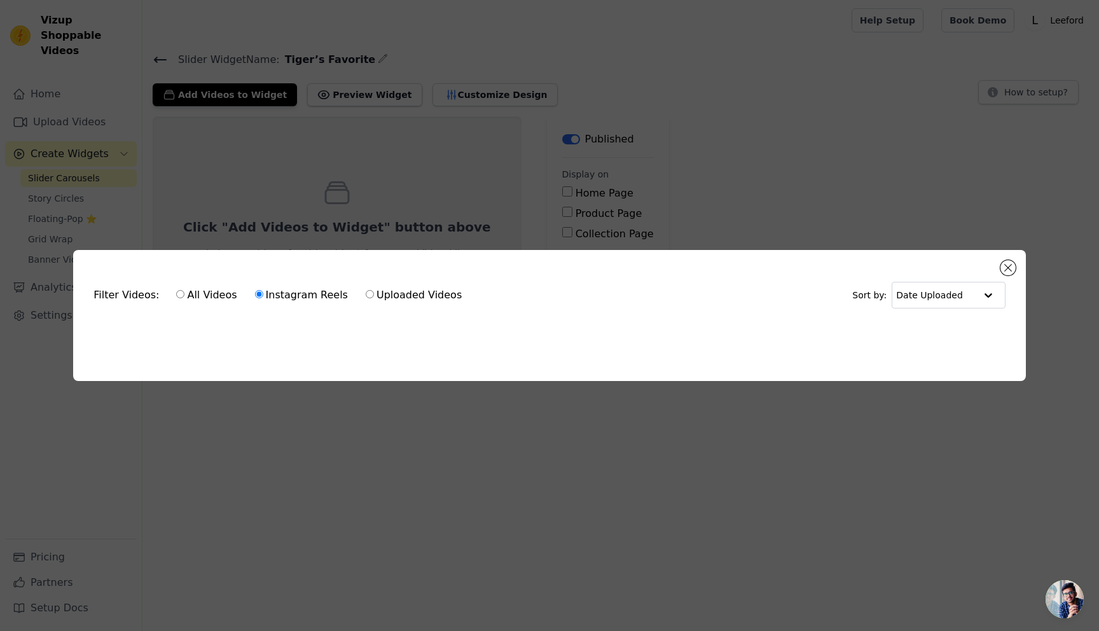
click at [409, 291] on label "Uploaded Videos" at bounding box center [413, 295] width 97 height 17
click at [374, 291] on input "Uploaded Videos" at bounding box center [370, 294] width 8 height 8
radio input "true"
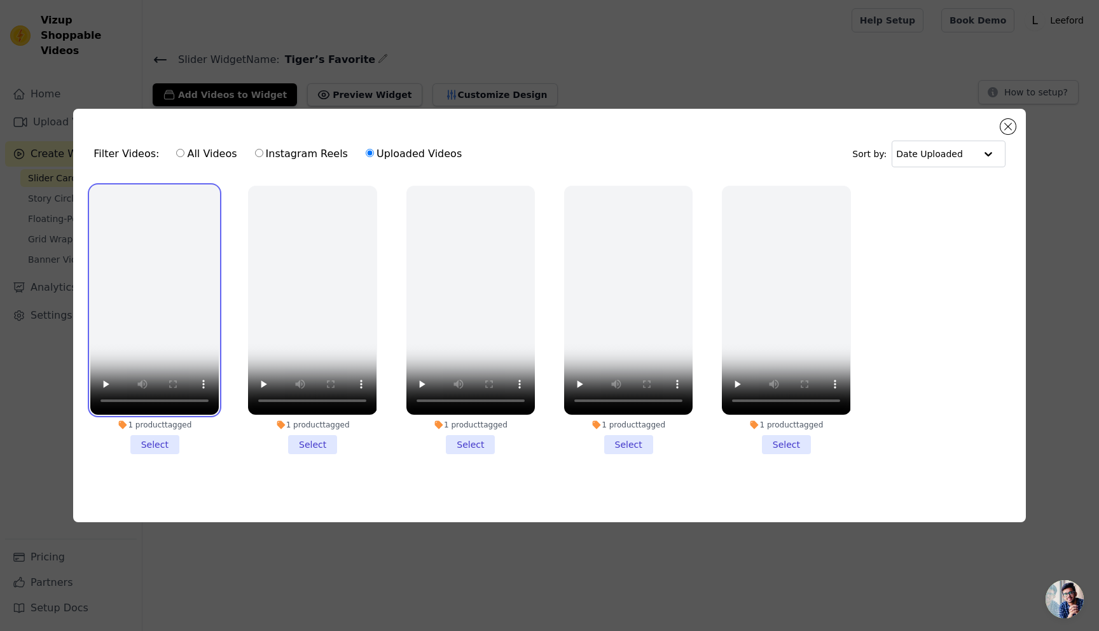
click at [155, 312] on video at bounding box center [154, 300] width 128 height 229
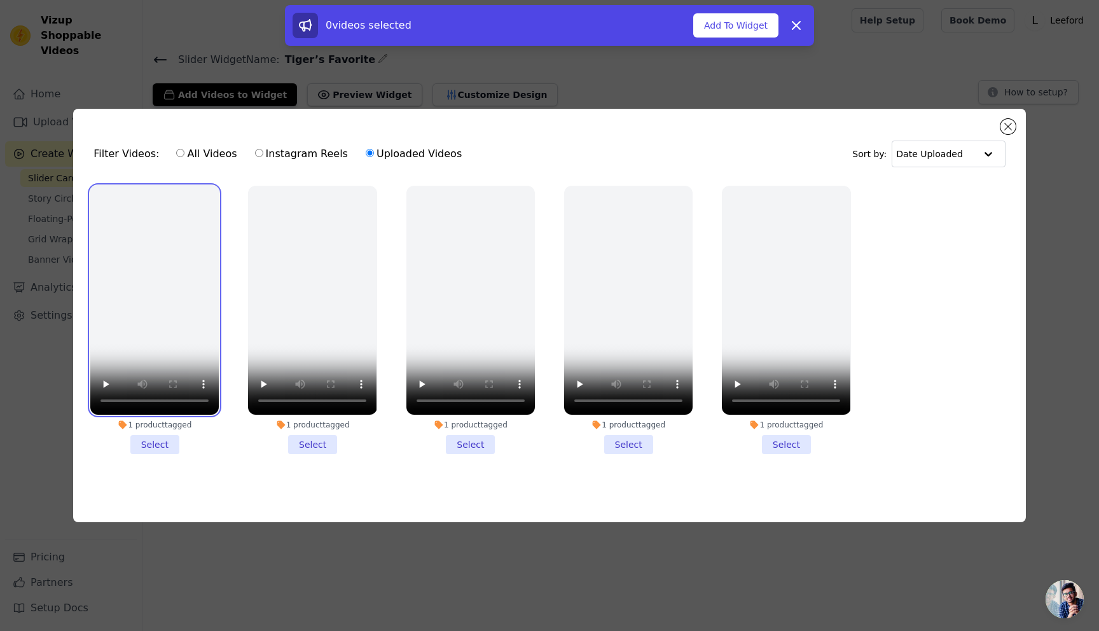
click at [155, 312] on video at bounding box center [154, 300] width 128 height 229
click at [207, 148] on label "All Videos" at bounding box center [206, 154] width 62 height 17
click at [184, 149] on input "All Videos" at bounding box center [180, 153] width 8 height 8
radio input "true"
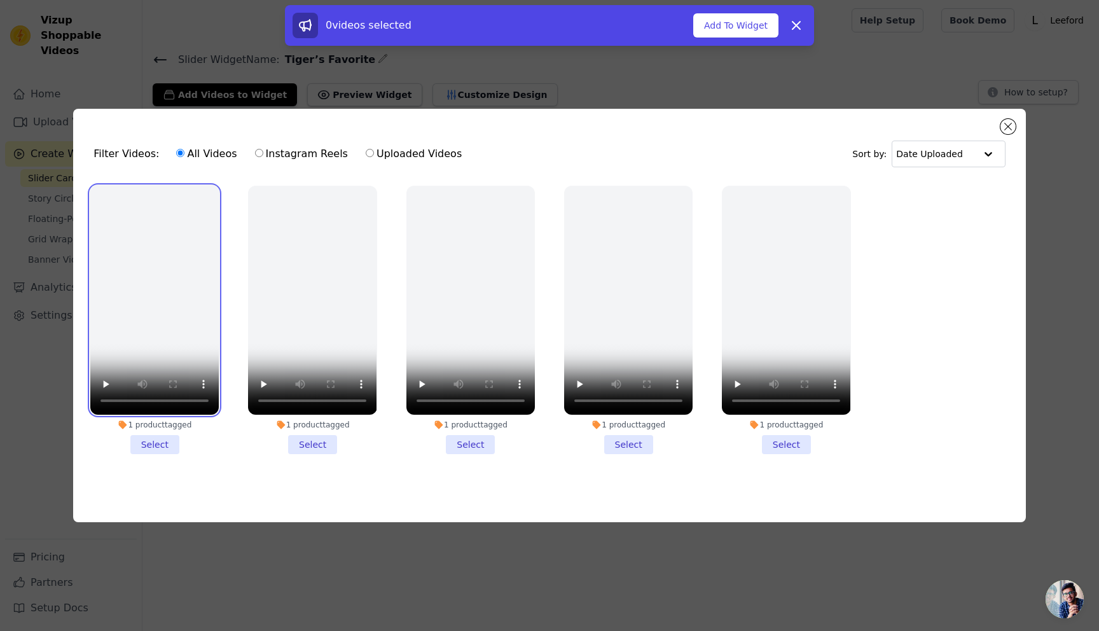
click at [160, 289] on video at bounding box center [154, 300] width 128 height 229
click at [165, 441] on li "1 product tagged Select" at bounding box center [154, 320] width 128 height 268
click at [0, 0] on input "1 product tagged Select" at bounding box center [0, 0] width 0 height 0
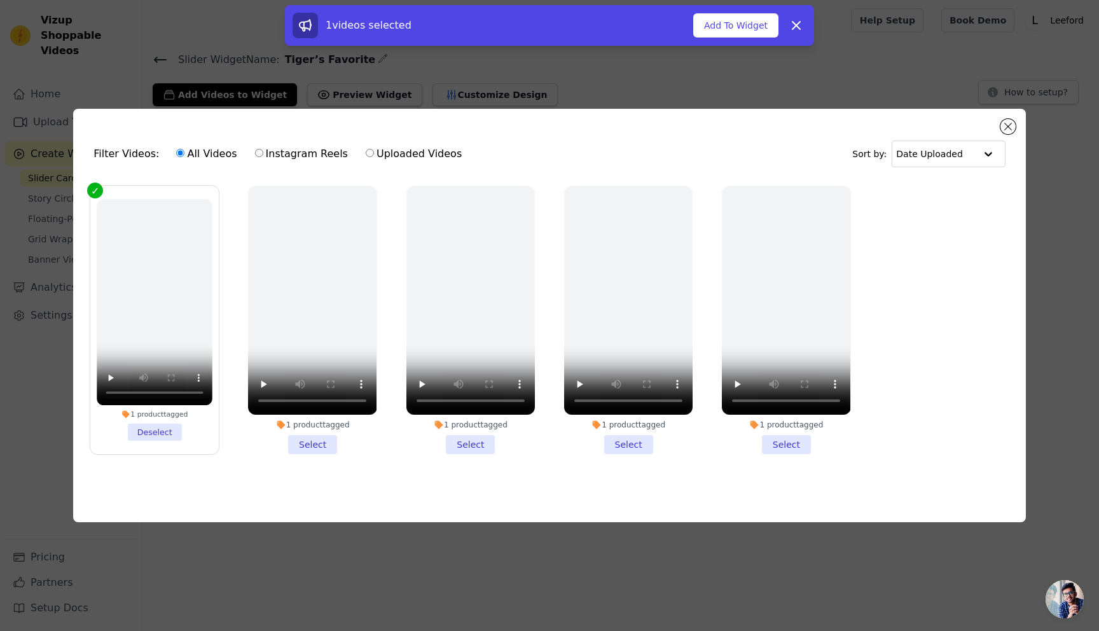
click at [306, 444] on li "1 product tagged Select" at bounding box center [312, 320] width 128 height 268
click at [0, 0] on input "1 product tagged Select" at bounding box center [0, 0] width 0 height 0
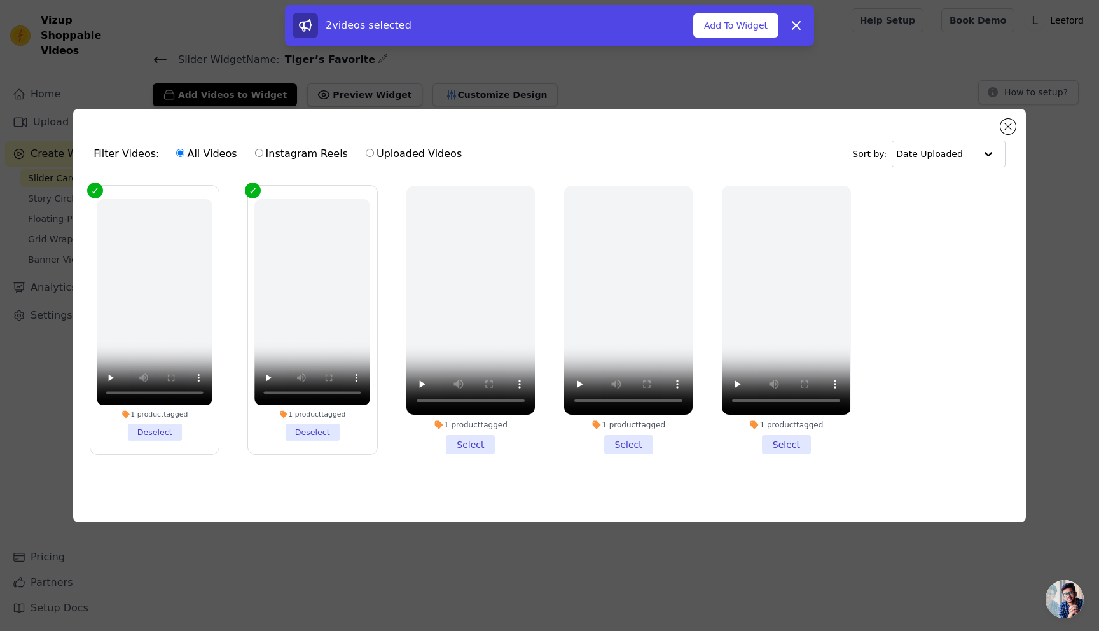
click at [477, 437] on li "1 product tagged Select" at bounding box center [470, 320] width 128 height 268
click at [0, 0] on input "1 product tagged Select" at bounding box center [0, 0] width 0 height 0
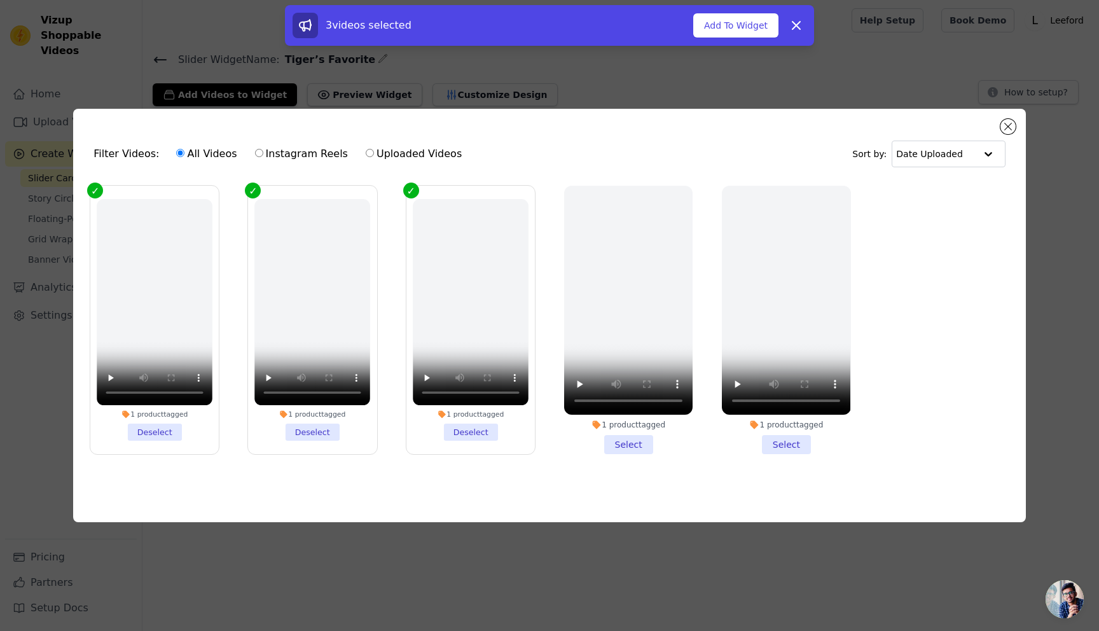
click at [641, 437] on li "1 product tagged Select" at bounding box center [628, 320] width 128 height 268
click at [0, 0] on input "1 product tagged Select" at bounding box center [0, 0] width 0 height 0
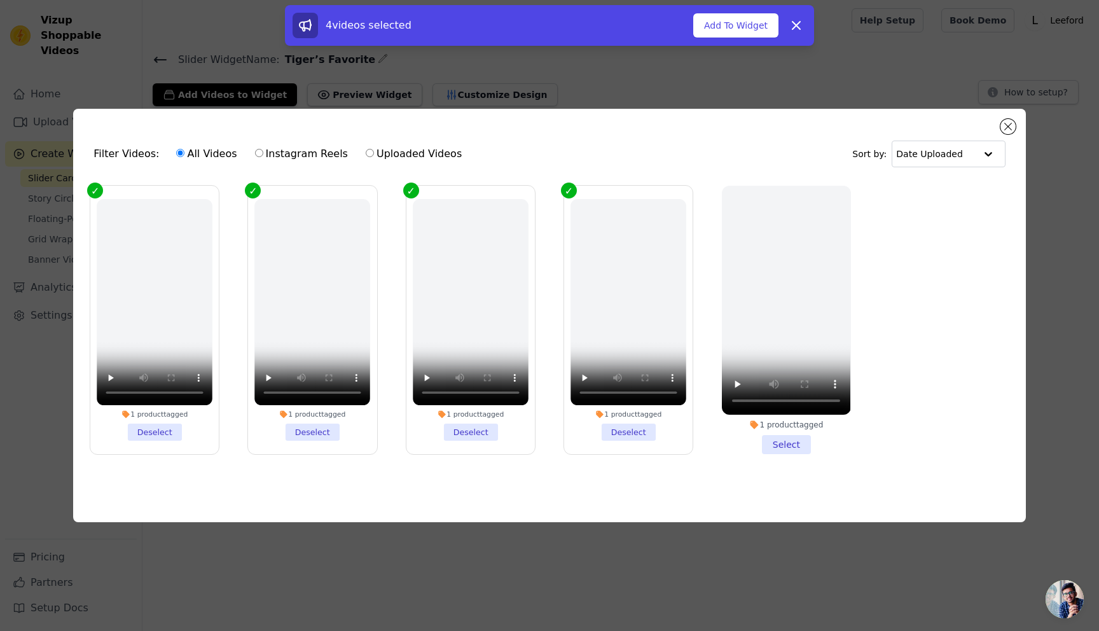
click at [791, 441] on li "1 product tagged Select" at bounding box center [786, 320] width 128 height 268
click at [0, 0] on input "1 product tagged Select" at bounding box center [0, 0] width 0 height 0
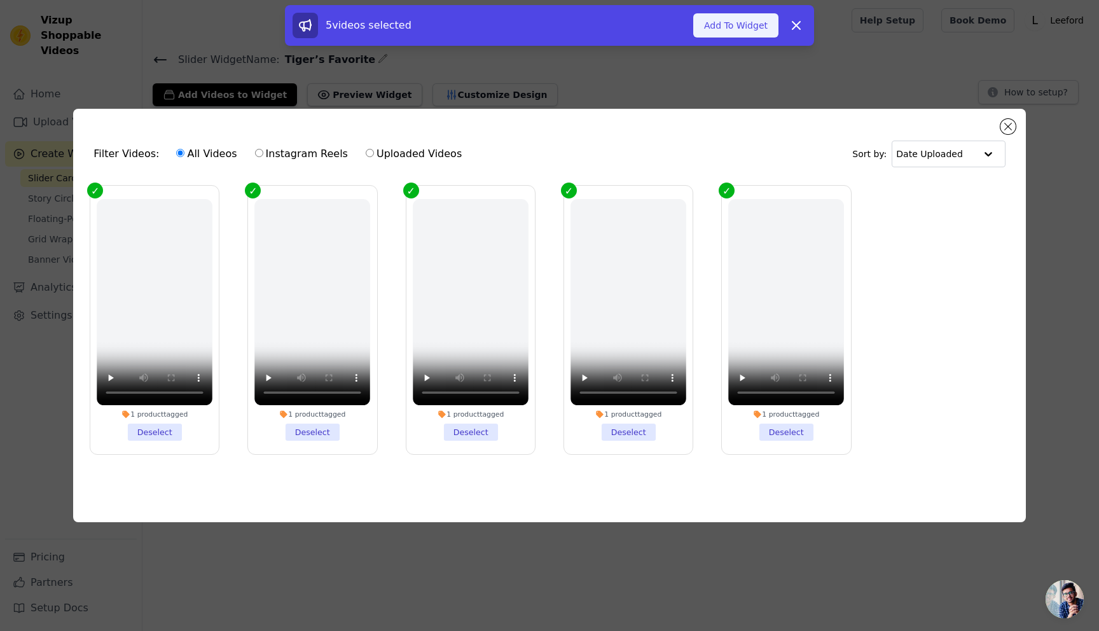
click at [738, 26] on button "Add To Widget" at bounding box center [735, 25] width 85 height 24
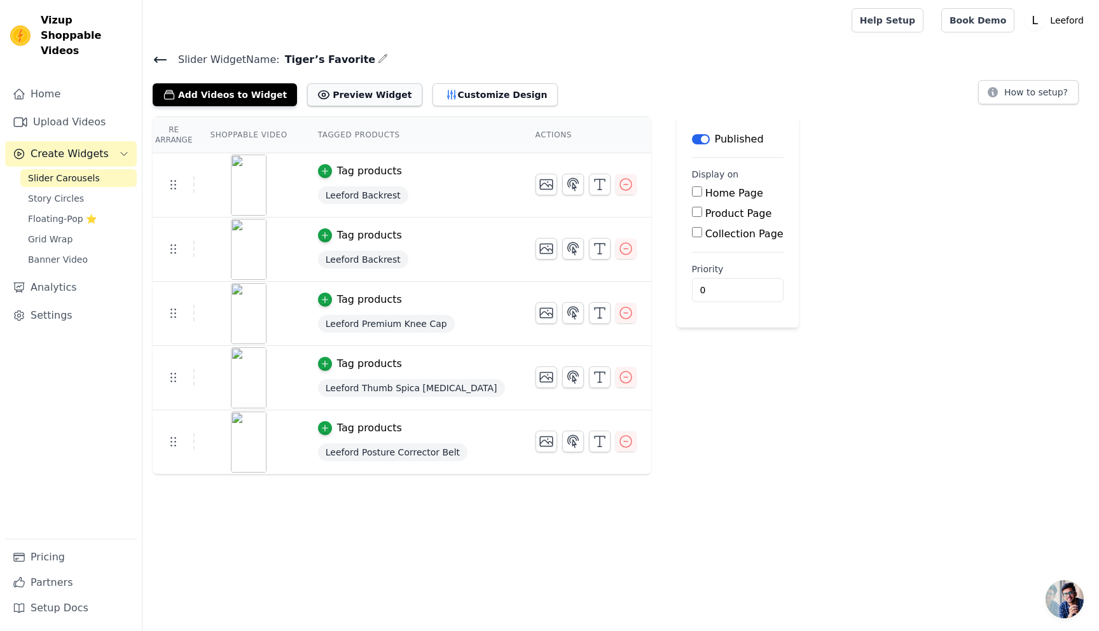
click at [335, 102] on button "Preview Widget" at bounding box center [364, 94] width 114 height 23
click at [692, 188] on input "Home Page" at bounding box center [697, 191] width 10 height 10
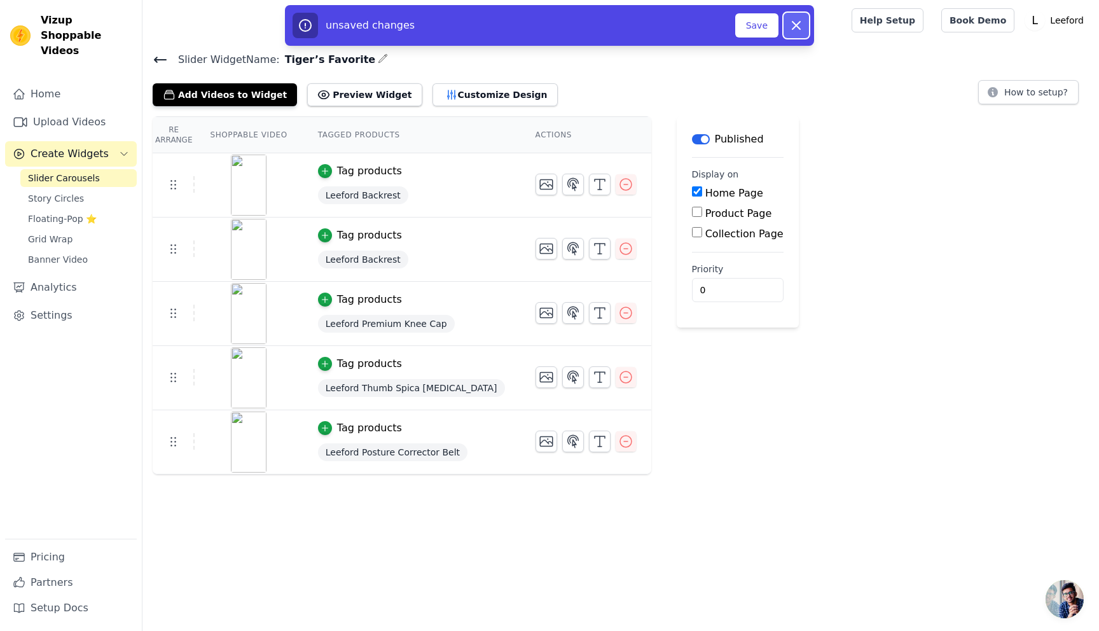
click at [804, 24] on button "Dismiss" at bounding box center [795, 25] width 25 height 25
checkbox input "false"
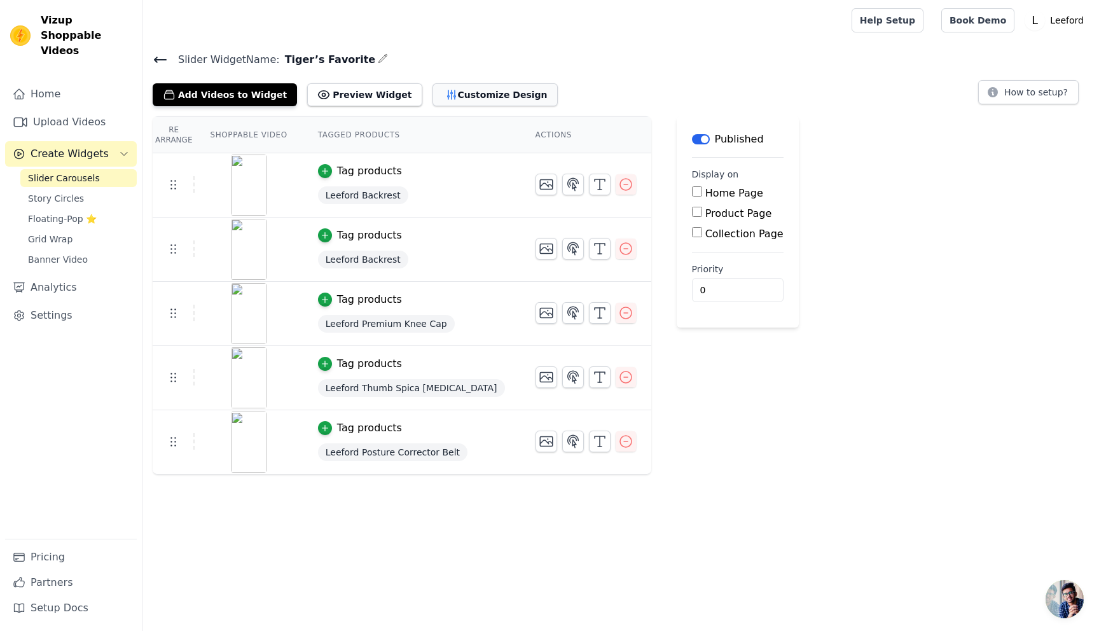
click at [462, 95] on button "Customize Design" at bounding box center [494, 94] width 125 height 23
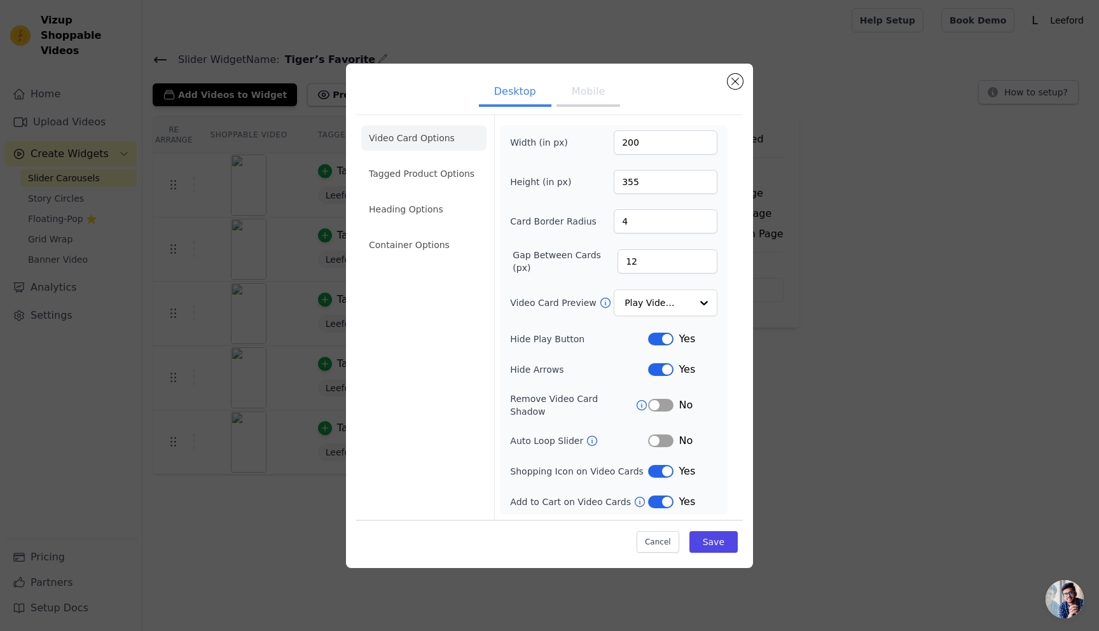
click at [584, 100] on button "Mobile" at bounding box center [588, 93] width 64 height 28
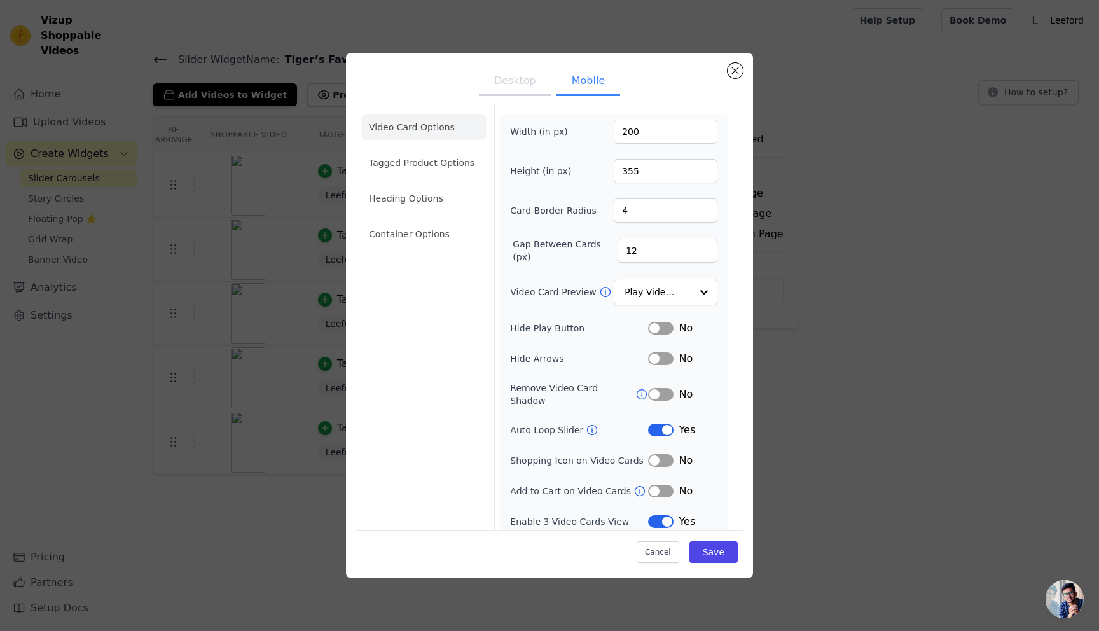
click at [659, 515] on button "Label" at bounding box center [660, 521] width 25 height 13
click at [722, 547] on button "Save" at bounding box center [713, 552] width 48 height 22
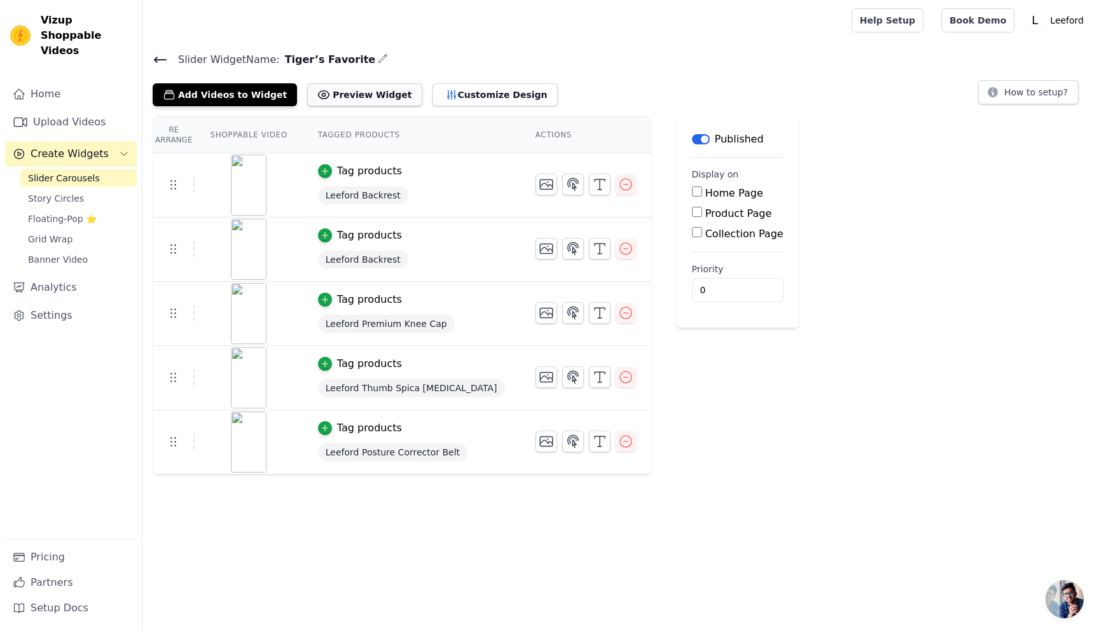
click at [366, 94] on button "Preview Widget" at bounding box center [364, 94] width 114 height 23
click at [446, 92] on button "Customize Design" at bounding box center [494, 94] width 125 height 23
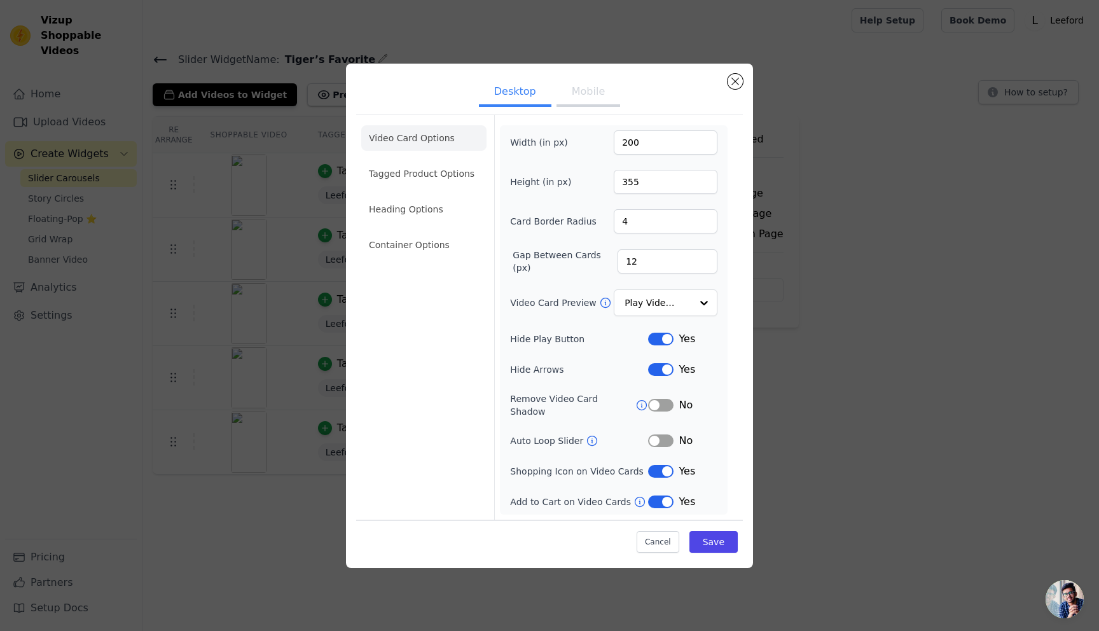
click at [589, 98] on button "Mobile" at bounding box center [588, 93] width 64 height 28
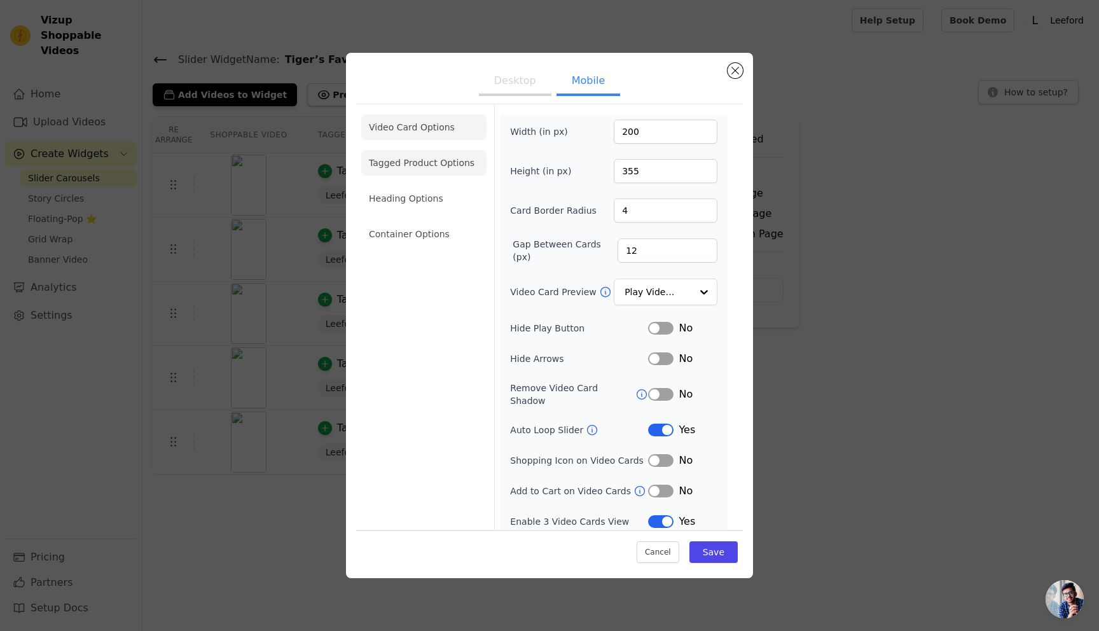
click at [417, 168] on li "Tagged Product Options" at bounding box center [423, 162] width 125 height 25
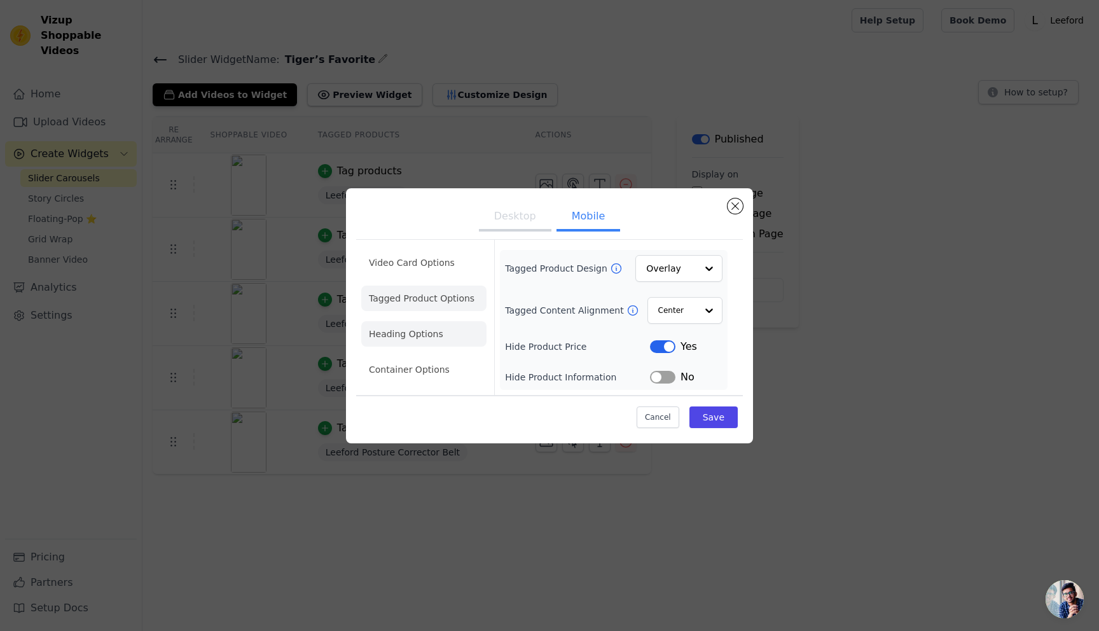
click at [423, 338] on li "Heading Options" at bounding box center [423, 333] width 125 height 25
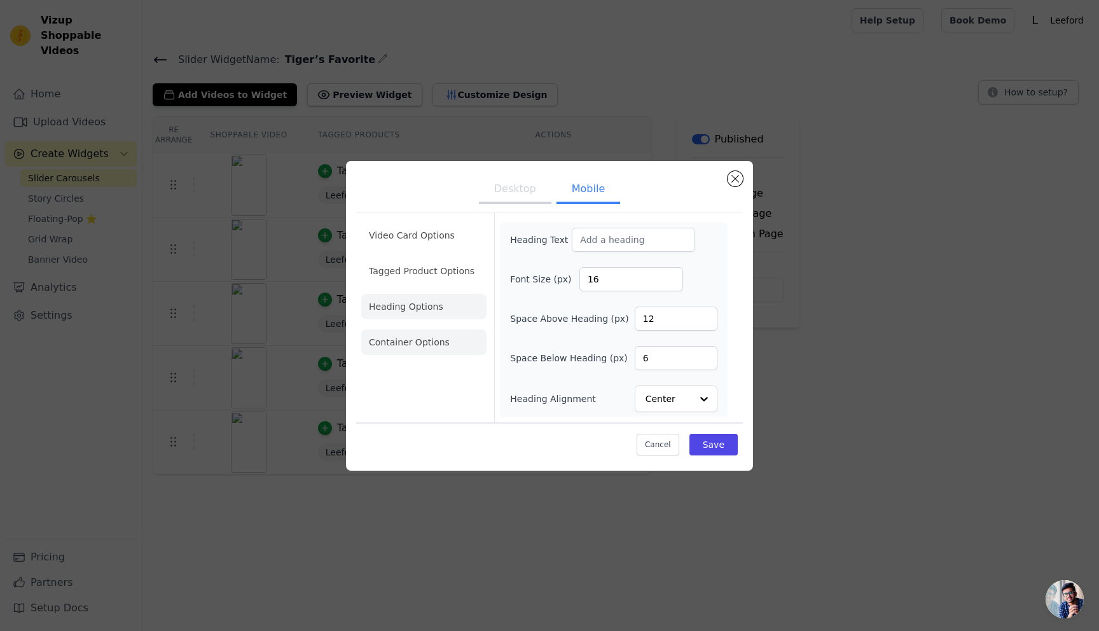
click at [401, 339] on li "Container Options" at bounding box center [423, 341] width 125 height 25
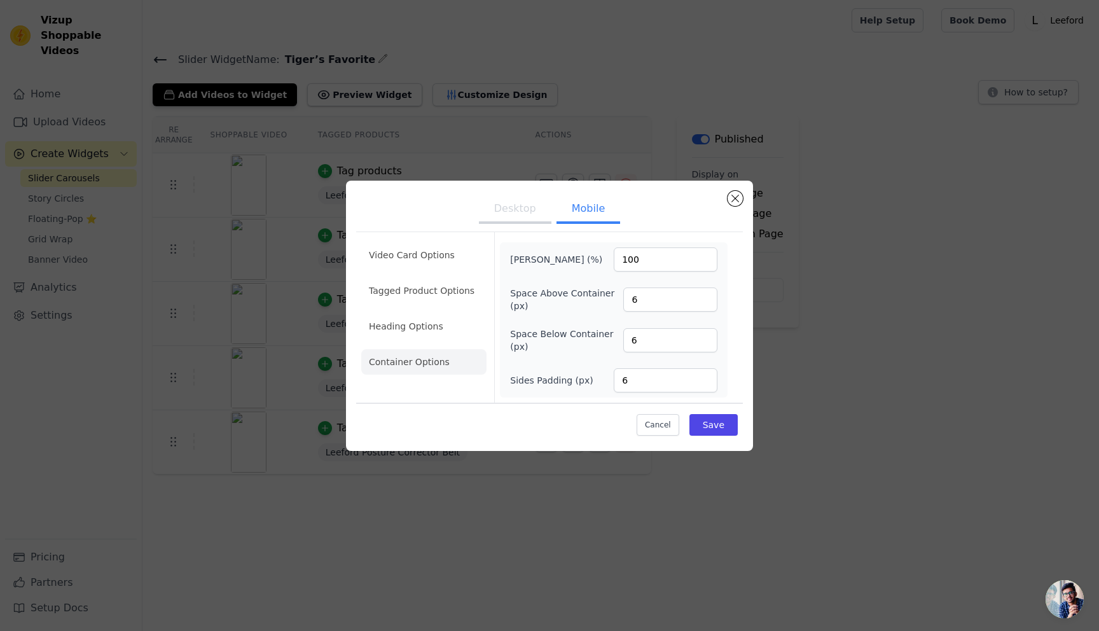
click at [493, 209] on button "Desktop" at bounding box center [515, 210] width 72 height 28
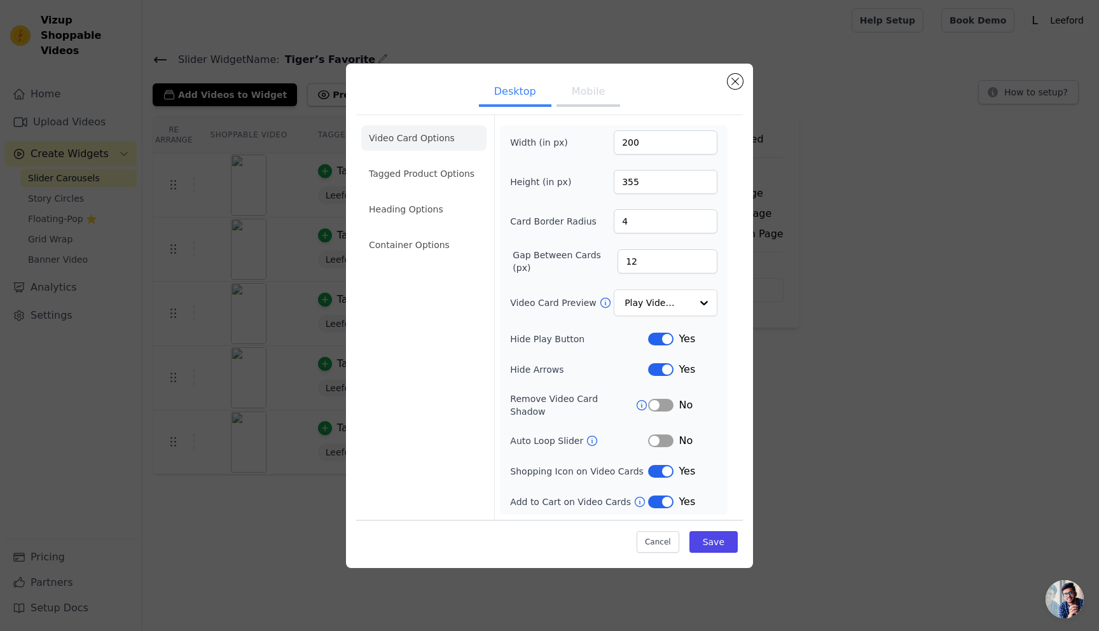
click at [655, 437] on button "Label" at bounding box center [660, 440] width 25 height 13
click at [725, 533] on button "Save" at bounding box center [713, 542] width 48 height 22
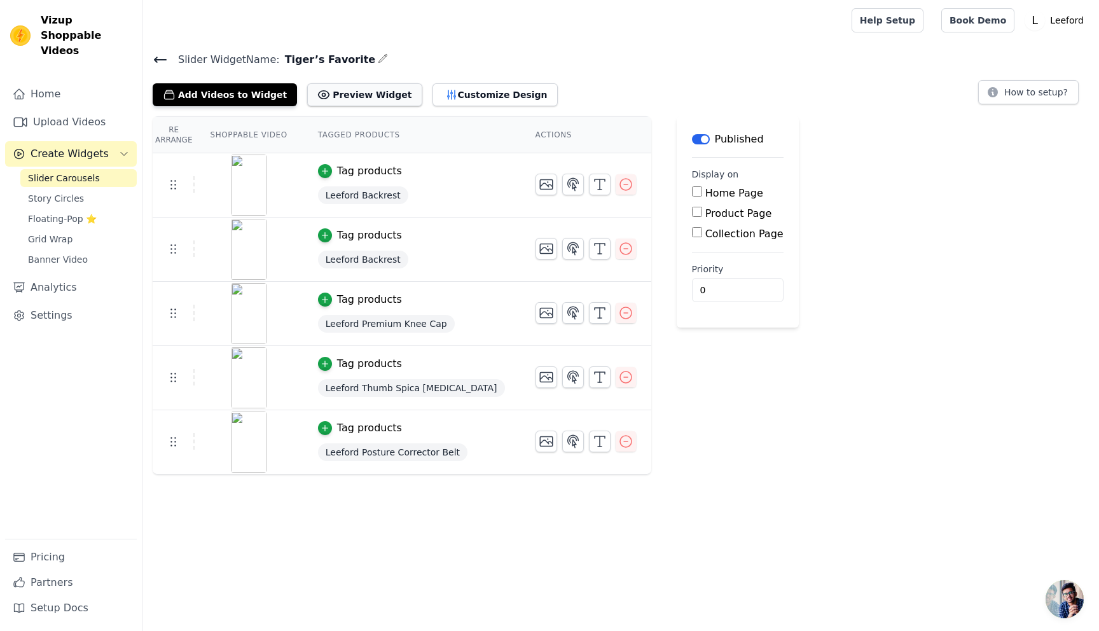
click at [342, 97] on button "Preview Widget" at bounding box center [364, 94] width 114 height 23
click at [34, 253] on span "Banner Video" at bounding box center [58, 259] width 60 height 13
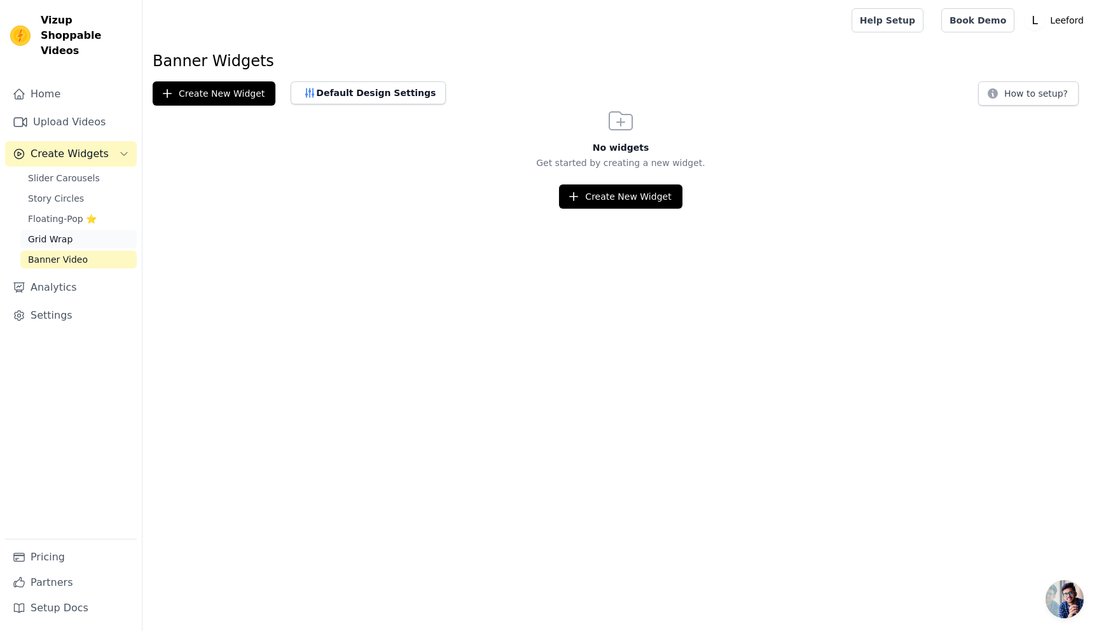
click at [45, 233] on span "Grid Wrap" at bounding box center [50, 239] width 45 height 13
click at [44, 212] on span "Floating-Pop ⭐" at bounding box center [62, 218] width 69 height 13
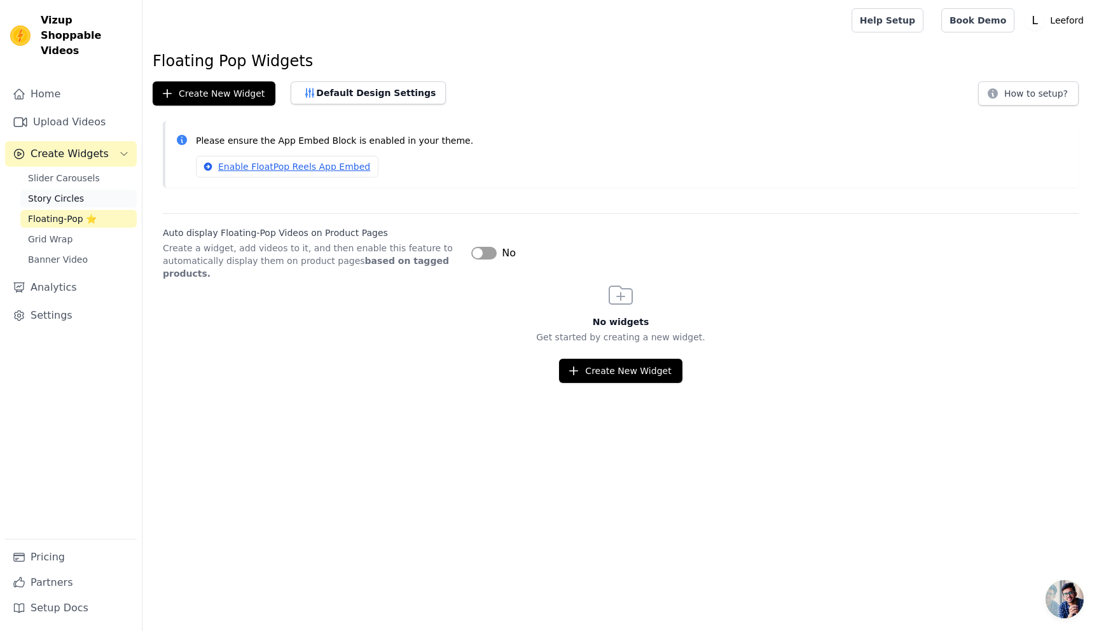
click at [46, 192] on span "Story Circles" at bounding box center [56, 198] width 56 height 13
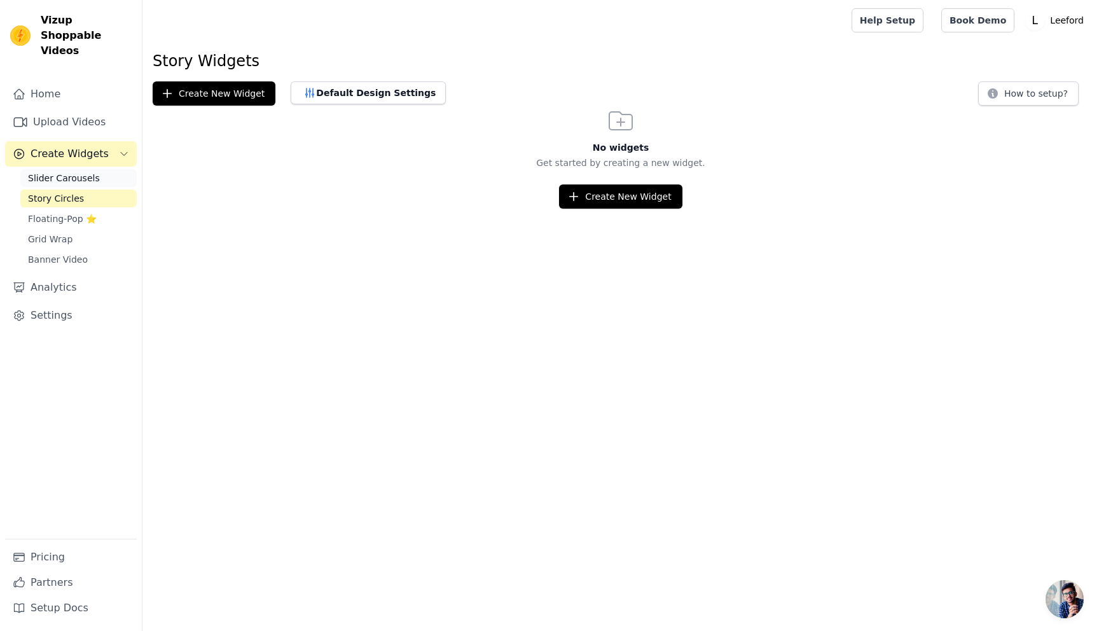
click at [50, 172] on span "Slider Carousels" at bounding box center [64, 178] width 72 height 13
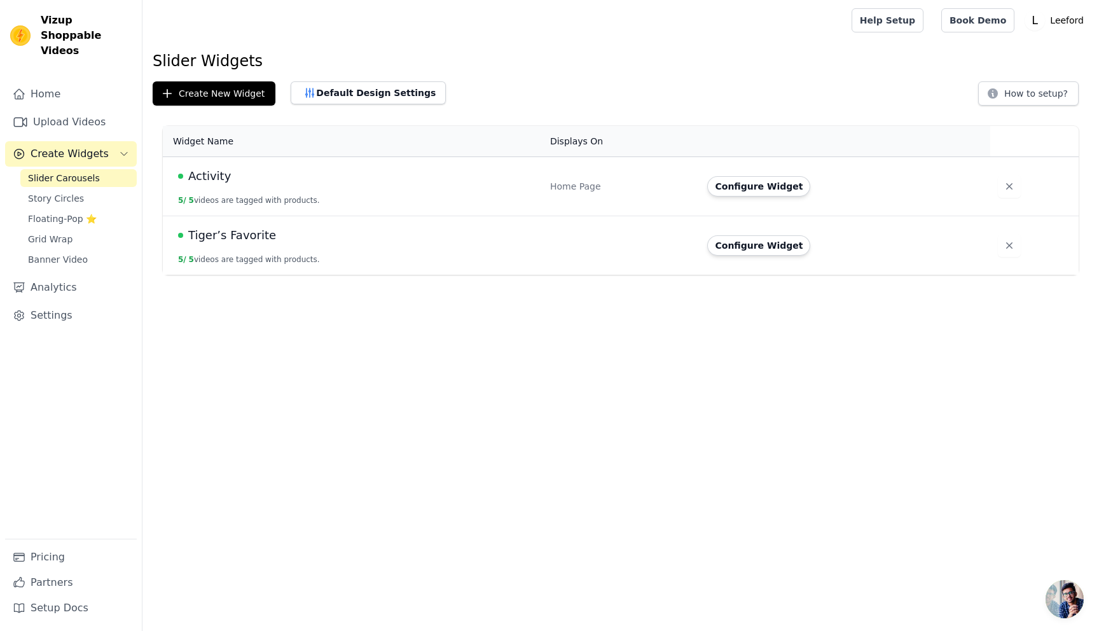
click at [238, 237] on span "Tiger’s Favorite" at bounding box center [232, 235] width 88 height 18
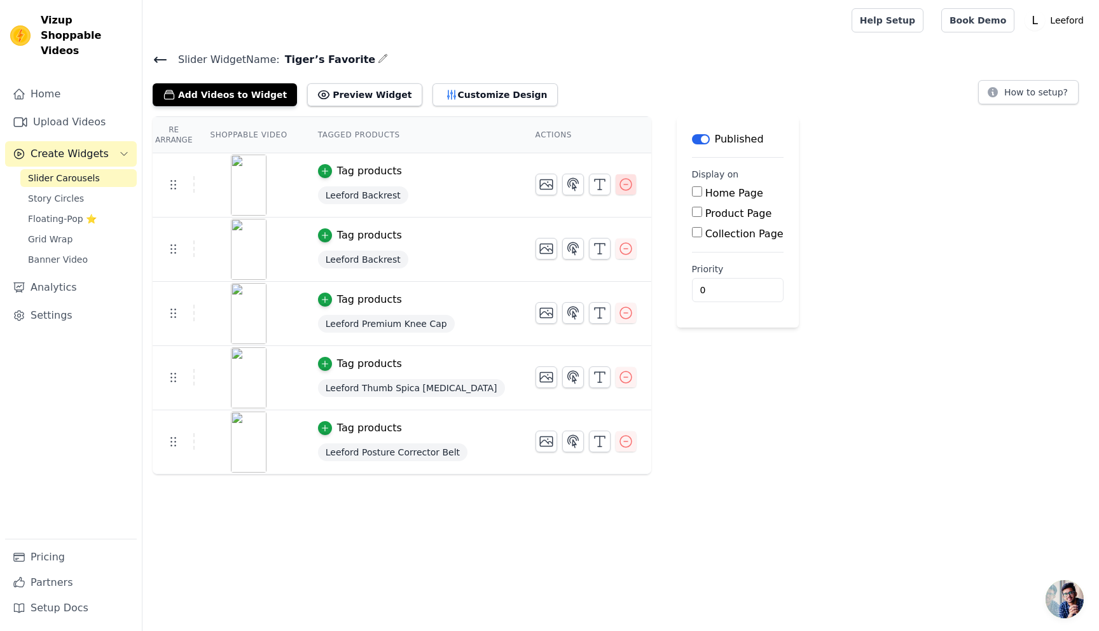
click at [618, 186] on icon "button" at bounding box center [625, 184] width 15 height 15
click at [618, 183] on icon "button" at bounding box center [625, 184] width 15 height 15
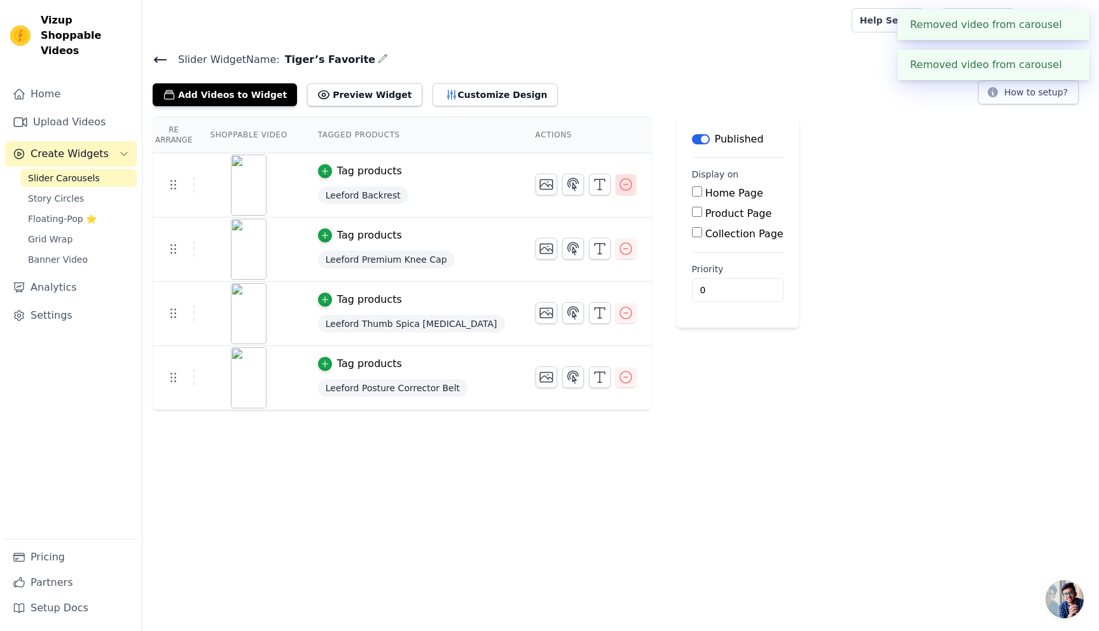
click at [618, 181] on icon "button" at bounding box center [625, 184] width 15 height 15
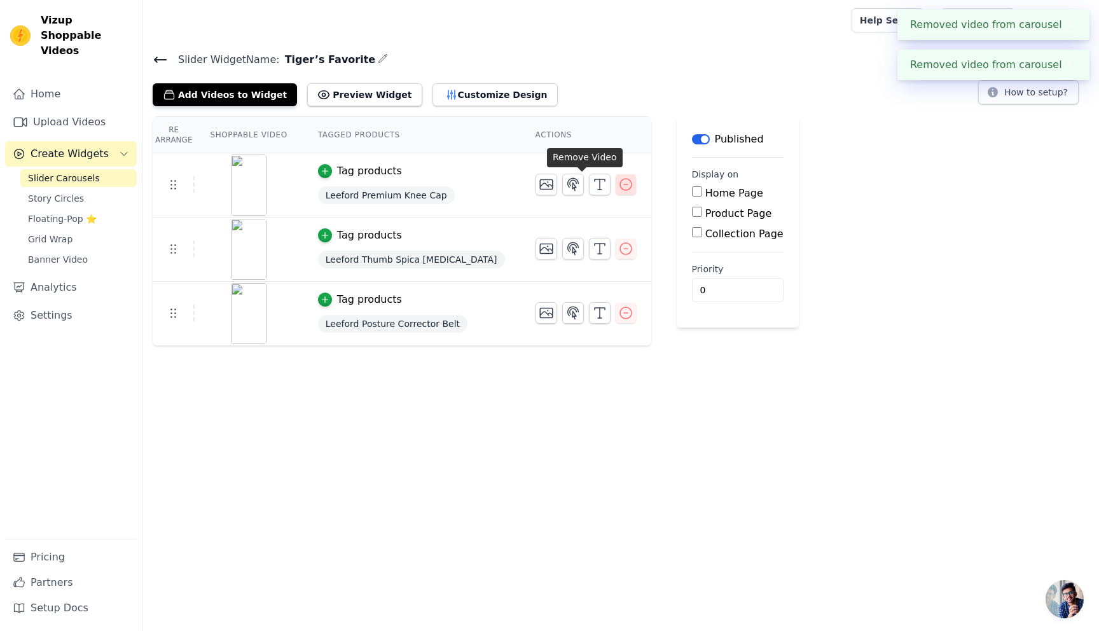
click at [618, 182] on icon "button" at bounding box center [625, 184] width 15 height 15
click at [581, 182] on div "Re Arrange Shoppable Video Tagged Products Actions Tag products Leeford Thumb S…" at bounding box center [620, 221] width 956 height 211
click at [618, 182] on icon "button" at bounding box center [625, 184] width 15 height 15
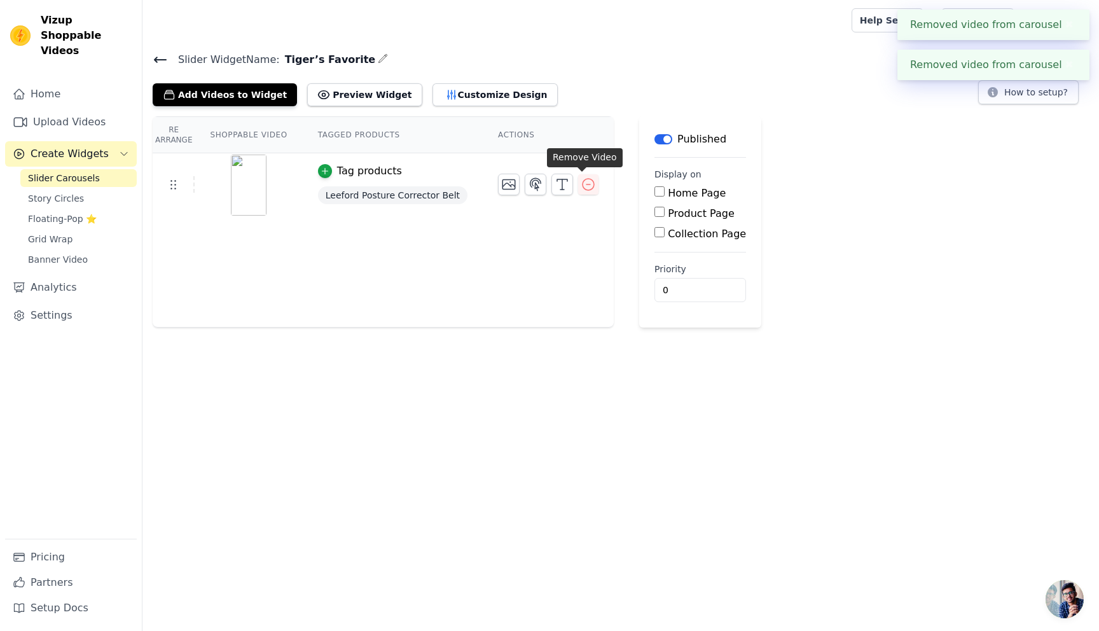
click at [581, 182] on icon "button" at bounding box center [587, 184] width 15 height 15
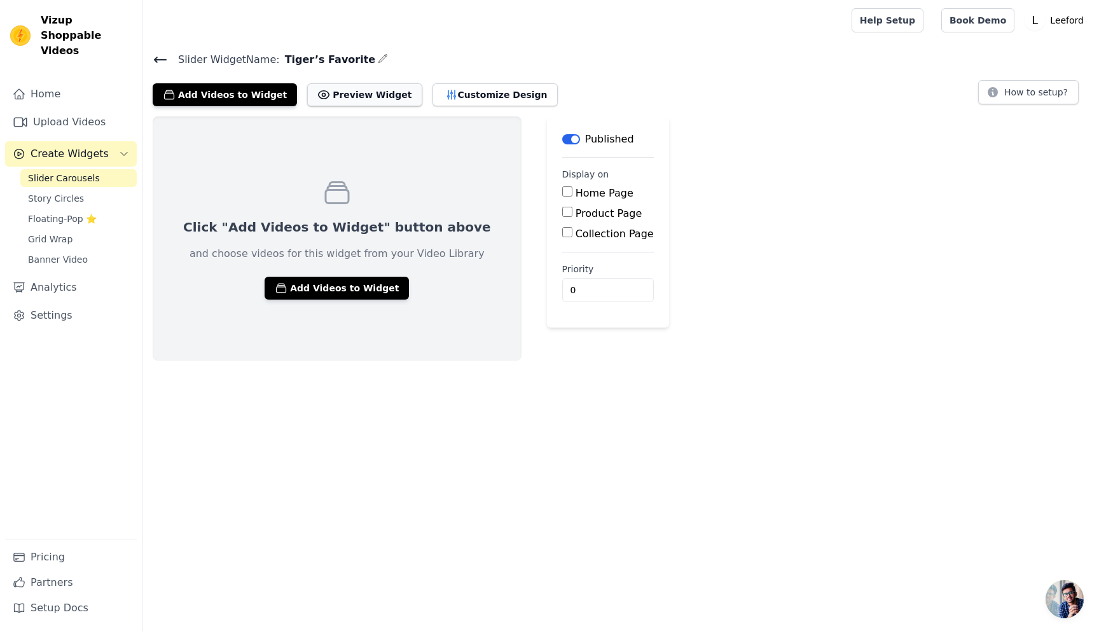
click at [353, 95] on button "Preview Widget" at bounding box center [364, 94] width 114 height 23
click at [363, 90] on button "Preview Widget" at bounding box center [364, 94] width 114 height 23
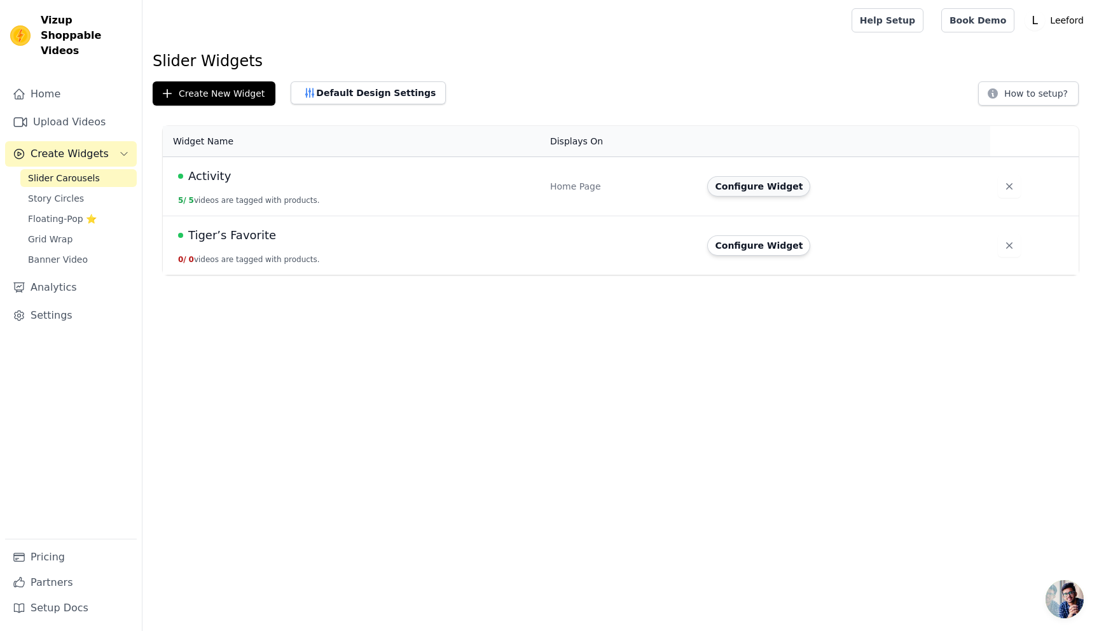
click at [754, 186] on button "Configure Widget" at bounding box center [758, 186] width 103 height 20
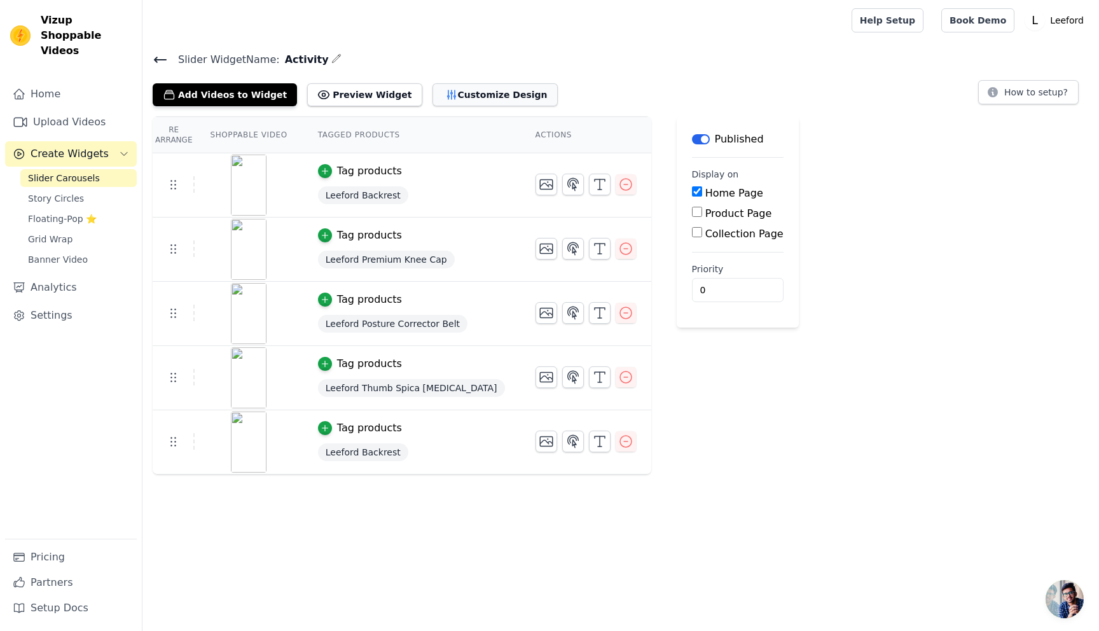
click at [481, 97] on button "Customize Design" at bounding box center [494, 94] width 125 height 23
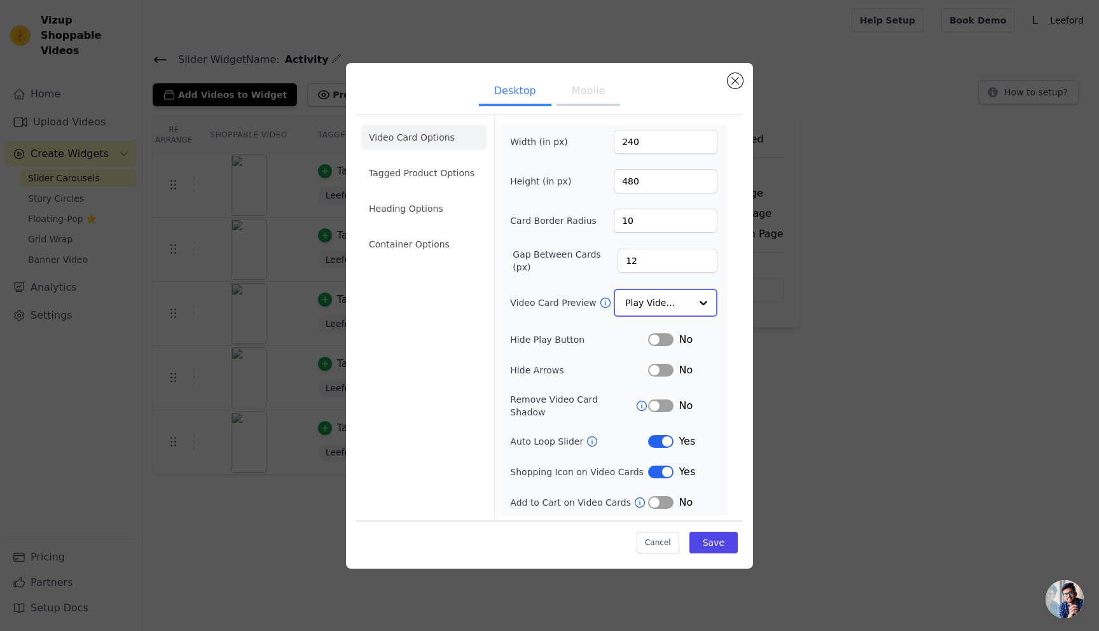
click at [682, 307] on input "Video Card Preview" at bounding box center [657, 302] width 65 height 25
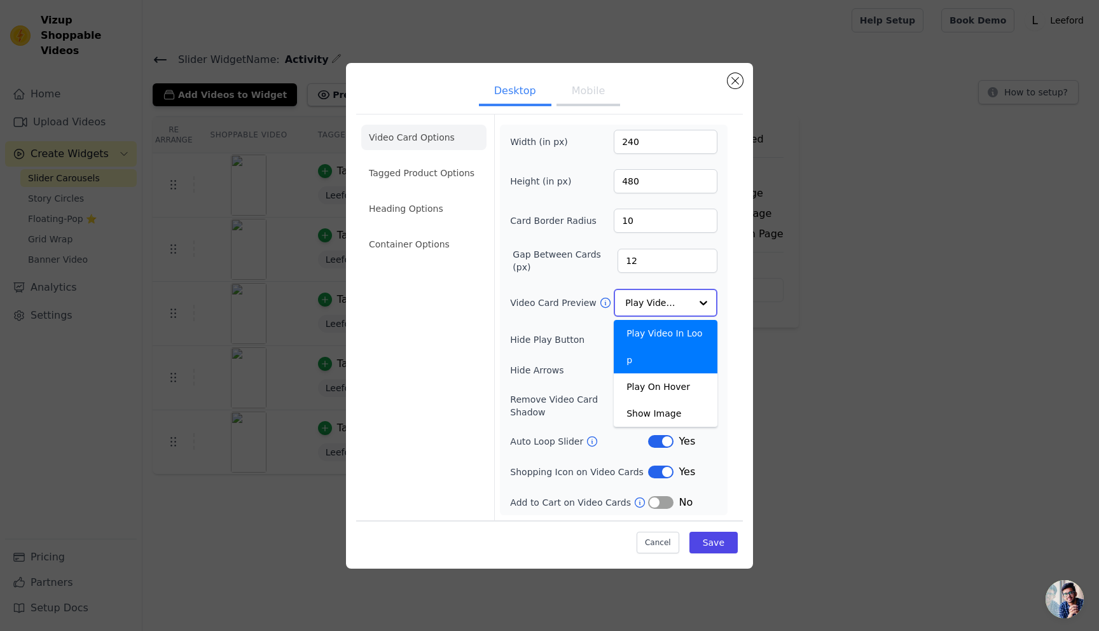
click at [682, 307] on input "Video Card Preview" at bounding box center [657, 302] width 65 height 25
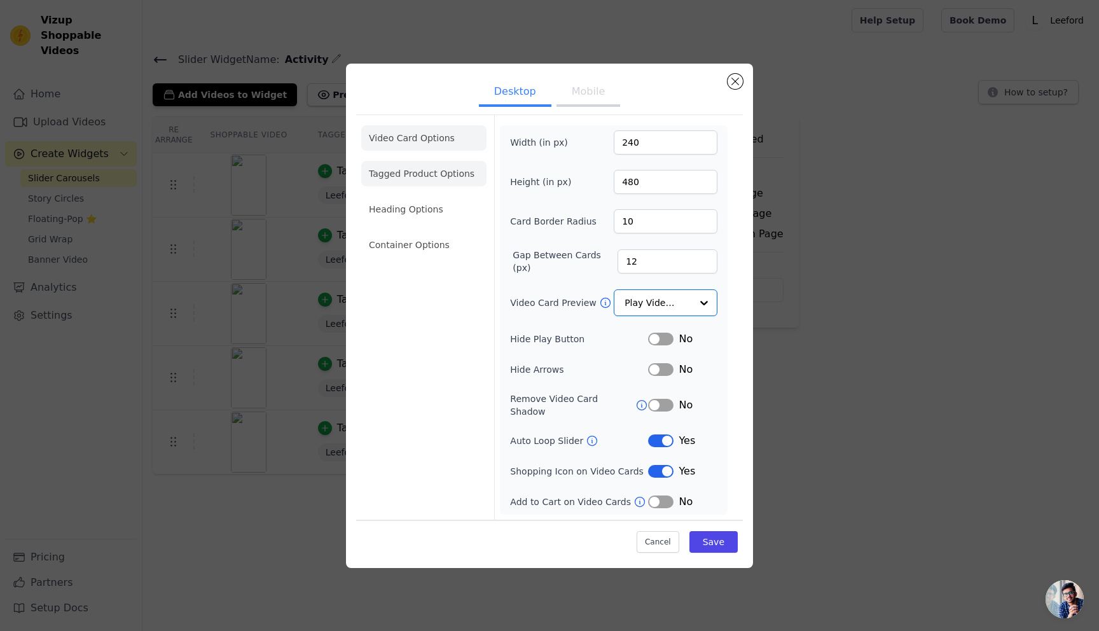
click at [406, 184] on li "Tagged Product Options" at bounding box center [423, 173] width 125 height 25
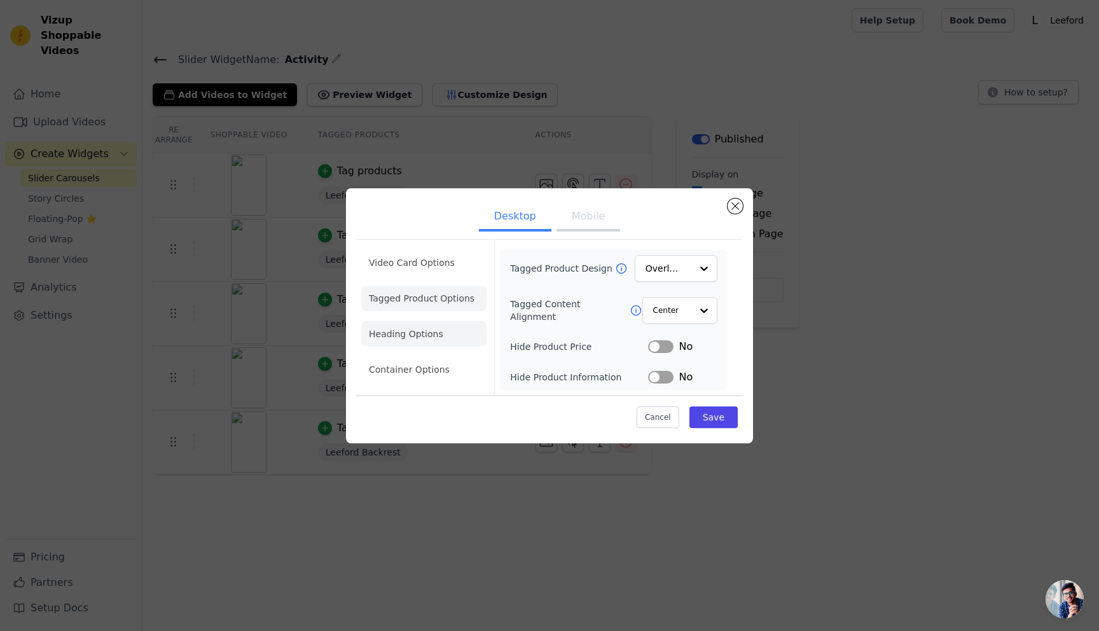
click at [386, 333] on li "Heading Options" at bounding box center [423, 333] width 125 height 25
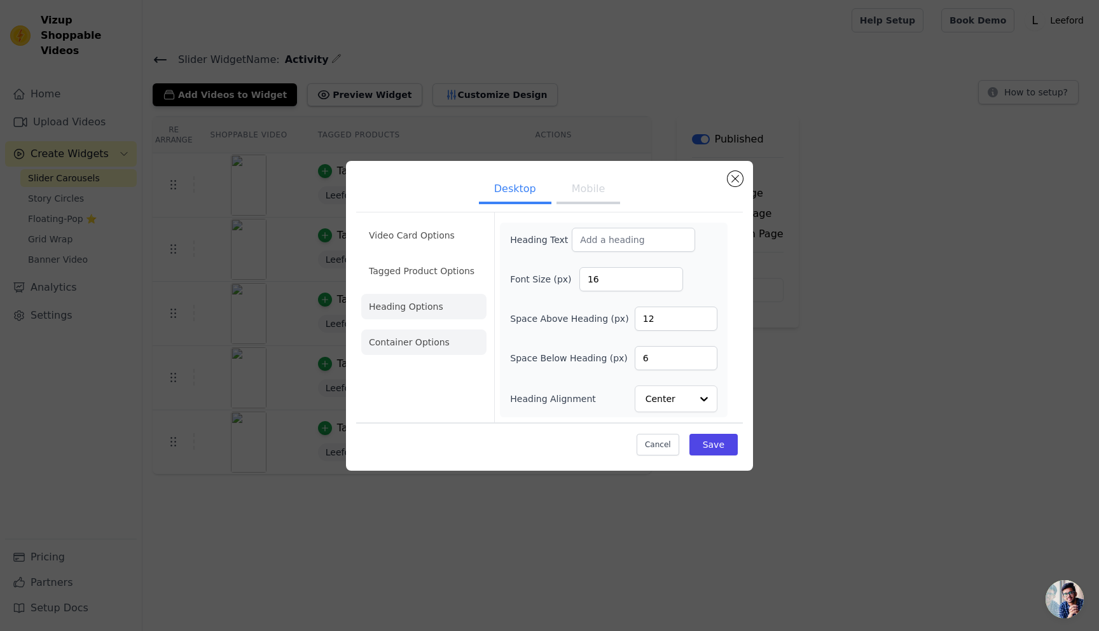
click at [420, 331] on li "Container Options" at bounding box center [423, 341] width 125 height 25
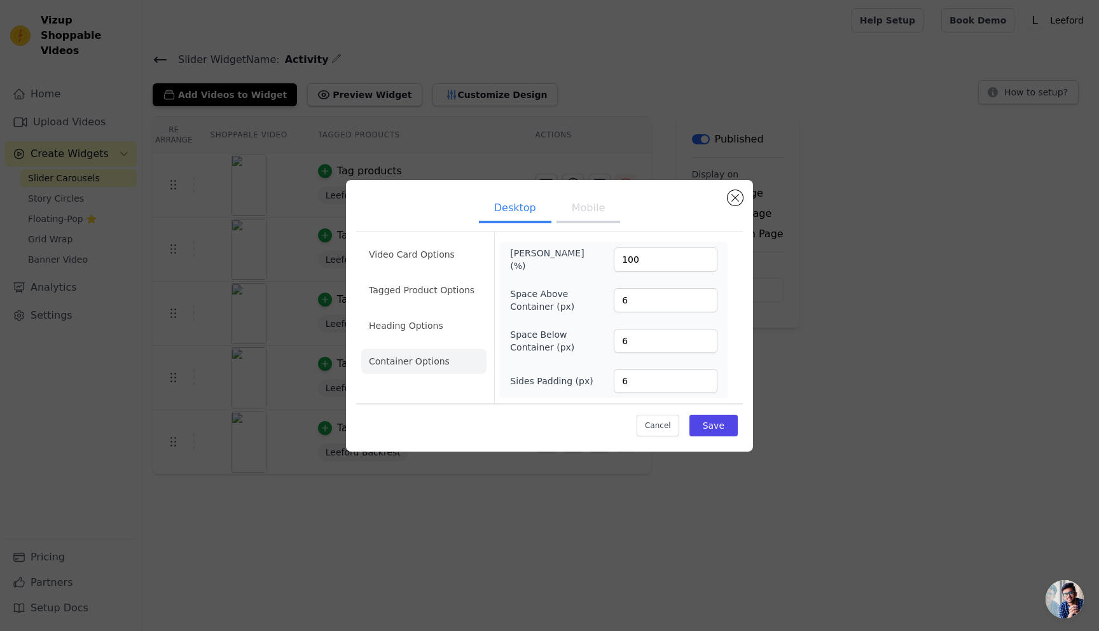
click at [589, 207] on button "Mobile" at bounding box center [588, 209] width 64 height 28
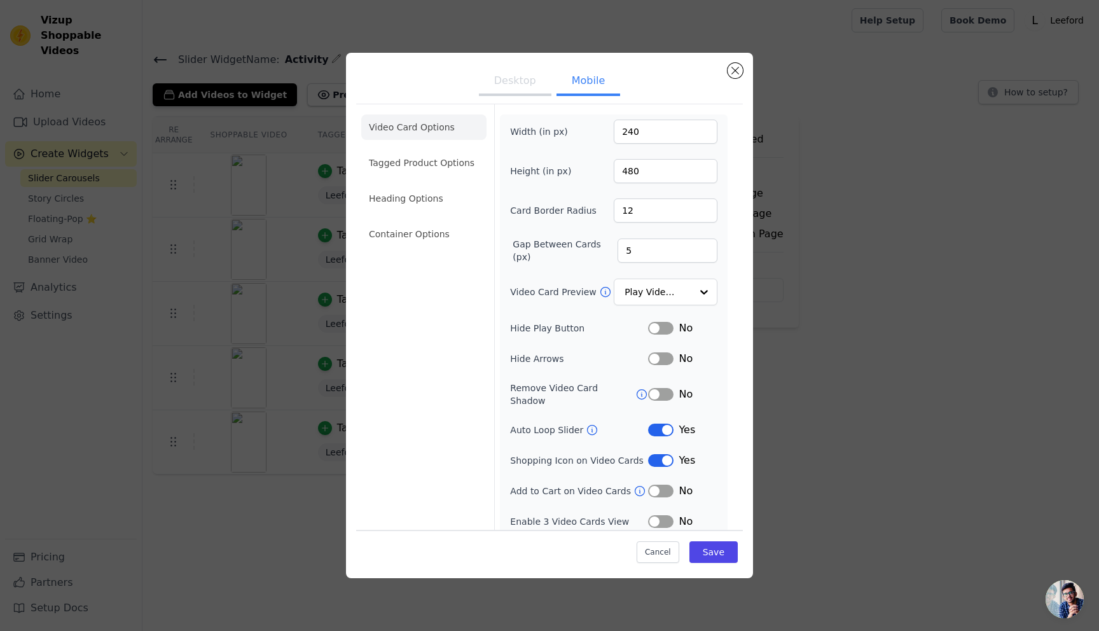
click at [669, 515] on button "Label" at bounding box center [660, 521] width 25 height 13
click at [716, 551] on button "Save" at bounding box center [713, 552] width 48 height 22
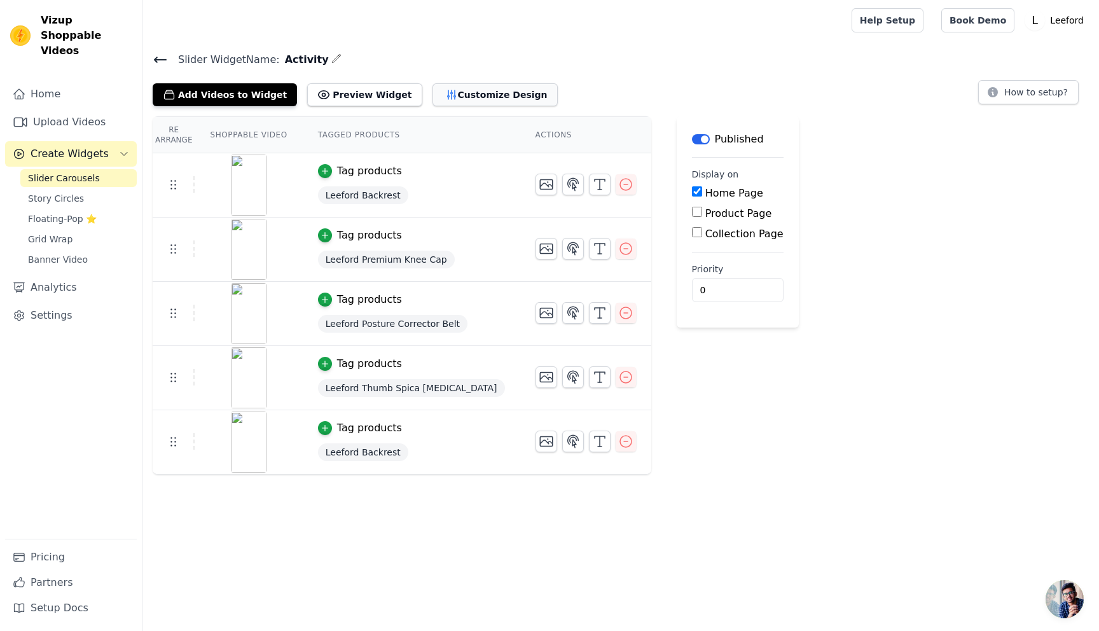
click at [442, 95] on button "Customize Design" at bounding box center [494, 94] width 125 height 23
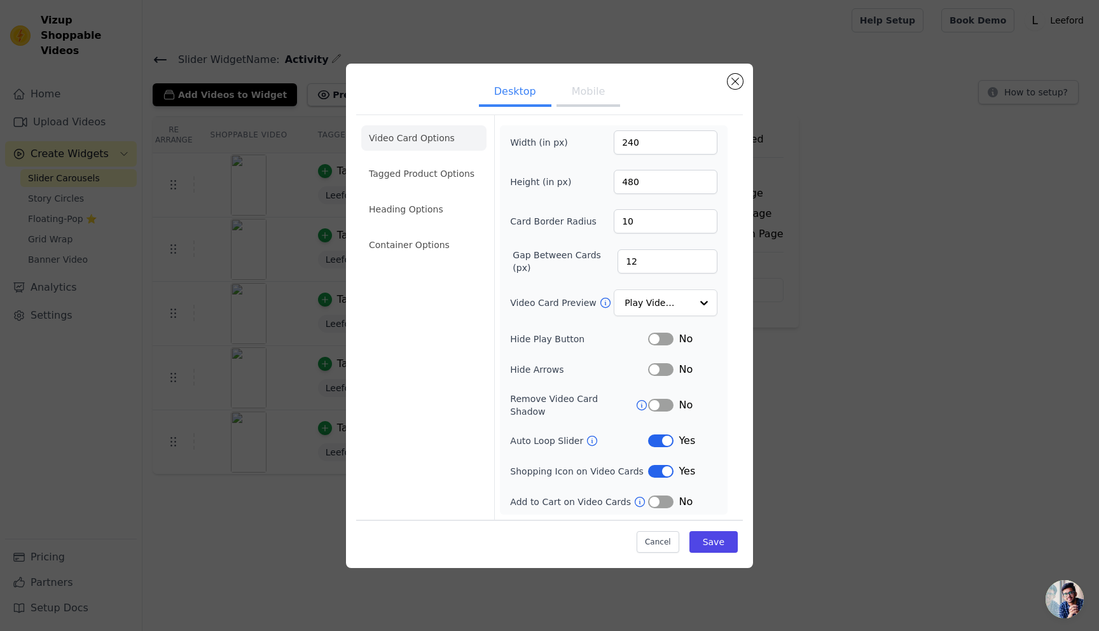
click at [584, 102] on button "Mobile" at bounding box center [588, 93] width 64 height 28
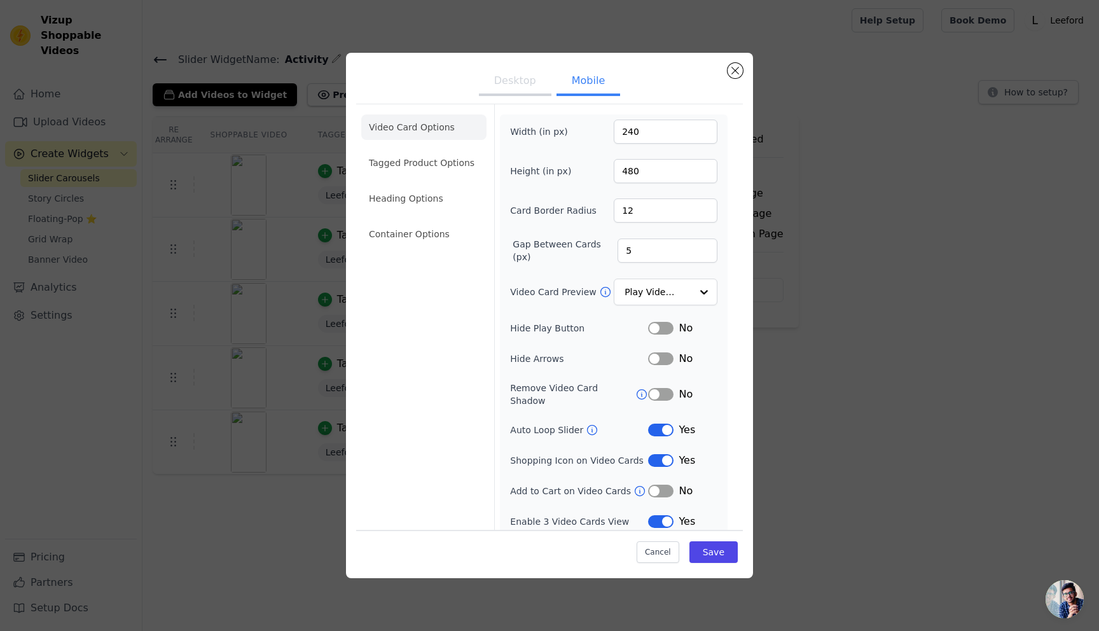
click at [664, 423] on button "Label" at bounding box center [660, 429] width 25 height 13
click at [716, 551] on button "Save" at bounding box center [713, 552] width 48 height 22
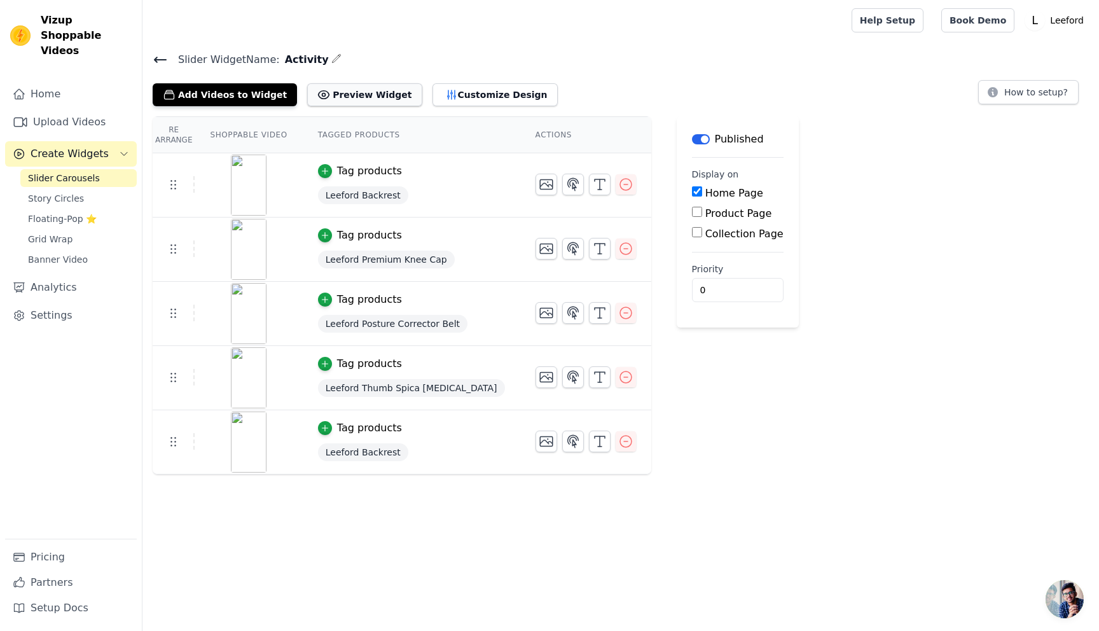
click at [334, 95] on button "Preview Widget" at bounding box center [364, 94] width 114 height 23
click at [492, 98] on button "Customize Design" at bounding box center [494, 94] width 125 height 23
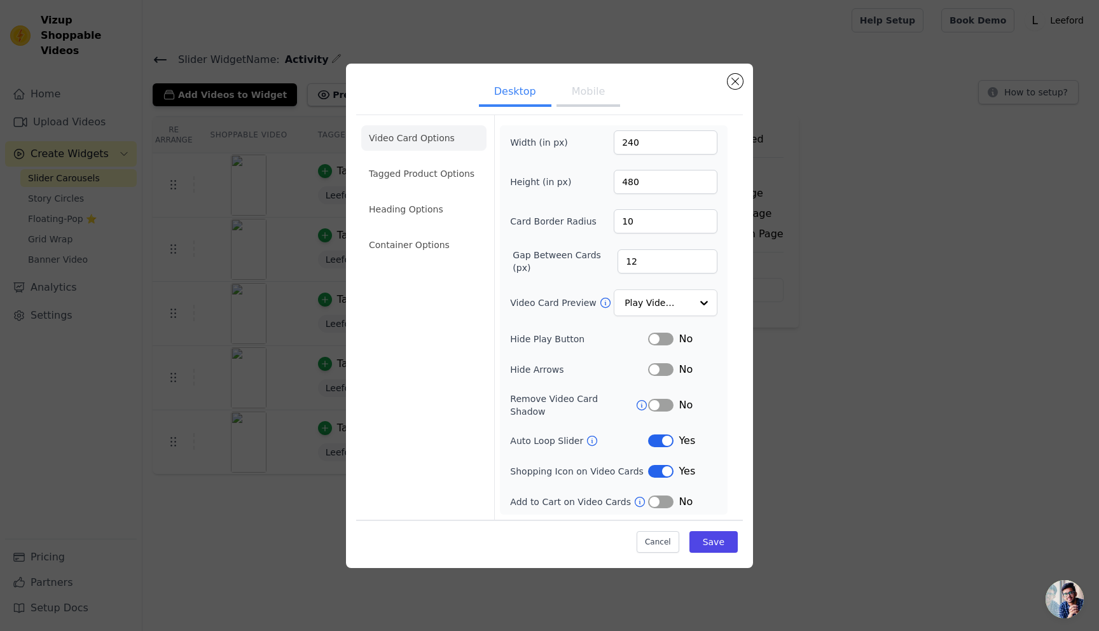
click at [590, 97] on button "Mobile" at bounding box center [588, 93] width 64 height 28
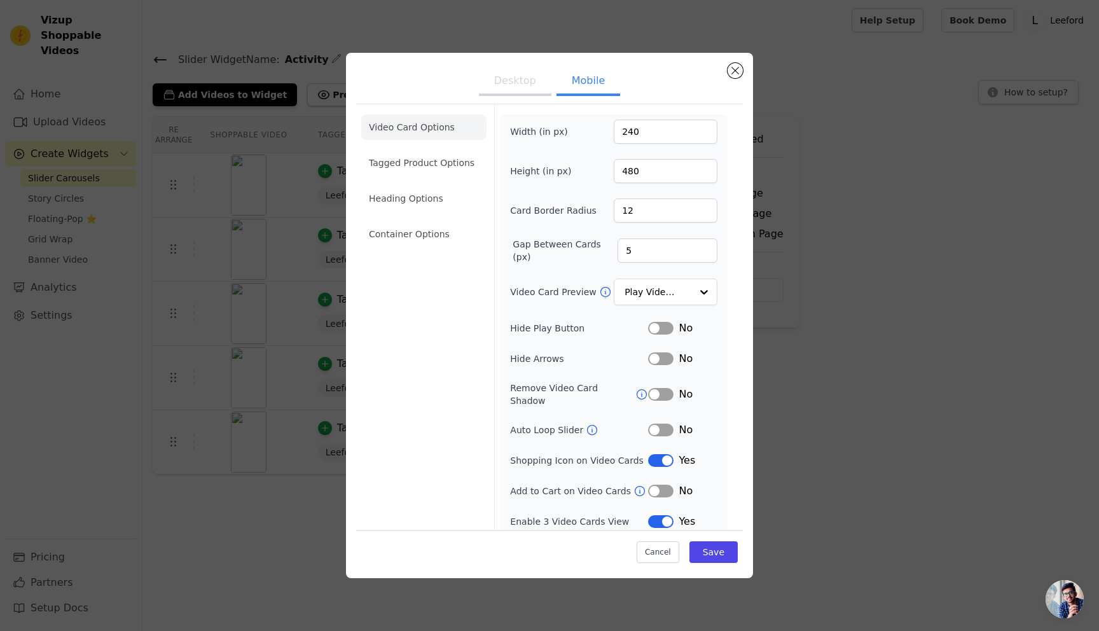
click at [656, 515] on button "Label" at bounding box center [660, 521] width 25 height 13
click at [722, 548] on button "Save" at bounding box center [713, 552] width 48 height 22
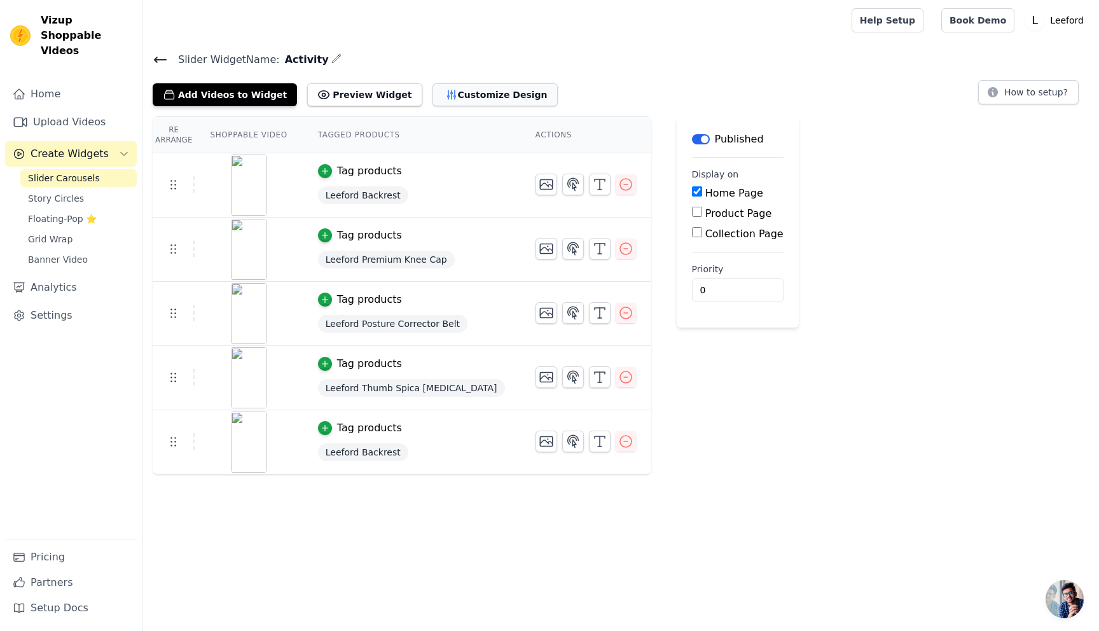
click at [456, 95] on button "Customize Design" at bounding box center [494, 94] width 125 height 23
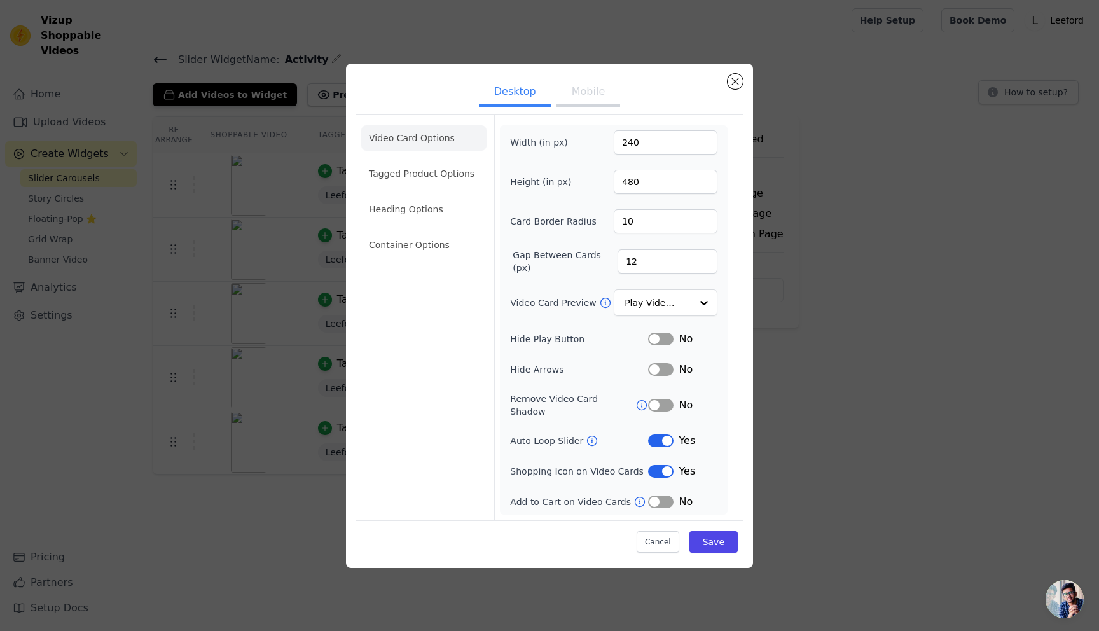
click at [580, 101] on button "Mobile" at bounding box center [588, 93] width 64 height 28
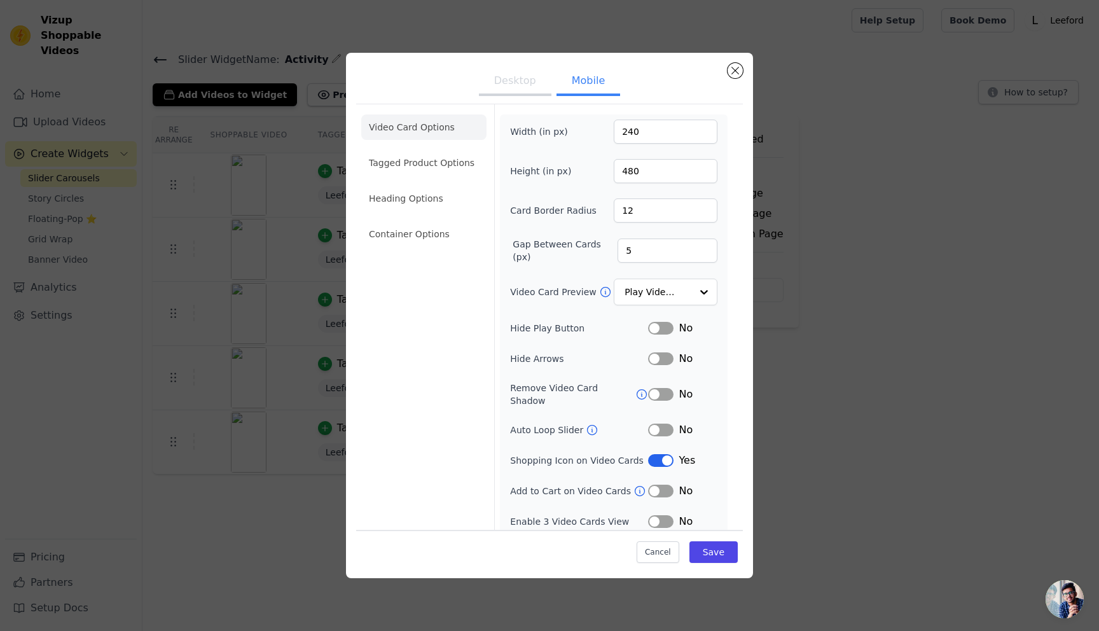
click at [665, 360] on button "Label" at bounding box center [660, 358] width 25 height 13
click at [722, 554] on button "Save" at bounding box center [713, 552] width 48 height 22
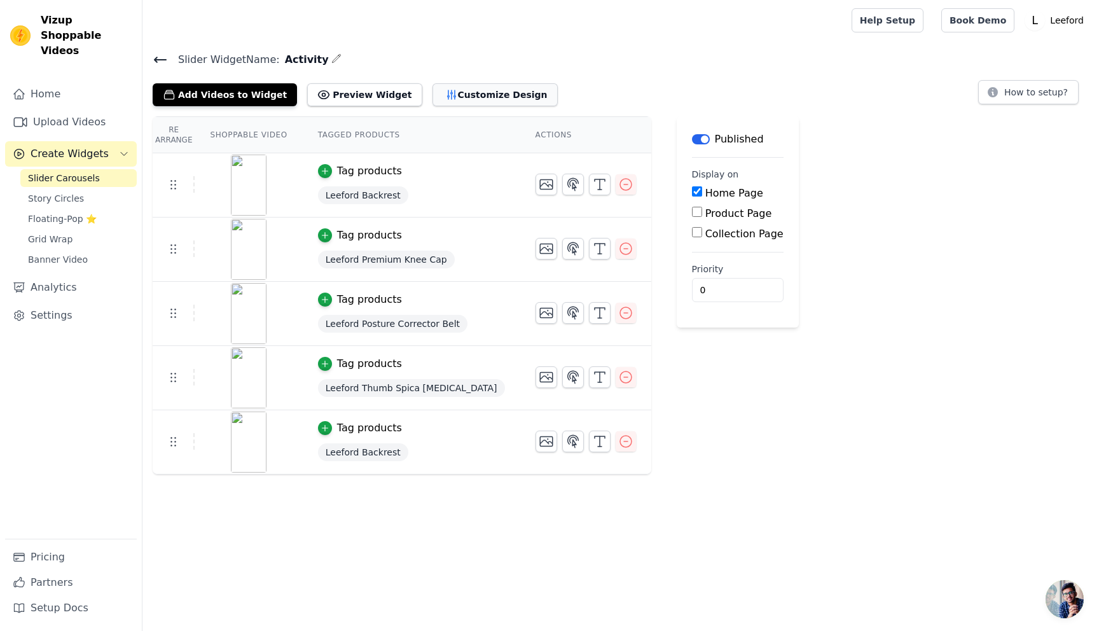
click at [465, 99] on button "Customize Design" at bounding box center [494, 94] width 125 height 23
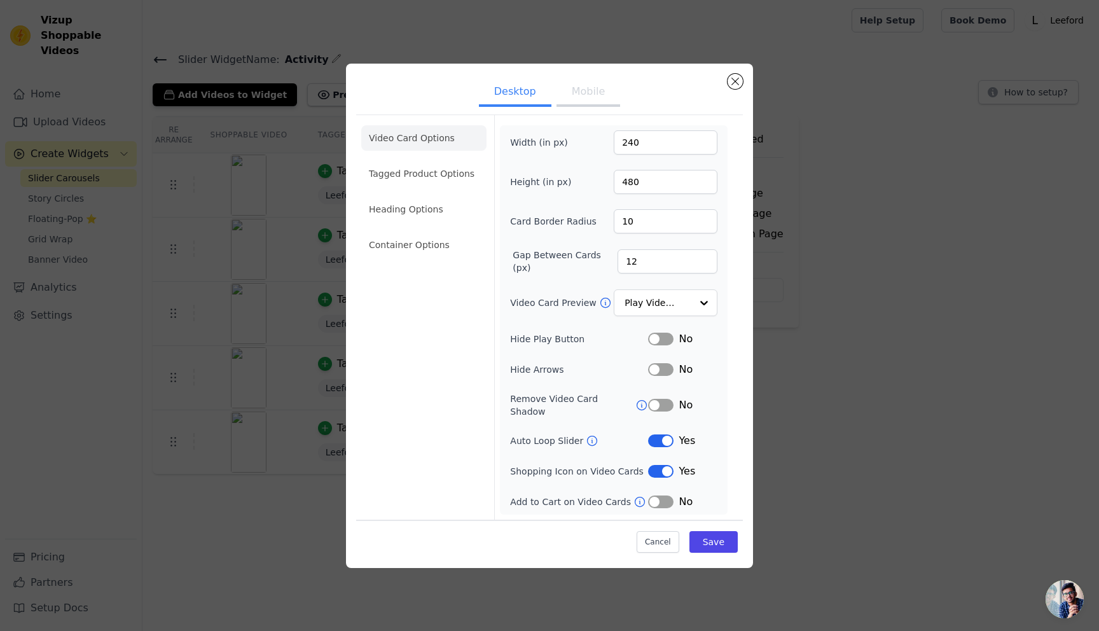
click at [601, 97] on button "Mobile" at bounding box center [588, 93] width 64 height 28
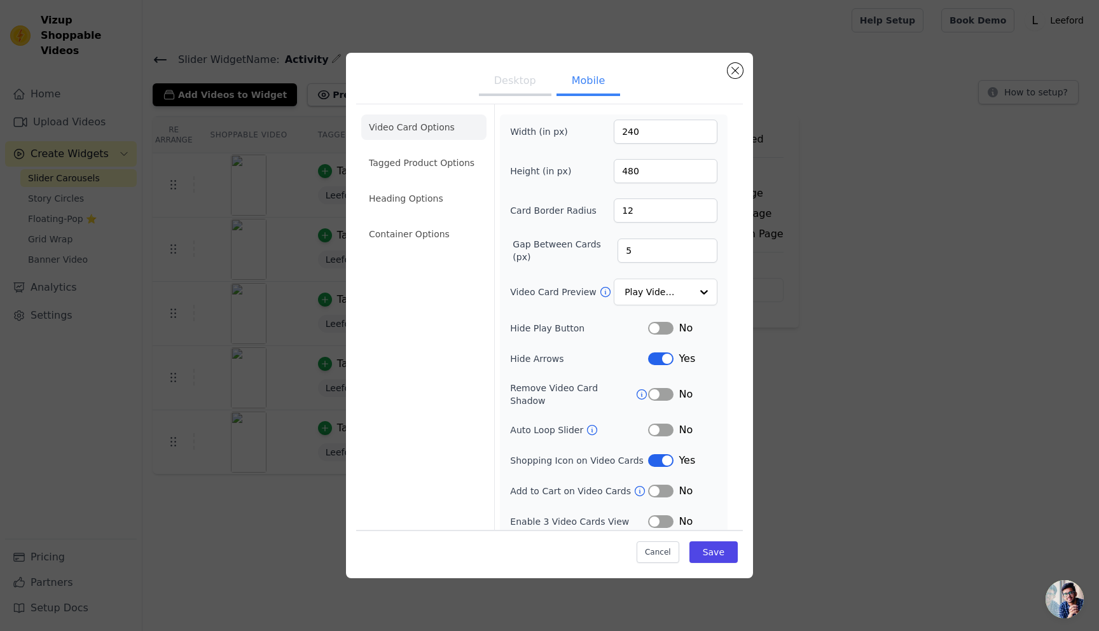
click at [662, 515] on button "Label" at bounding box center [660, 521] width 25 height 13
click at [661, 423] on button "Label" at bounding box center [660, 429] width 25 height 13
click at [717, 554] on button "Save" at bounding box center [713, 552] width 48 height 22
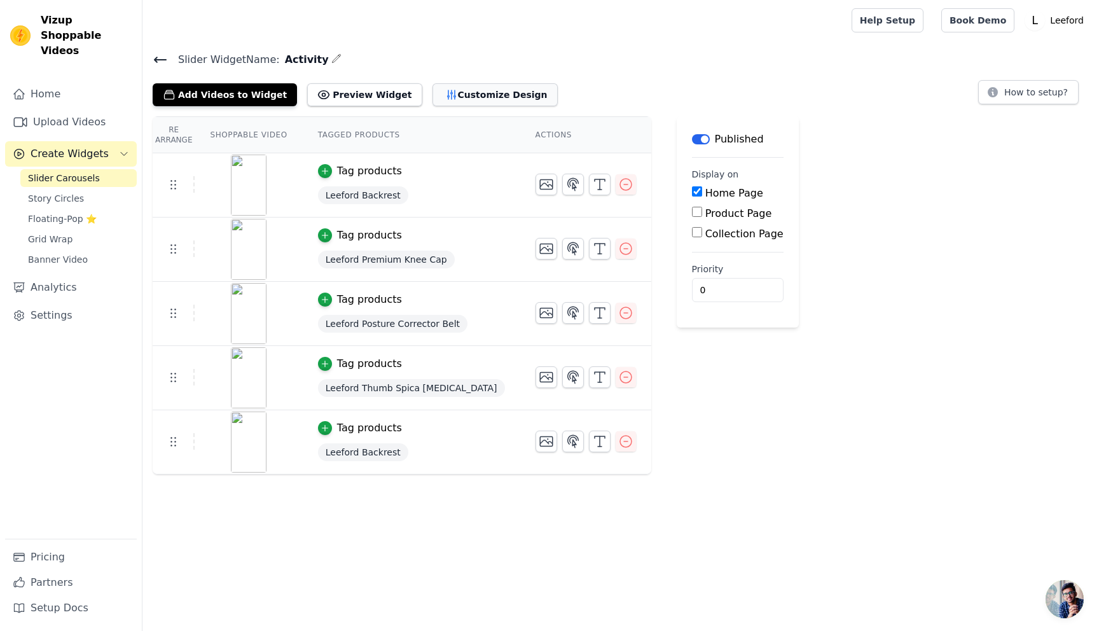
click at [486, 100] on button "Customize Design" at bounding box center [494, 94] width 125 height 23
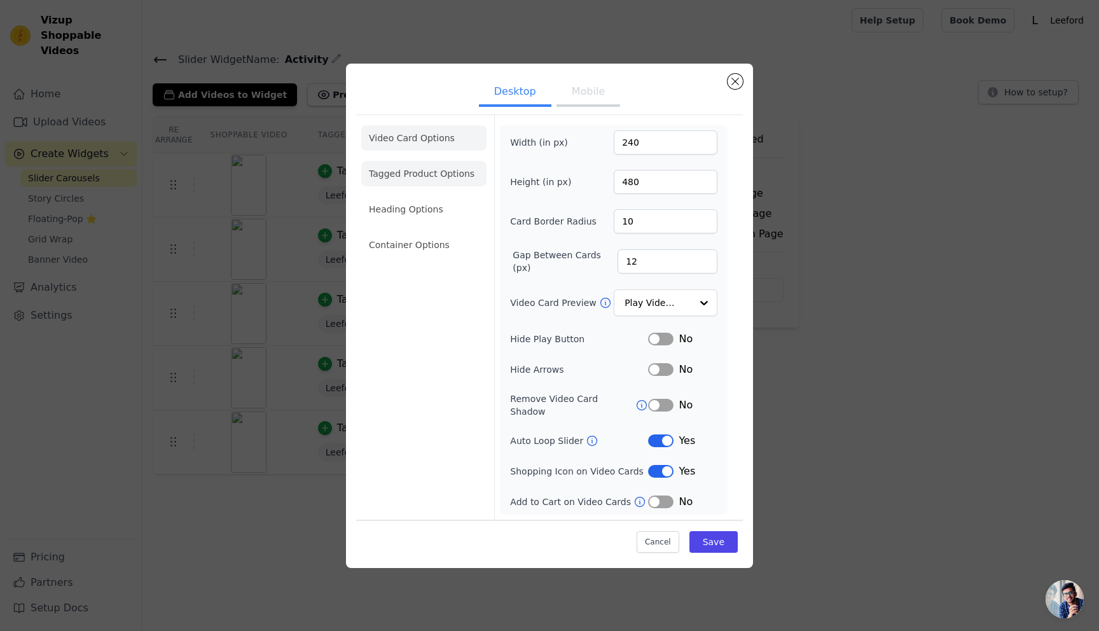
click at [396, 182] on li "Tagged Product Options" at bounding box center [423, 173] width 125 height 25
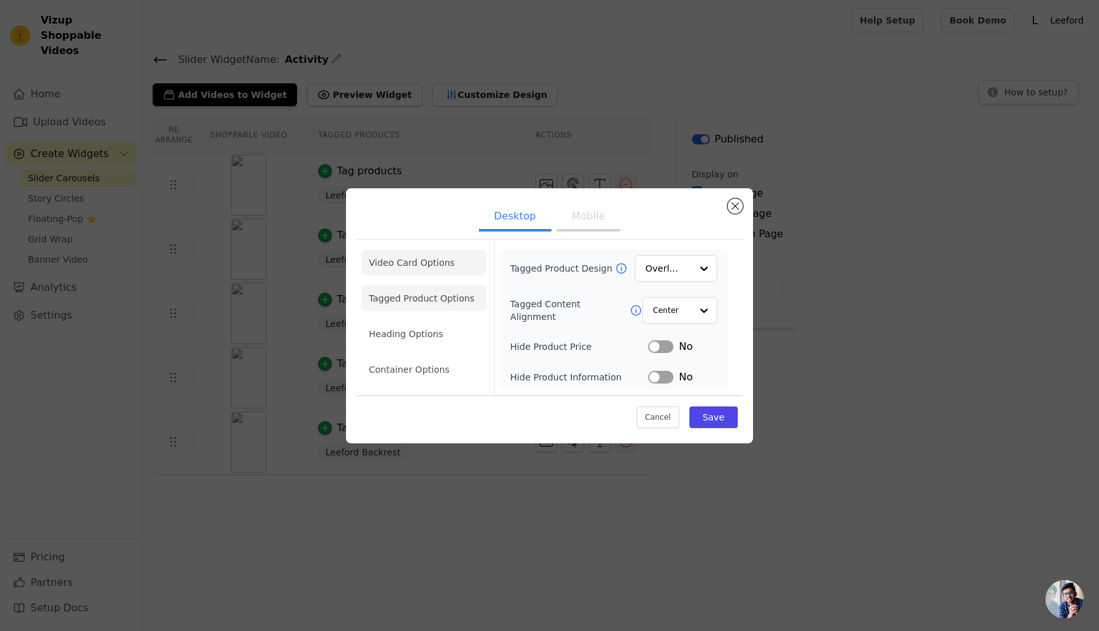
click at [413, 251] on li "Video Card Options" at bounding box center [423, 262] width 125 height 25
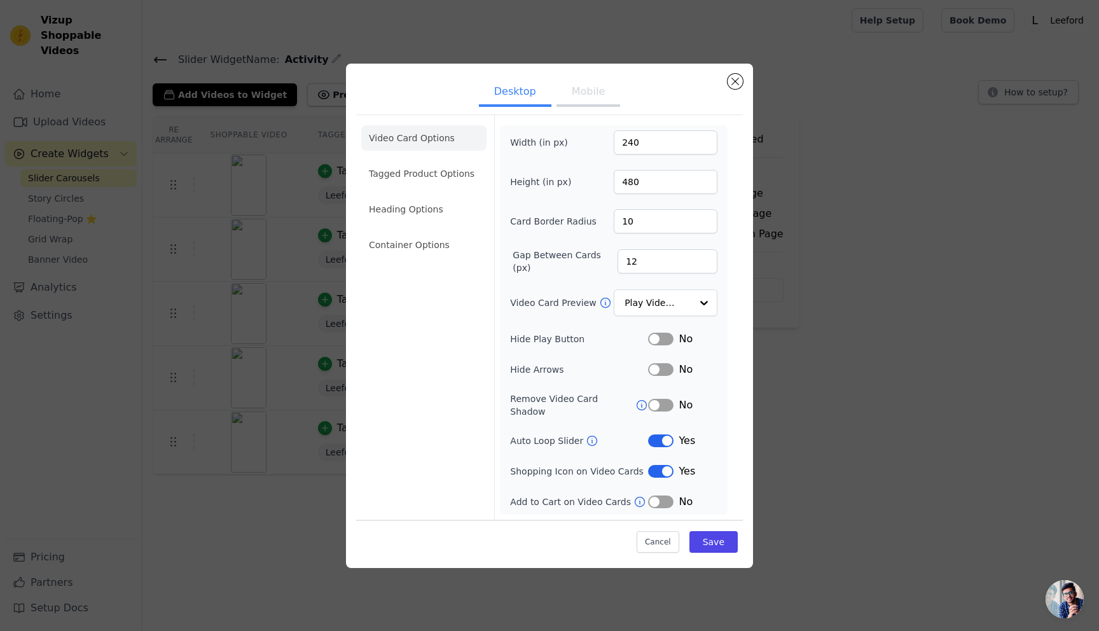
click at [580, 102] on button "Mobile" at bounding box center [588, 93] width 64 height 28
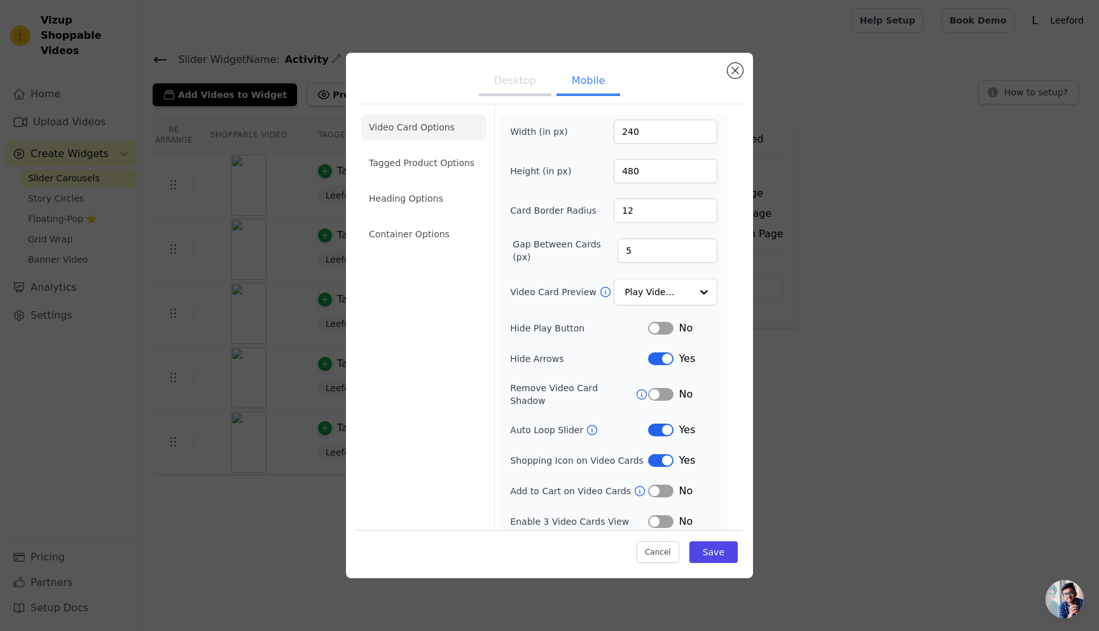
click at [509, 80] on button "Desktop" at bounding box center [515, 82] width 72 height 28
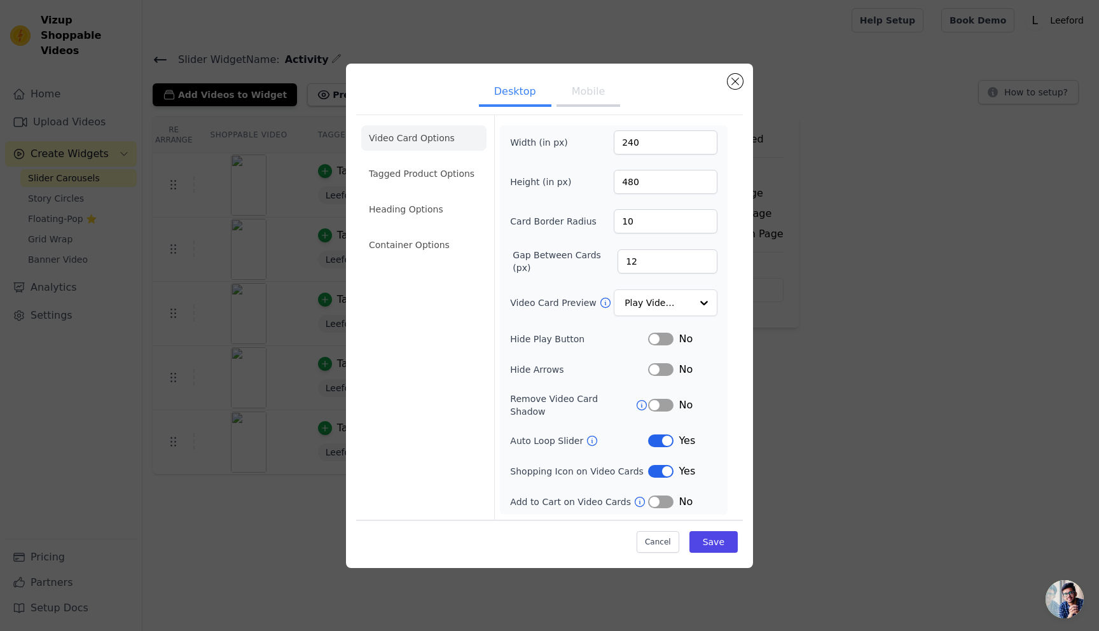
click at [665, 373] on button "Label" at bounding box center [660, 369] width 25 height 13
click at [586, 104] on button "Mobile" at bounding box center [588, 93] width 64 height 28
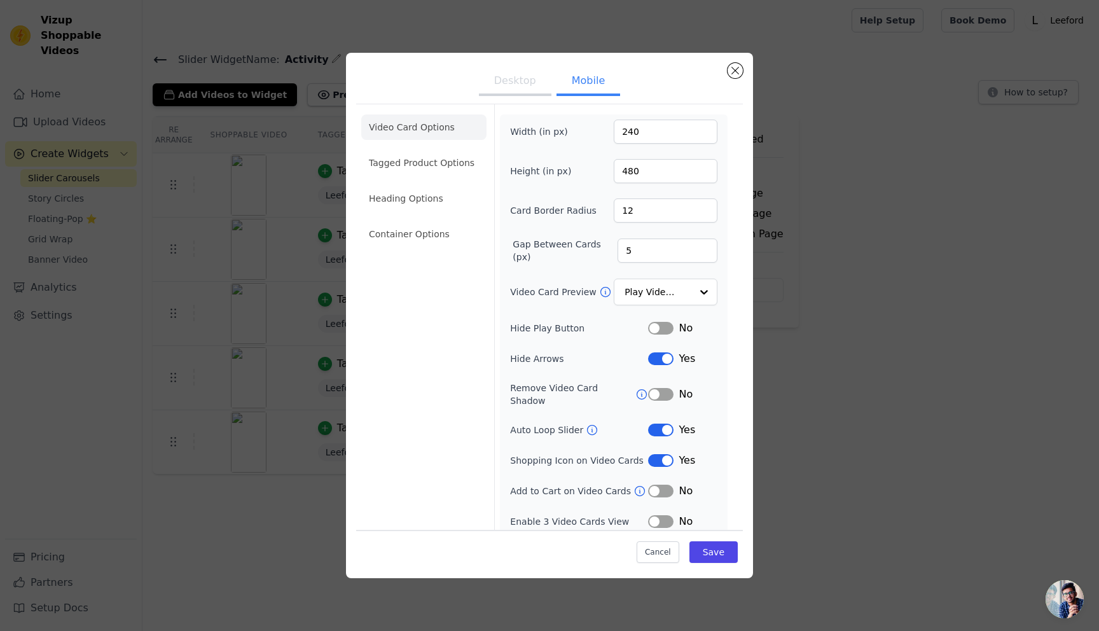
click at [663, 359] on button "Label" at bounding box center [660, 358] width 25 height 13
click at [709, 547] on button "Save" at bounding box center [713, 552] width 48 height 22
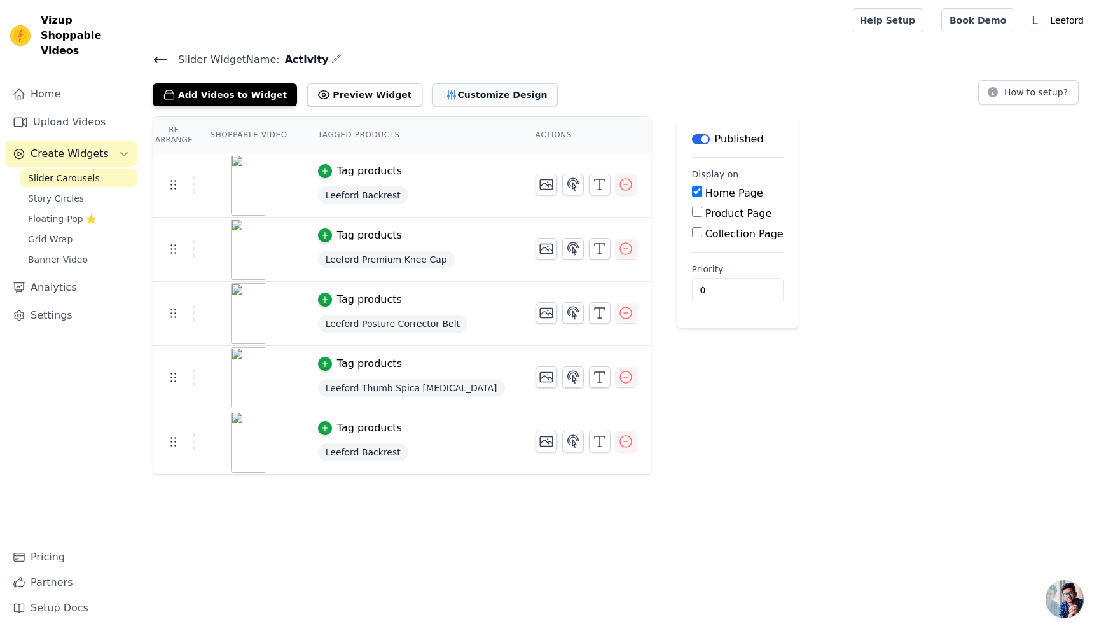
click at [459, 99] on button "Customize Design" at bounding box center [494, 94] width 125 height 23
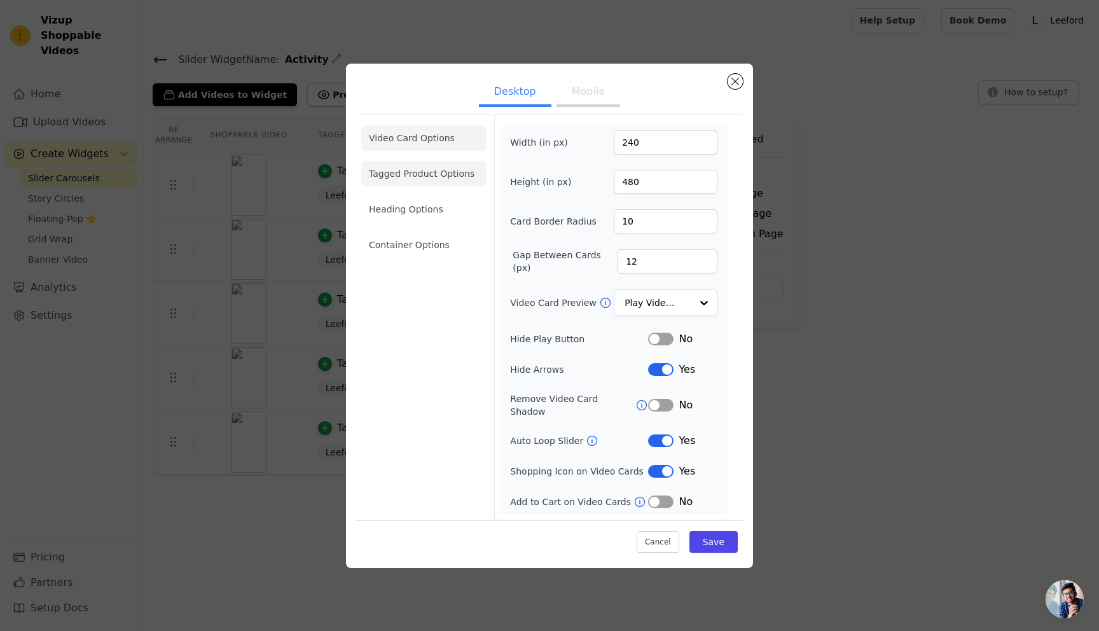
click at [439, 182] on li "Tagged Product Options" at bounding box center [423, 173] width 125 height 25
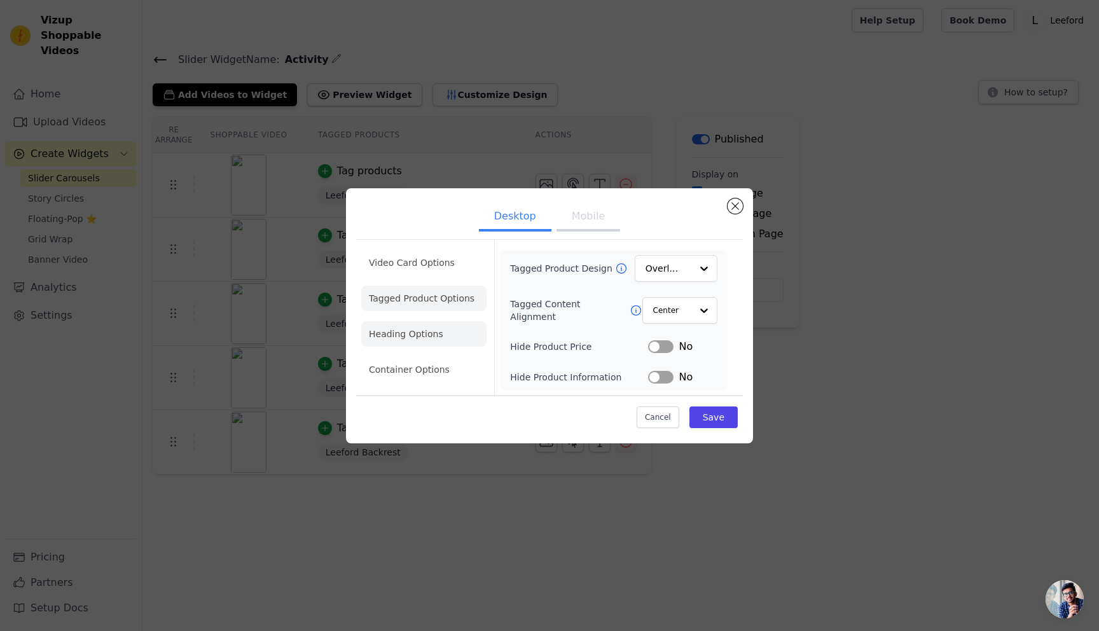
click at [432, 336] on li "Heading Options" at bounding box center [423, 333] width 125 height 25
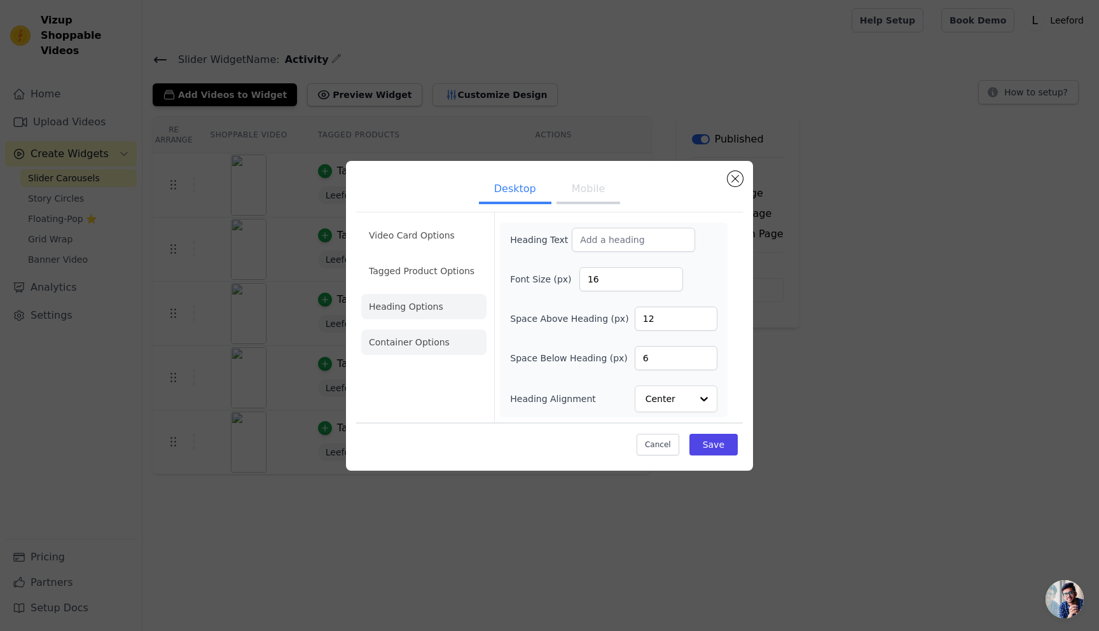
click at [406, 339] on li "Container Options" at bounding box center [423, 341] width 125 height 25
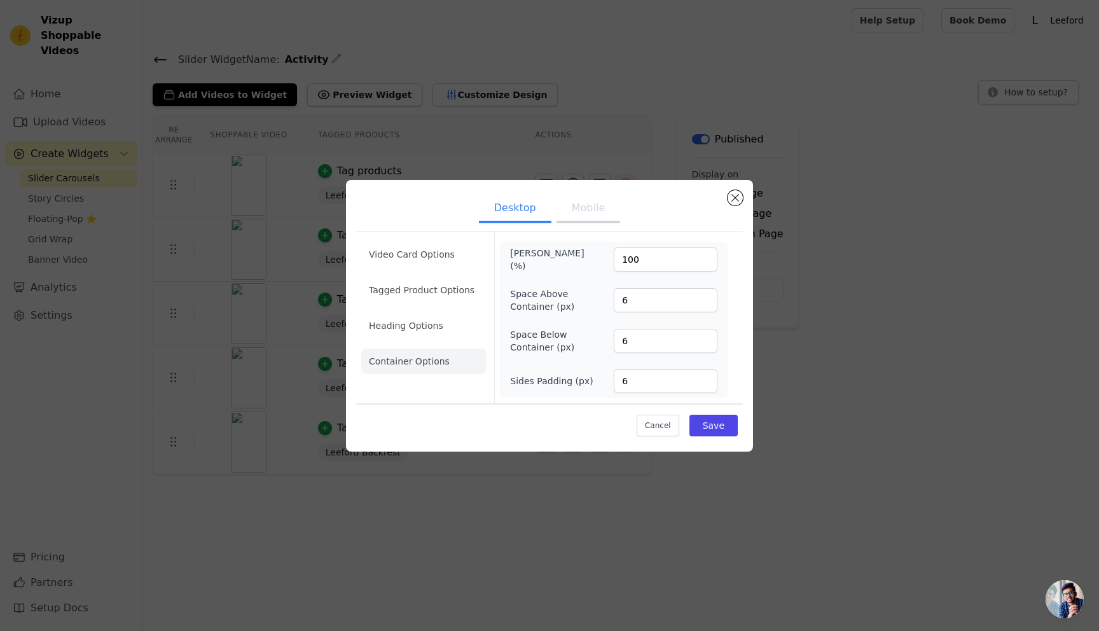
click at [595, 216] on button "Mobile" at bounding box center [588, 209] width 64 height 28
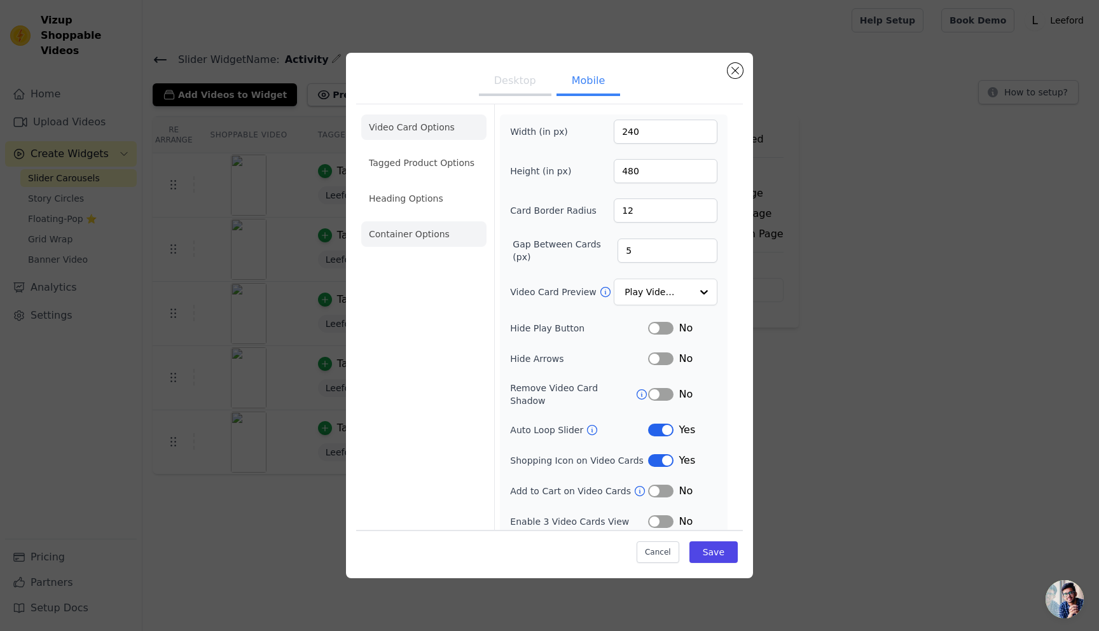
click at [409, 228] on li "Container Options" at bounding box center [423, 233] width 125 height 25
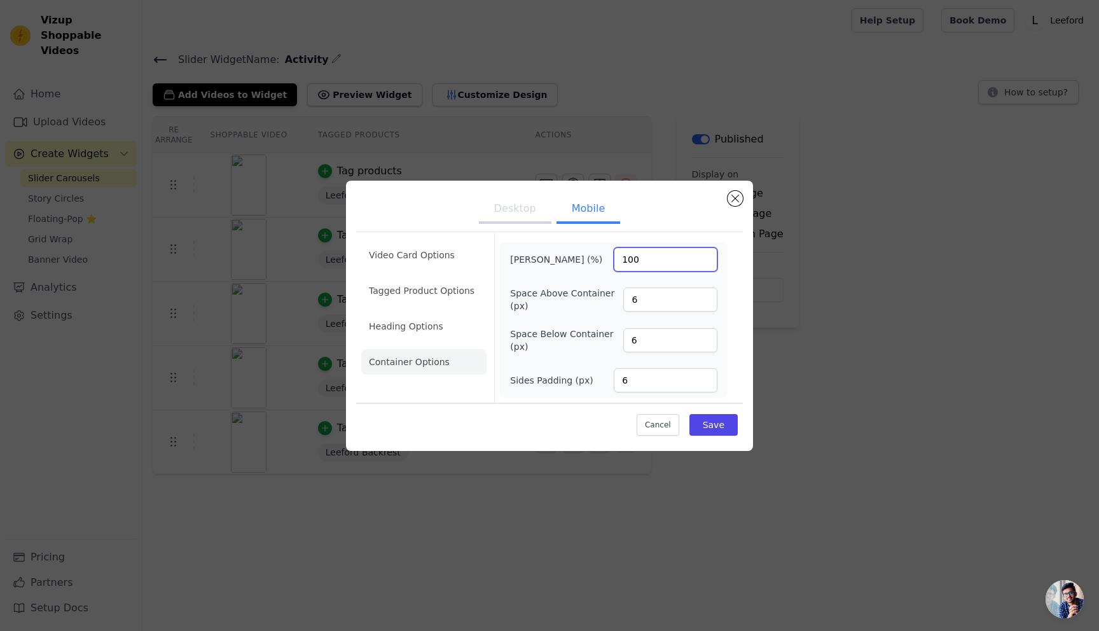
click at [640, 258] on input "100" at bounding box center [665, 259] width 104 height 24
type input "100"
click at [383, 334] on li "Heading Options" at bounding box center [423, 325] width 125 height 25
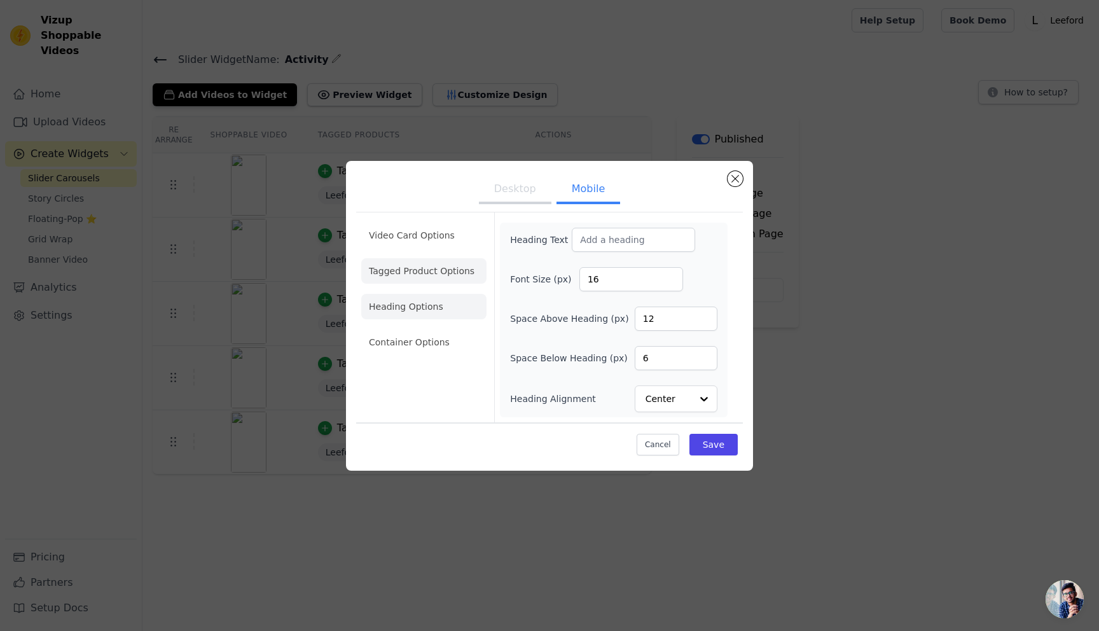
click at [406, 273] on li "Tagged Product Options" at bounding box center [423, 270] width 125 height 25
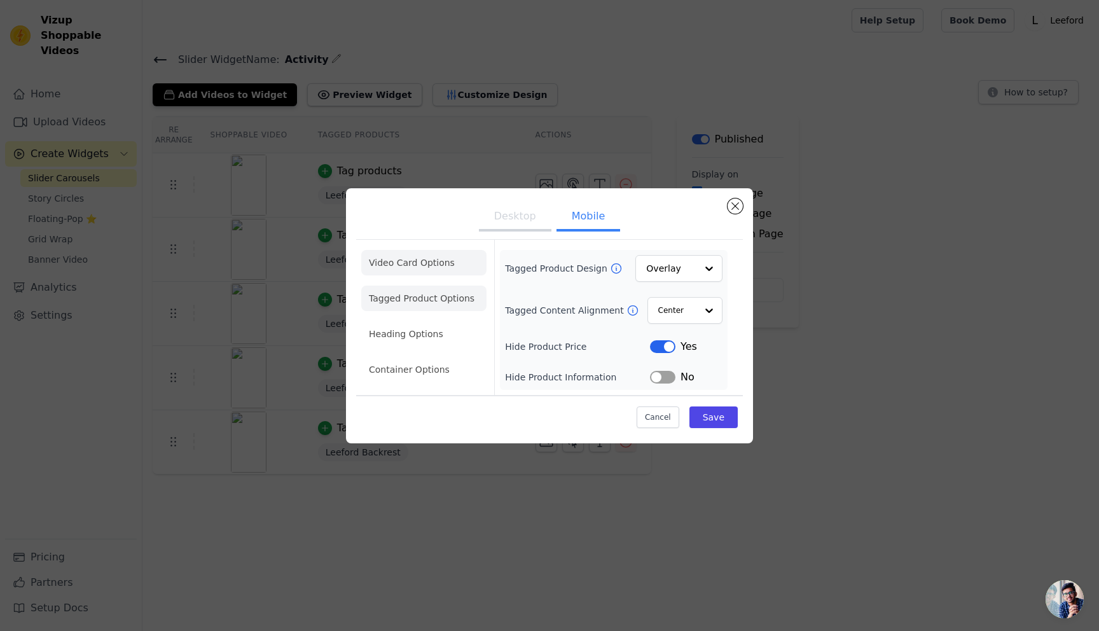
click at [385, 250] on li "Video Card Options" at bounding box center [423, 262] width 125 height 25
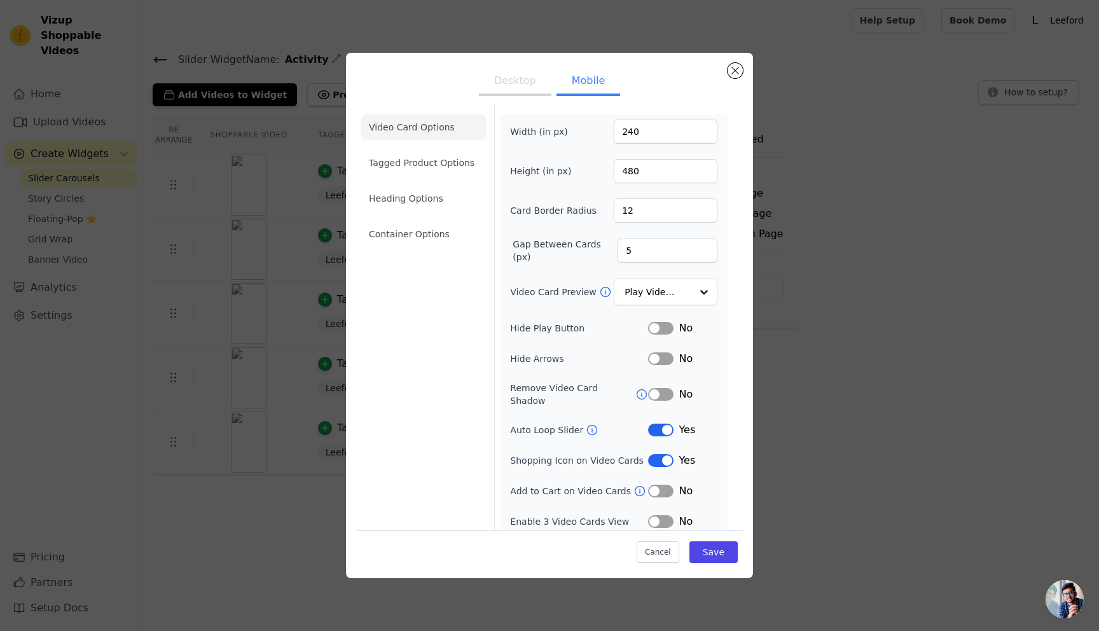
click at [512, 85] on button "Desktop" at bounding box center [515, 82] width 72 height 28
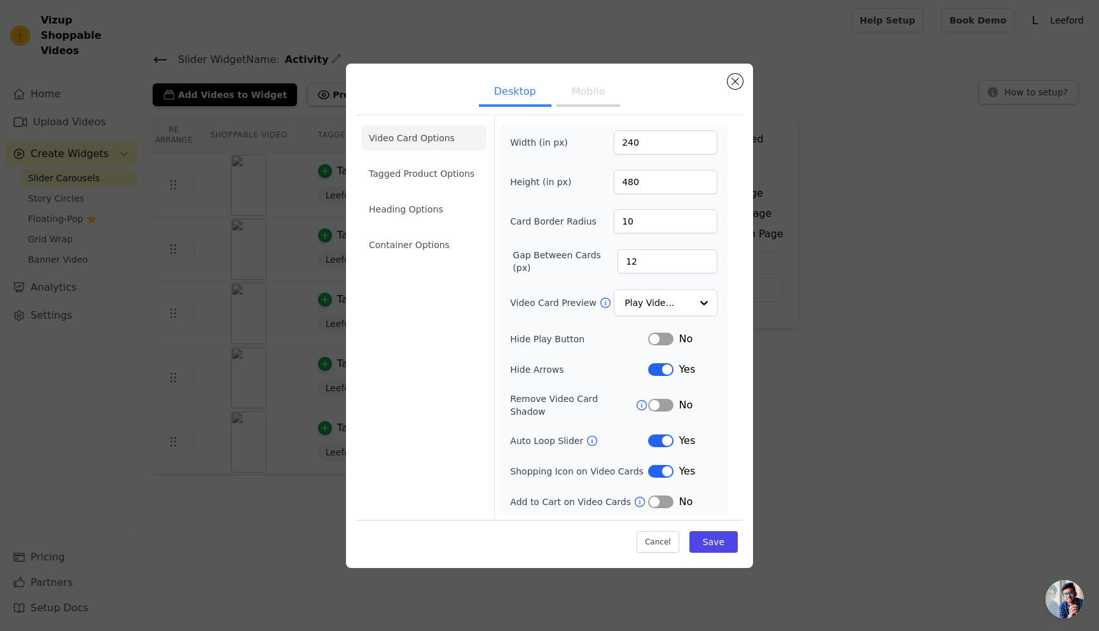
click at [662, 368] on button "Label" at bounding box center [660, 369] width 25 height 13
click at [591, 102] on button "Mobile" at bounding box center [588, 93] width 64 height 28
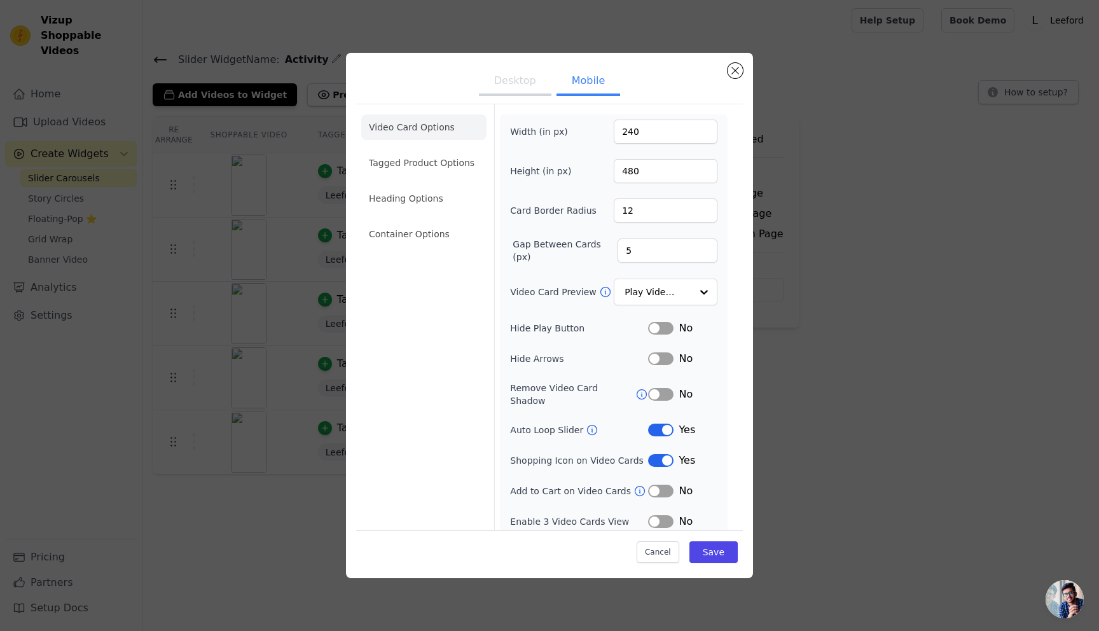
click at [662, 359] on button "Label" at bounding box center [660, 358] width 25 height 13
click at [722, 546] on button "Save" at bounding box center [713, 552] width 48 height 22
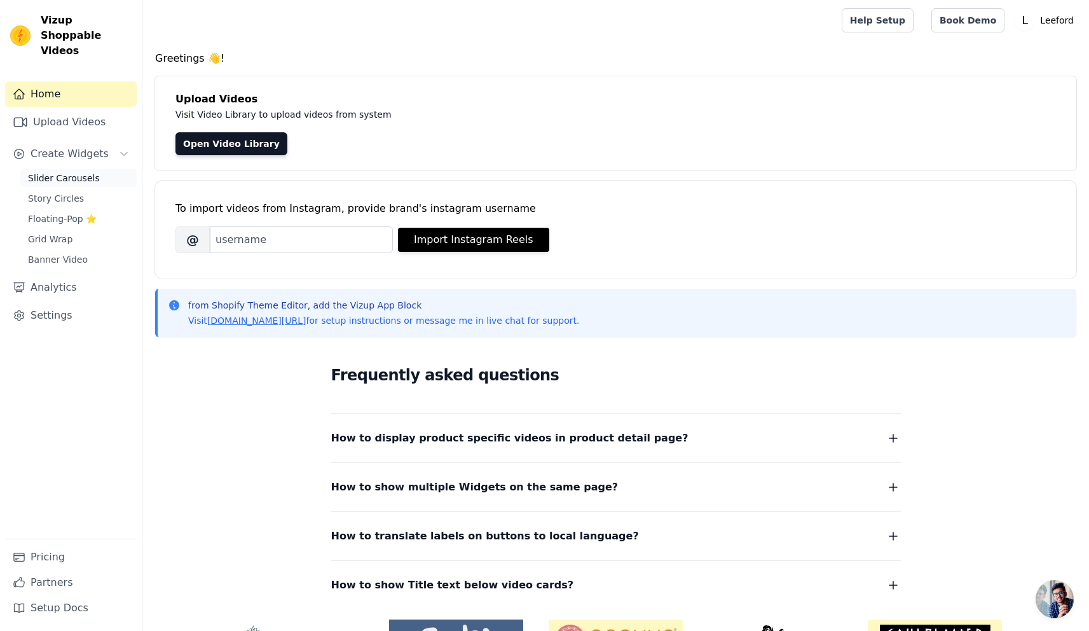
click at [70, 172] on span "Slider Carousels" at bounding box center [64, 178] width 72 height 13
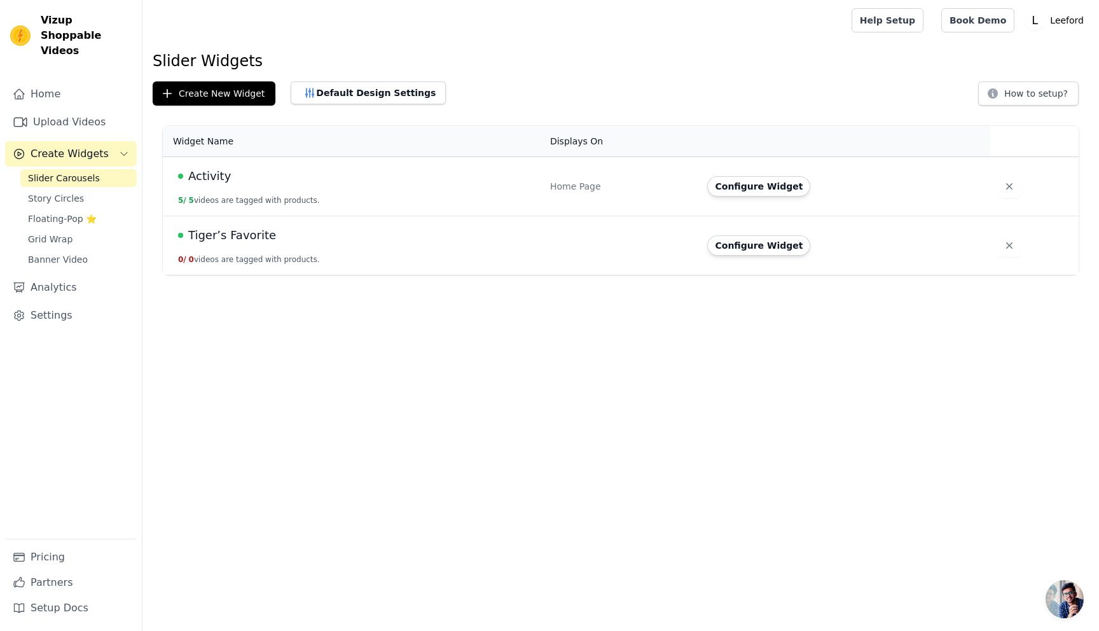
click at [209, 176] on span "Activity" at bounding box center [209, 176] width 43 height 18
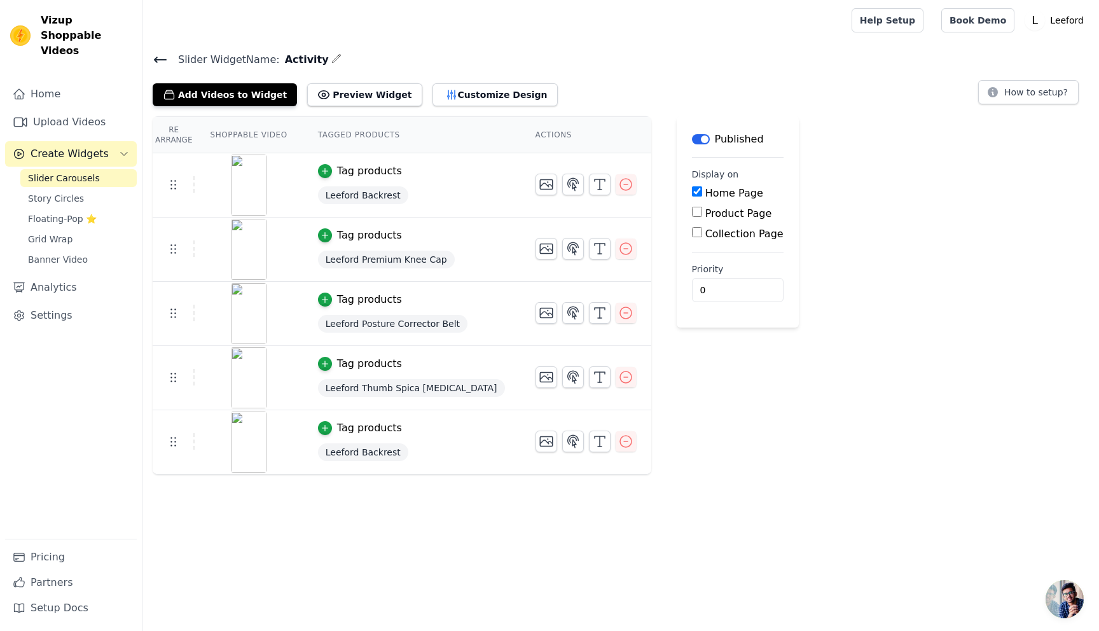
click at [159, 60] on icon at bounding box center [160, 59] width 15 height 15
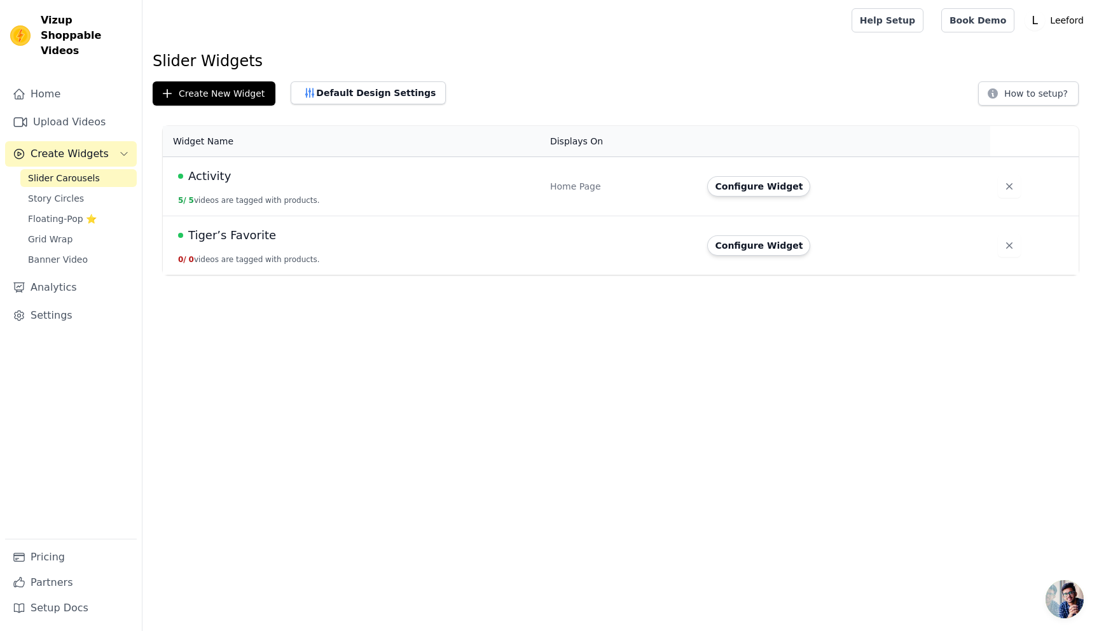
click at [500, 177] on div "Activity" at bounding box center [356, 176] width 357 height 18
click at [750, 189] on button "Configure Widget" at bounding box center [758, 186] width 103 height 20
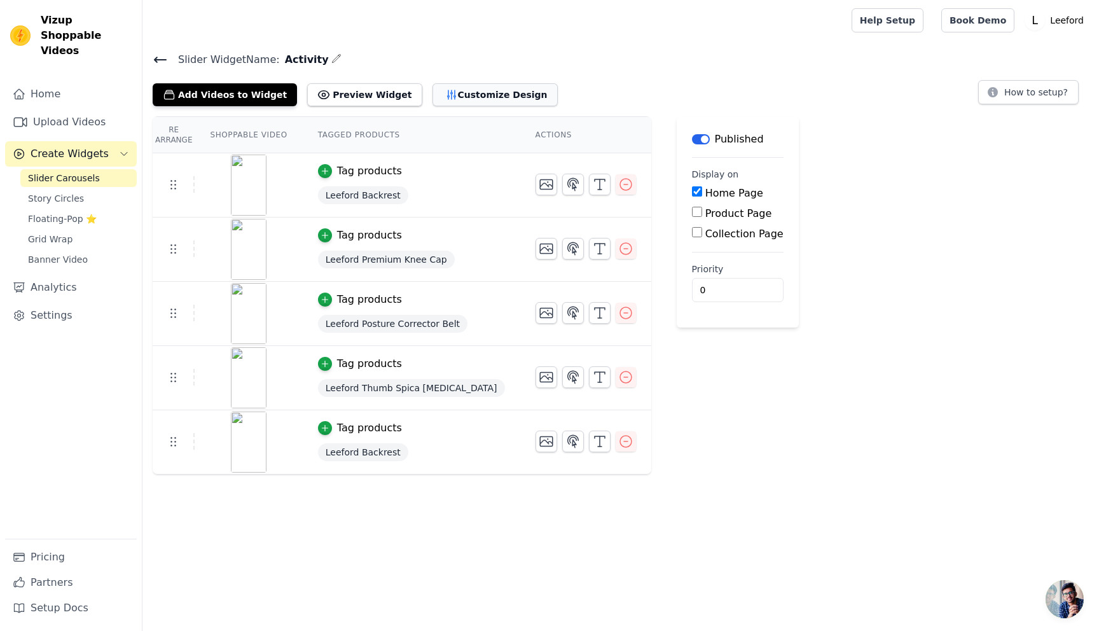
click at [442, 92] on button "Customize Design" at bounding box center [494, 94] width 125 height 23
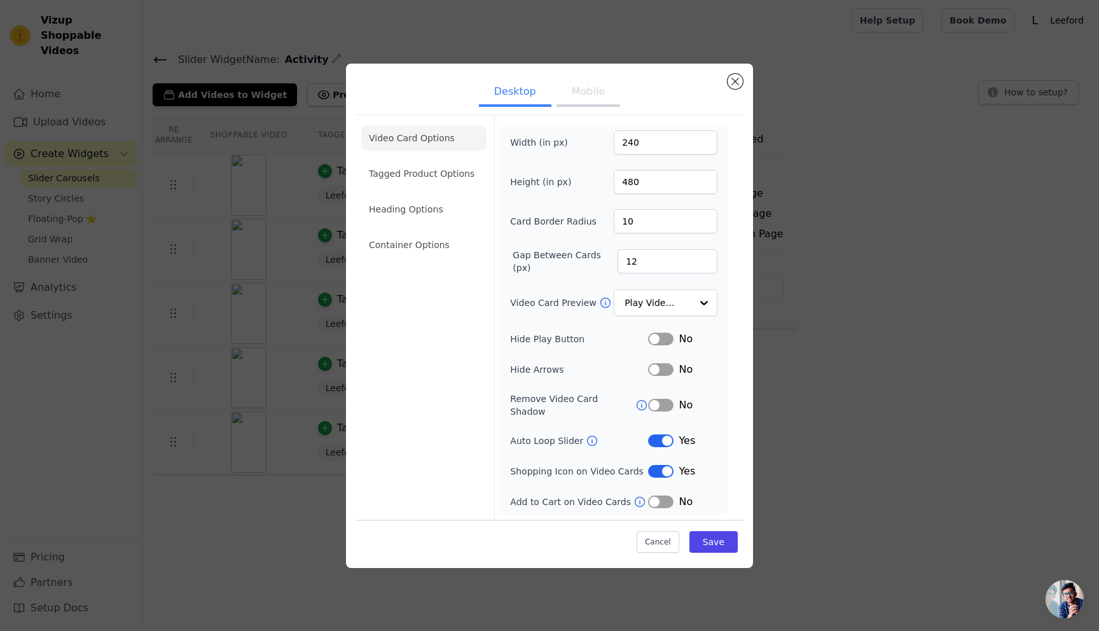
click at [595, 95] on button "Mobile" at bounding box center [588, 93] width 64 height 28
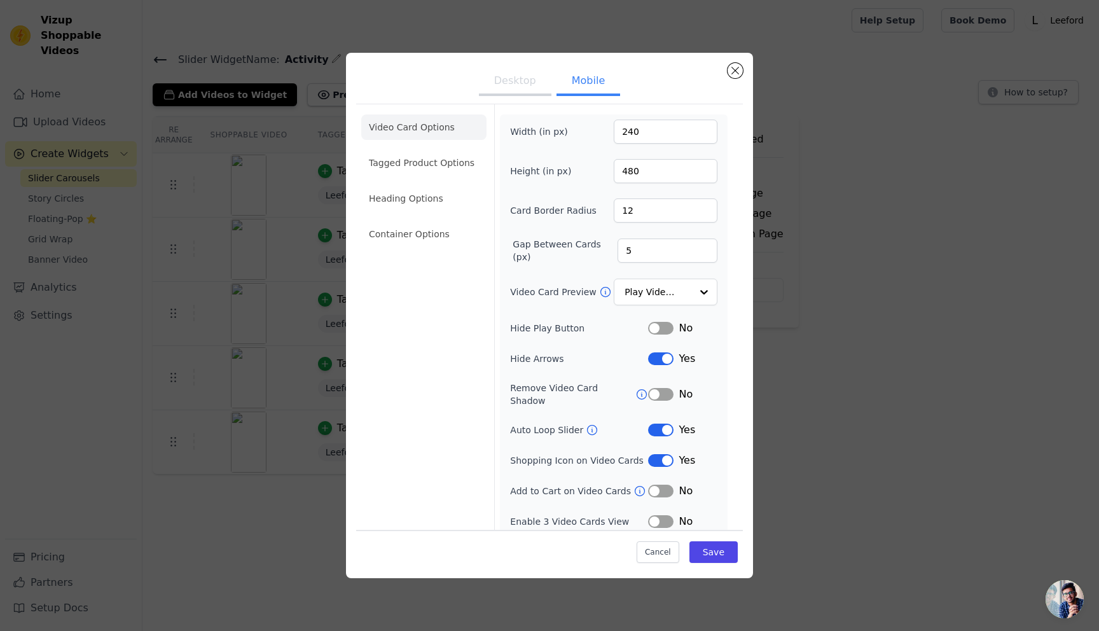
click at [661, 423] on button "Label" at bounding box center [660, 429] width 25 height 13
click at [711, 548] on button "Save" at bounding box center [713, 552] width 48 height 22
